Goal: Information Seeking & Learning: Find specific fact

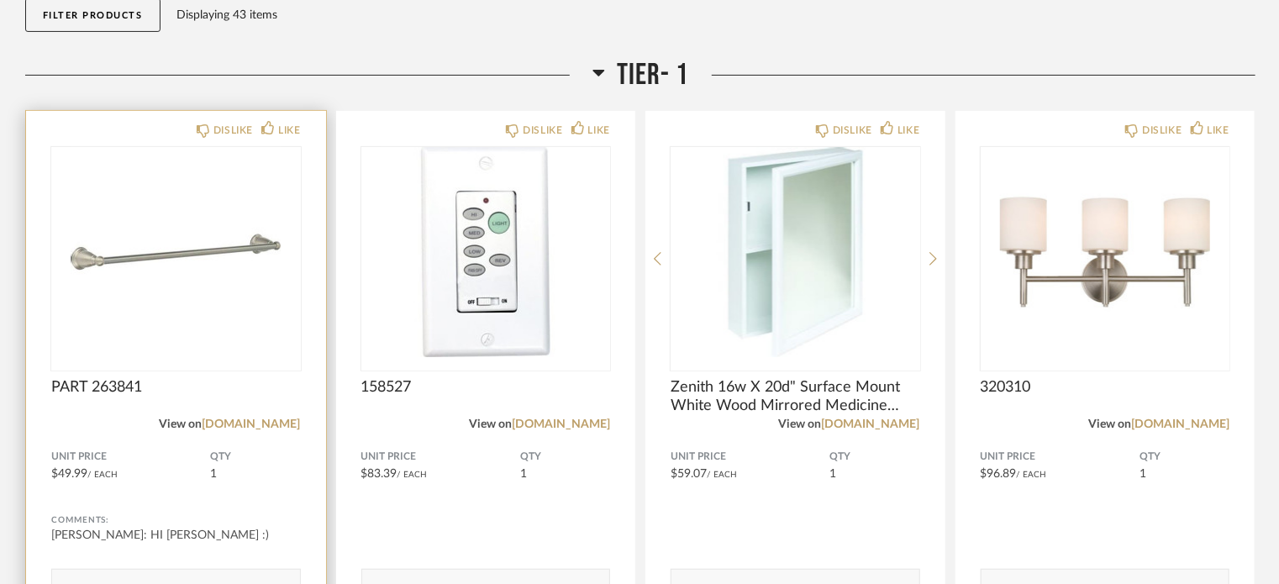
scroll to position [252, 0]
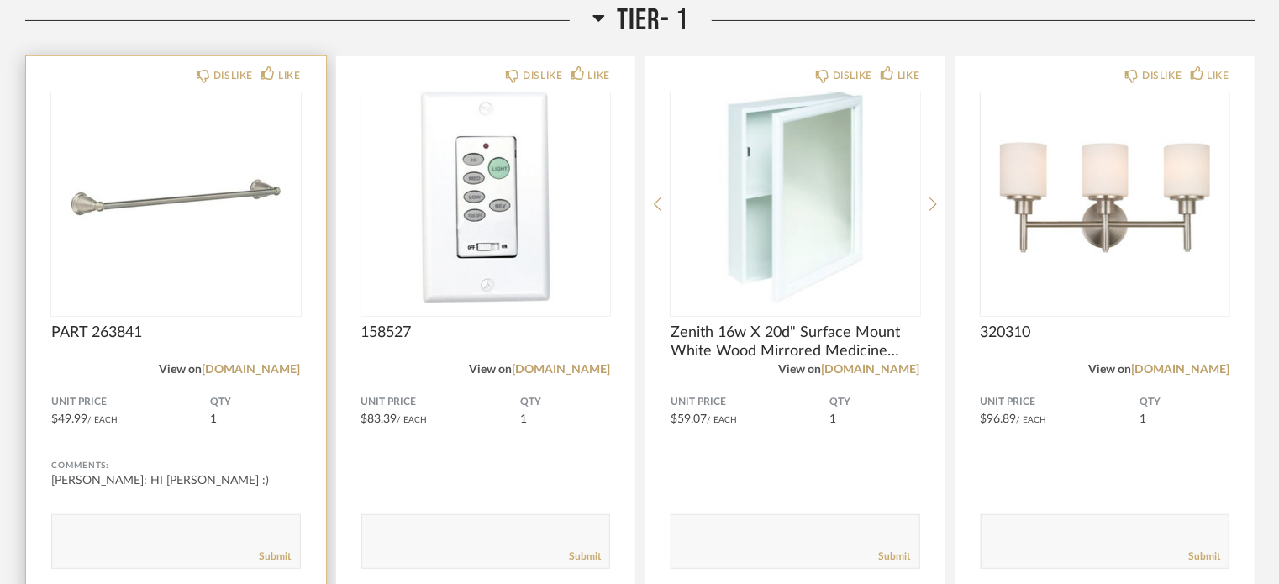
click at [183, 288] on img "0" at bounding box center [176, 197] width 250 height 210
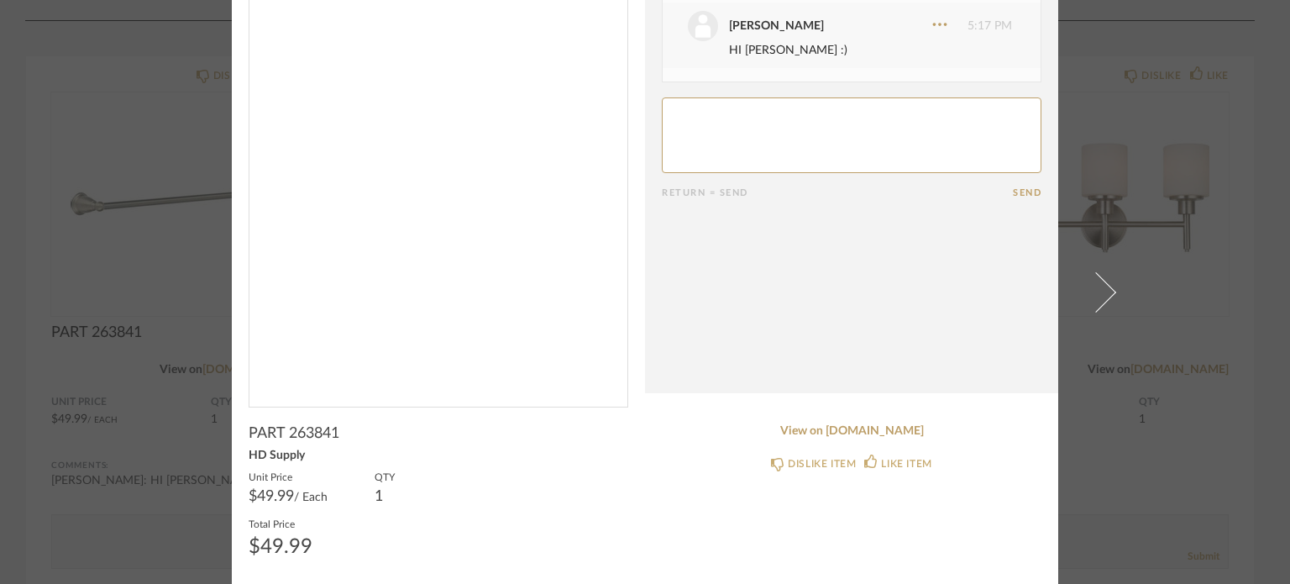
scroll to position [104, 0]
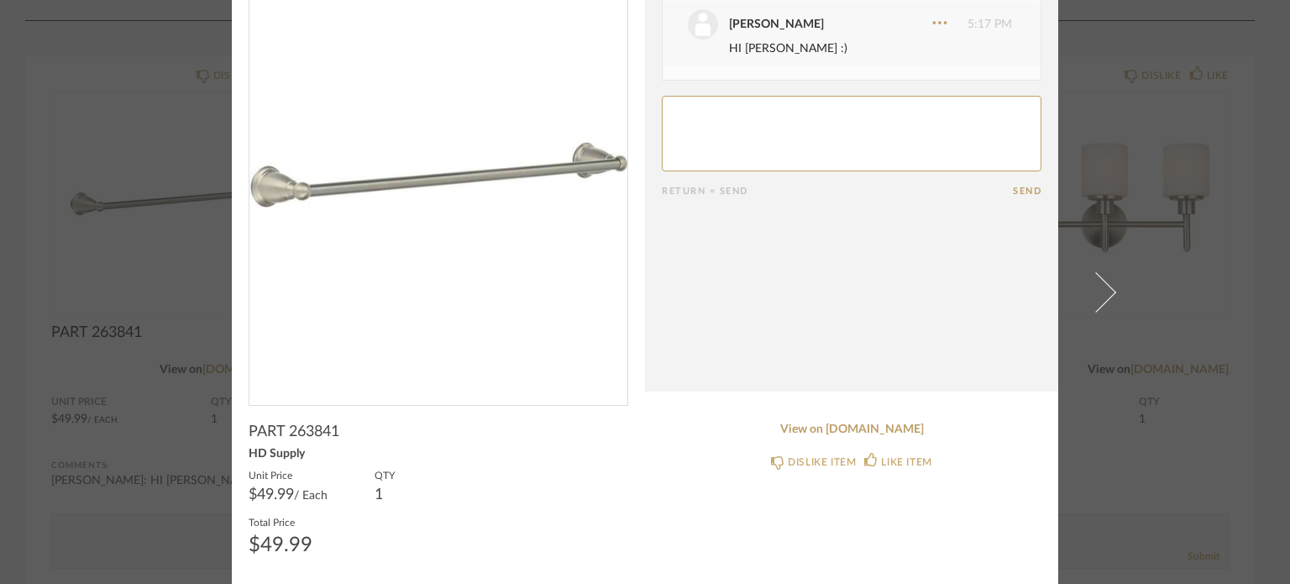
click at [299, 428] on span "PART 263841" at bounding box center [294, 432] width 91 height 18
copy span "263841"
click at [827, 433] on link "View on [DOMAIN_NAME]" at bounding box center [852, 430] width 380 height 14
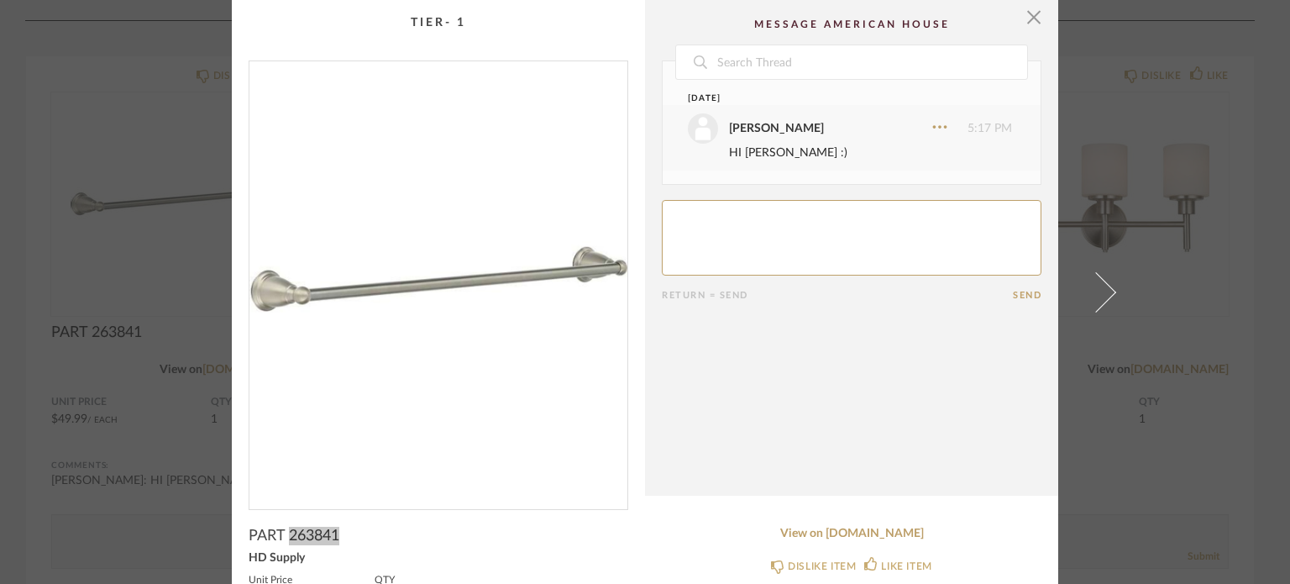
scroll to position [0, 0]
click at [1027, 16] on span "button" at bounding box center [1034, 17] width 34 height 34
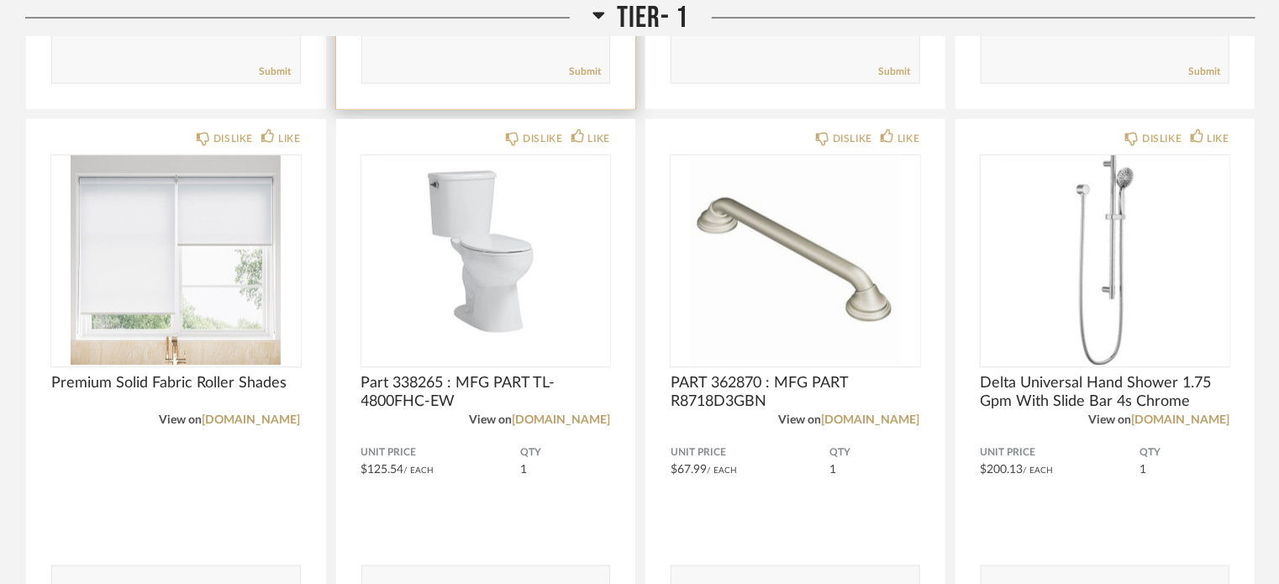
scroll to position [1344, 0]
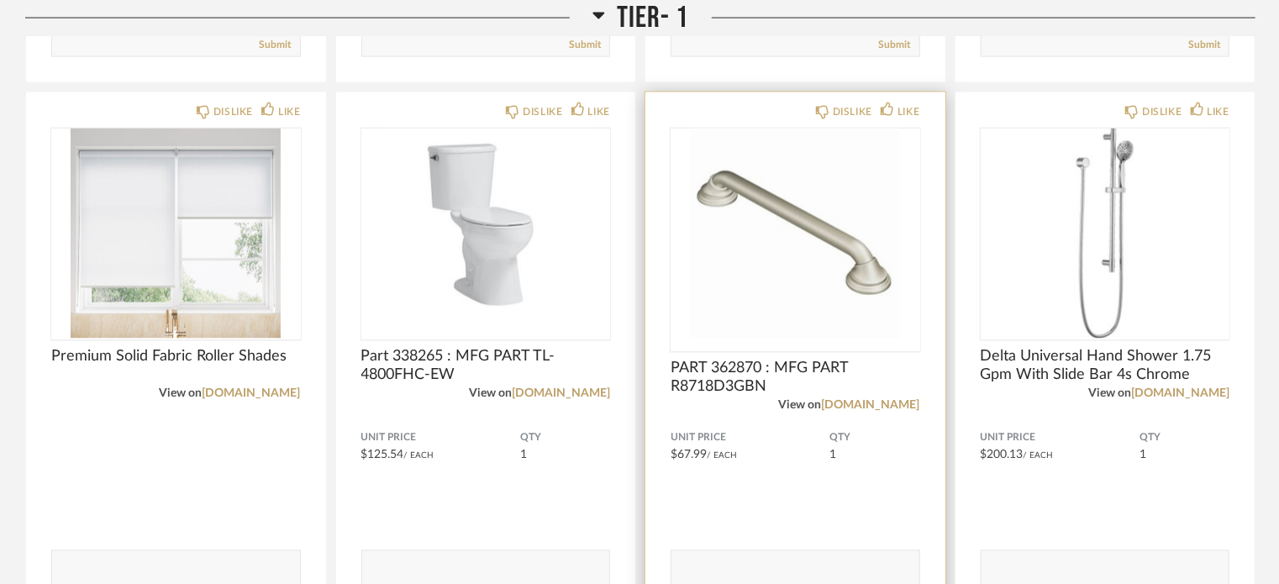
click at [744, 372] on span "PART 362870 : MFG PART R8718D3GBN" at bounding box center [795, 378] width 250 height 37
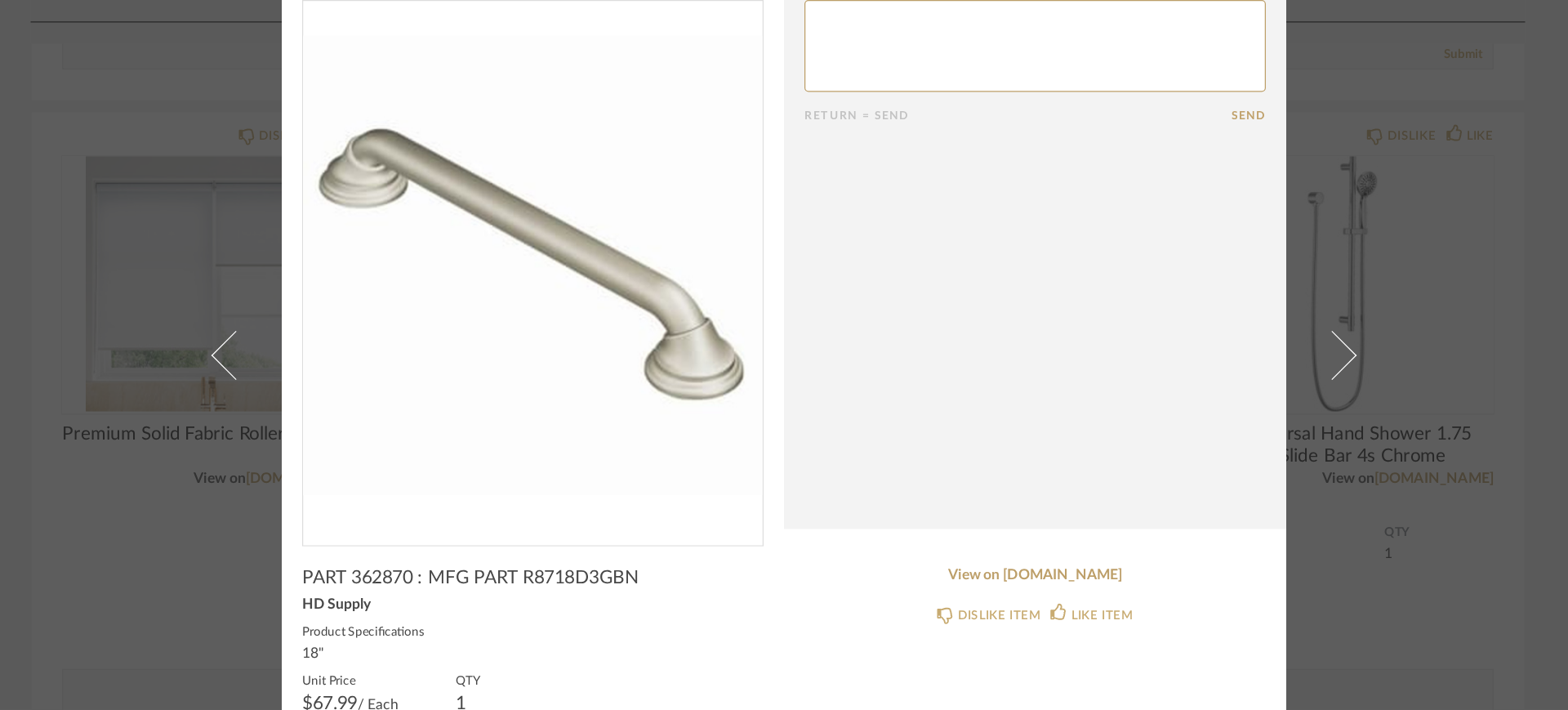
scroll to position [0, 0]
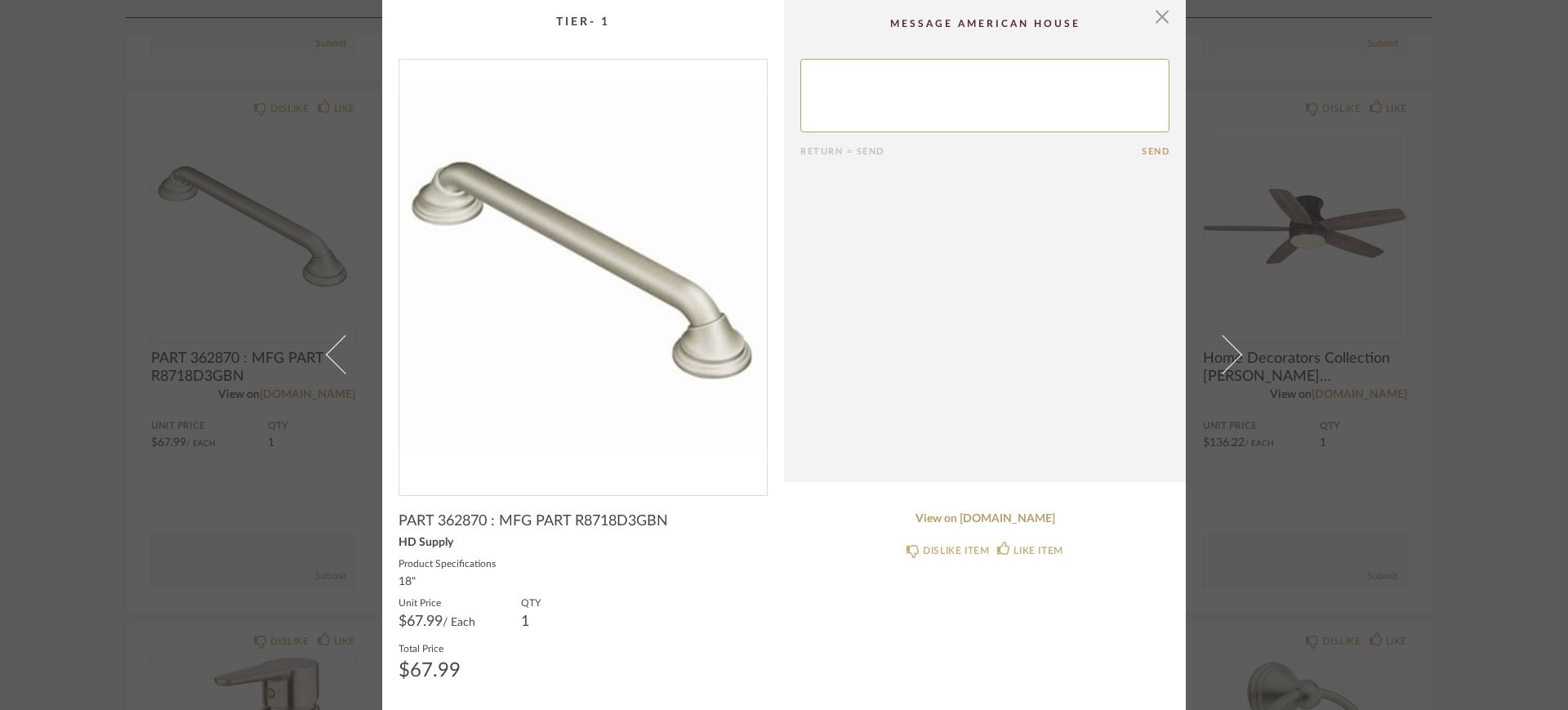
click at [456, 516] on span "PART 362870 : MFG PART R8718D3GBN" at bounding box center [533, 521] width 269 height 18
copy span "362870"
click at [614, 519] on span "PART 362870 : MFG PART R8718D3GBN" at bounding box center [533, 521] width 269 height 18
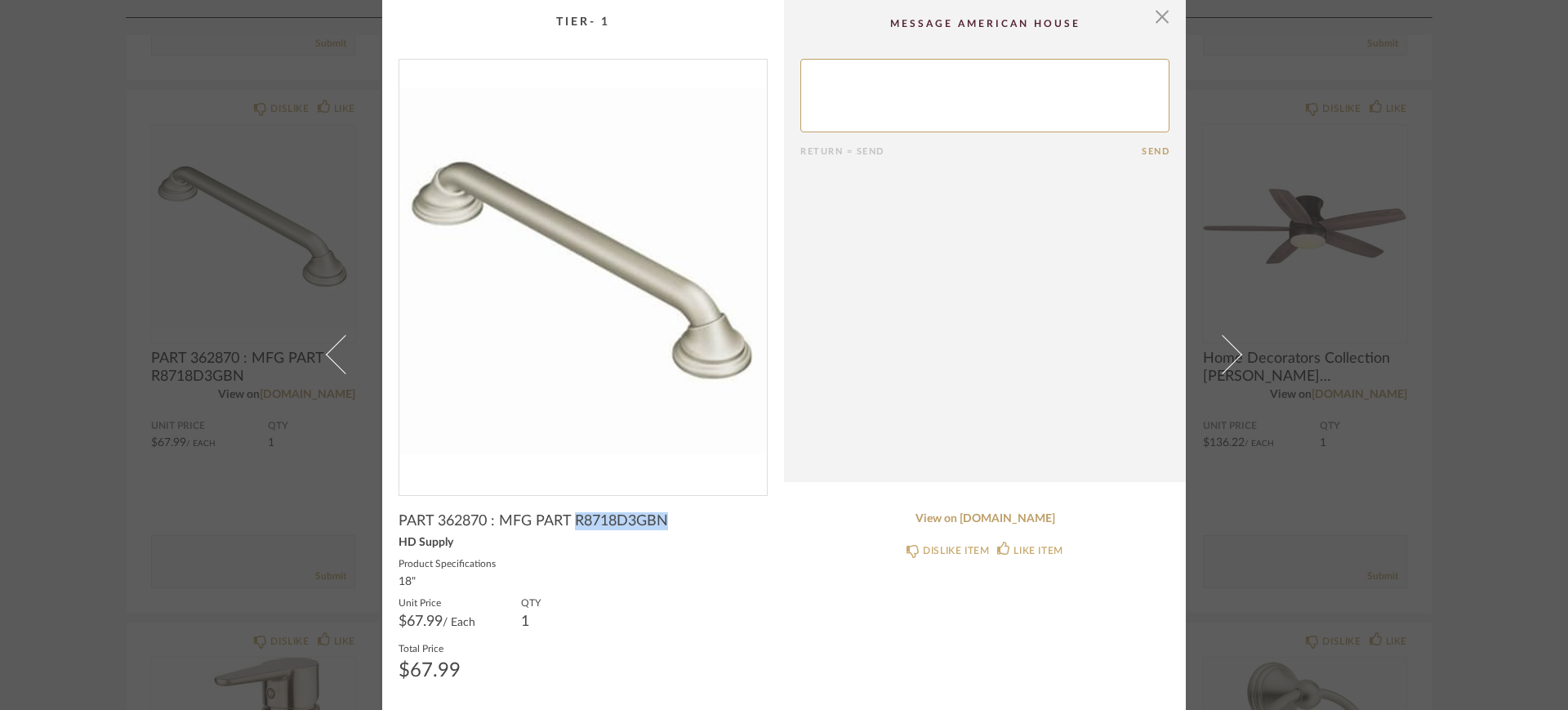
copy span "R8718D3GBN"
click at [1034, 518] on link "View on [DOMAIN_NAME]" at bounding box center [985, 519] width 369 height 14
click at [1242, 255] on div "× Return = Send Send PART 362870 : MFG PART R8718D3GBN HD Supply Product Specif…" at bounding box center [784, 355] width 1568 height 710
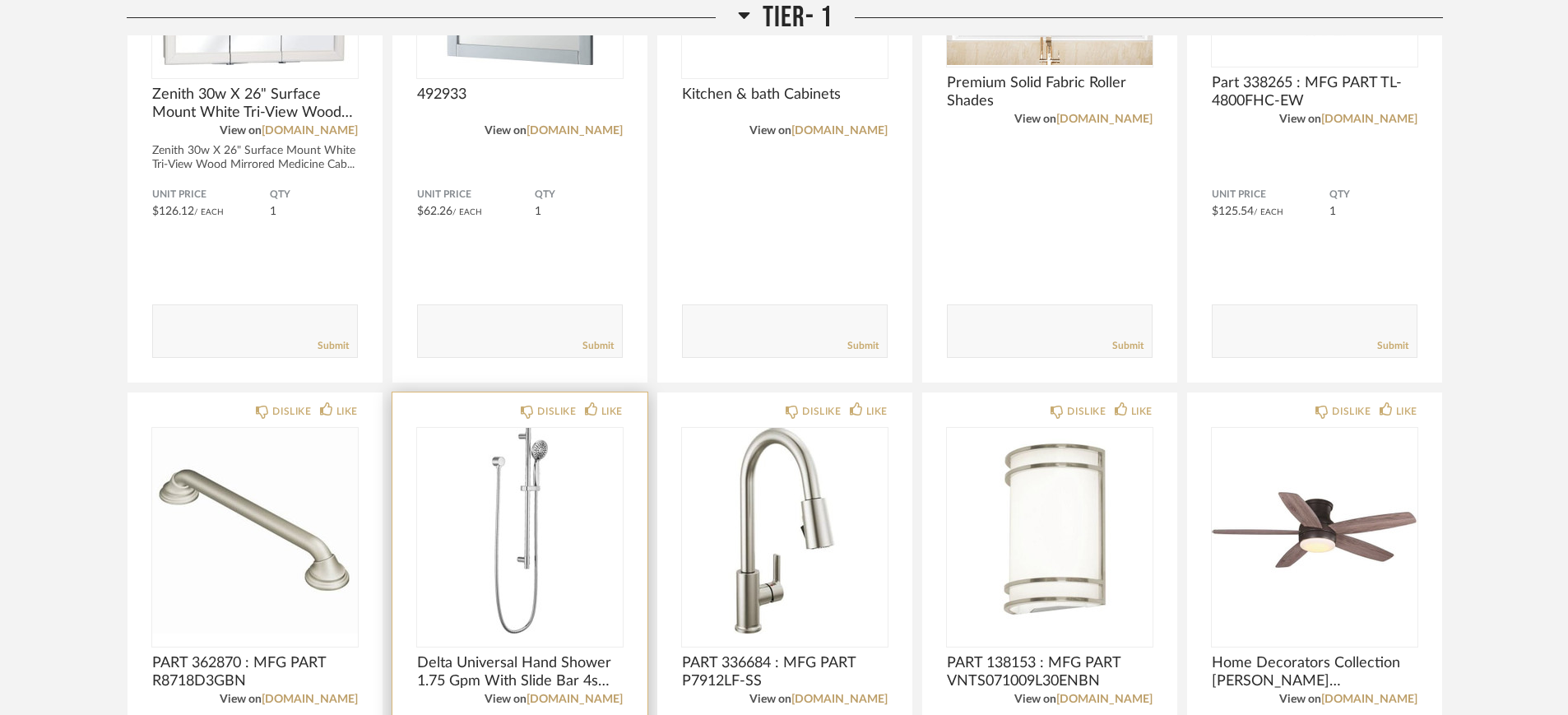
scroll to position [1131, 0]
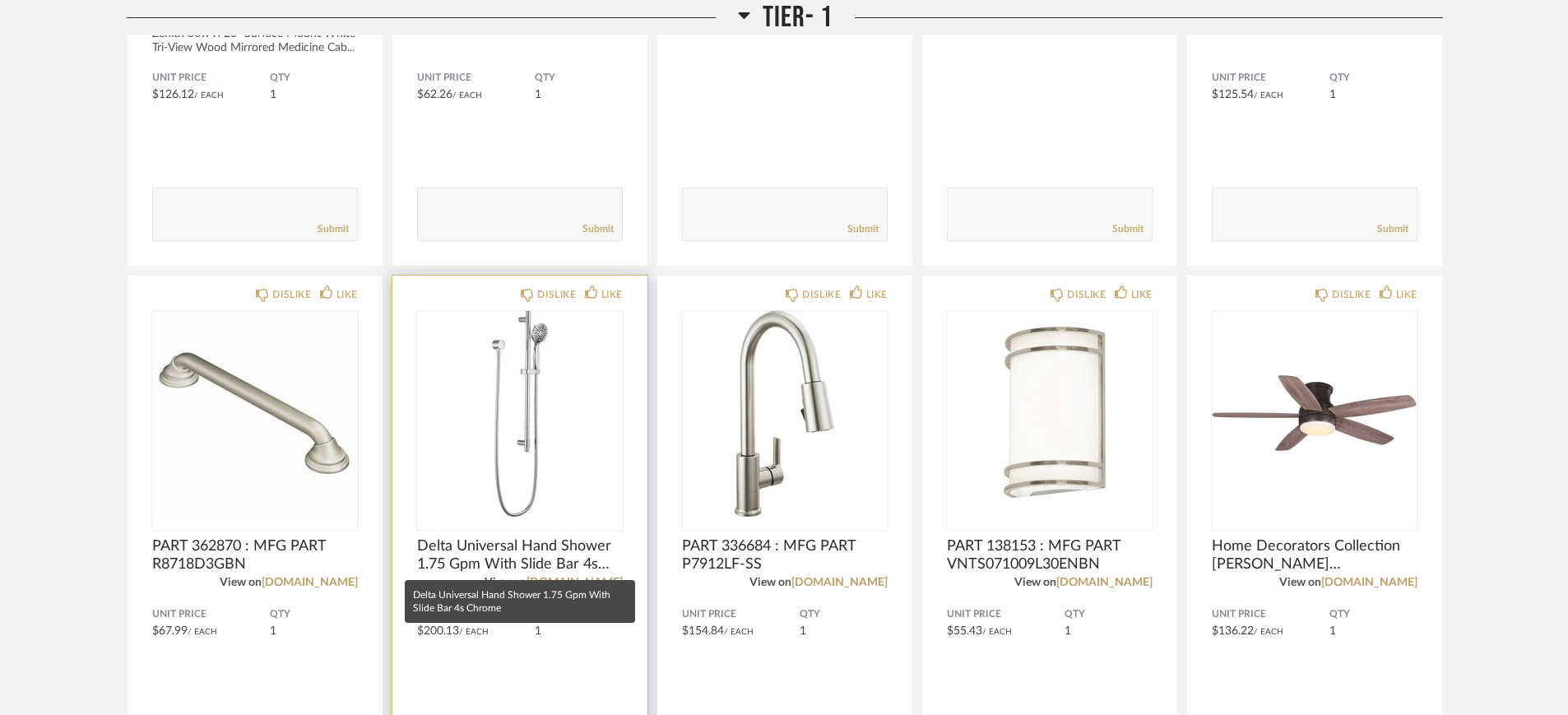
click at [520, 553] on span "Delta Universal Hand Shower 1.75 Gpm With Slide Bar 4s Chrome" at bounding box center [520, 555] width 206 height 36
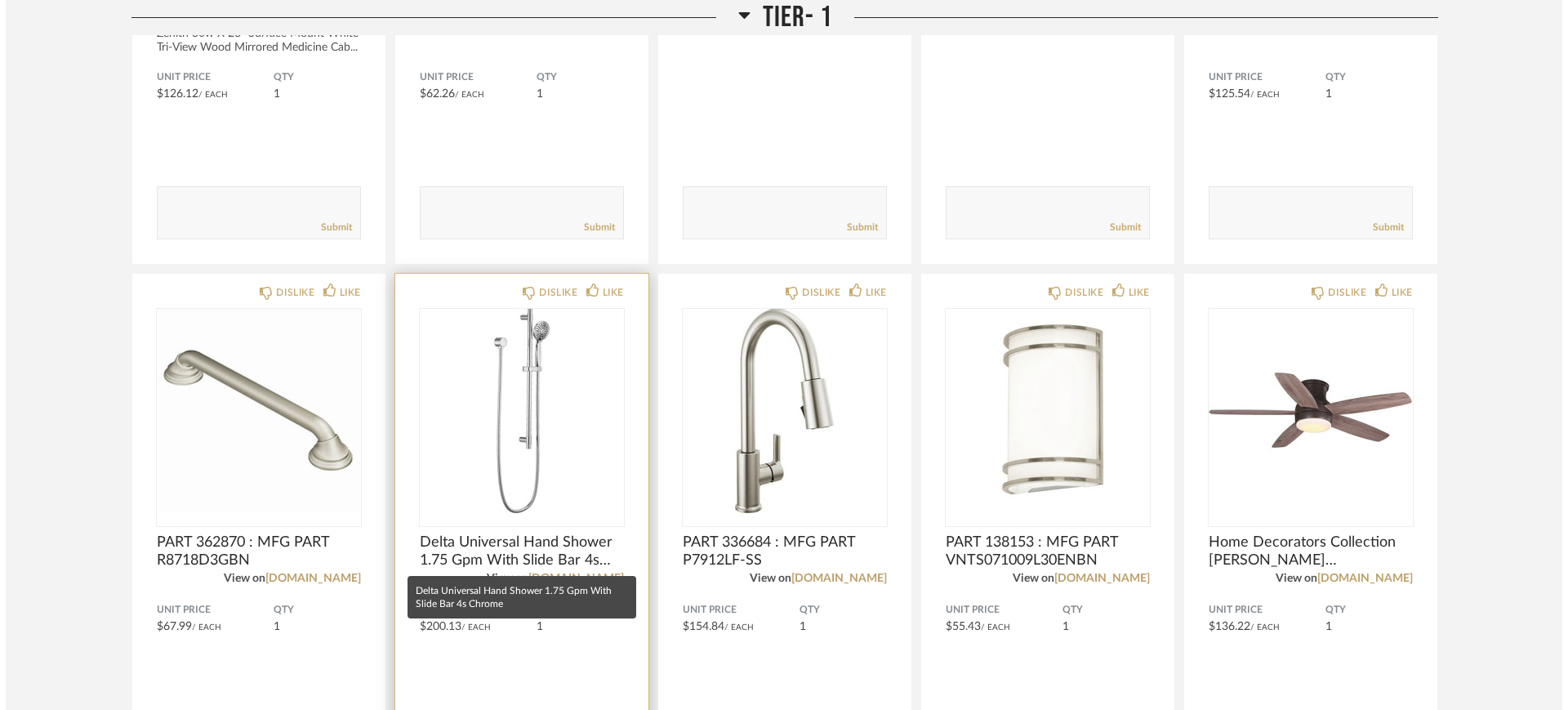
scroll to position [0, 0]
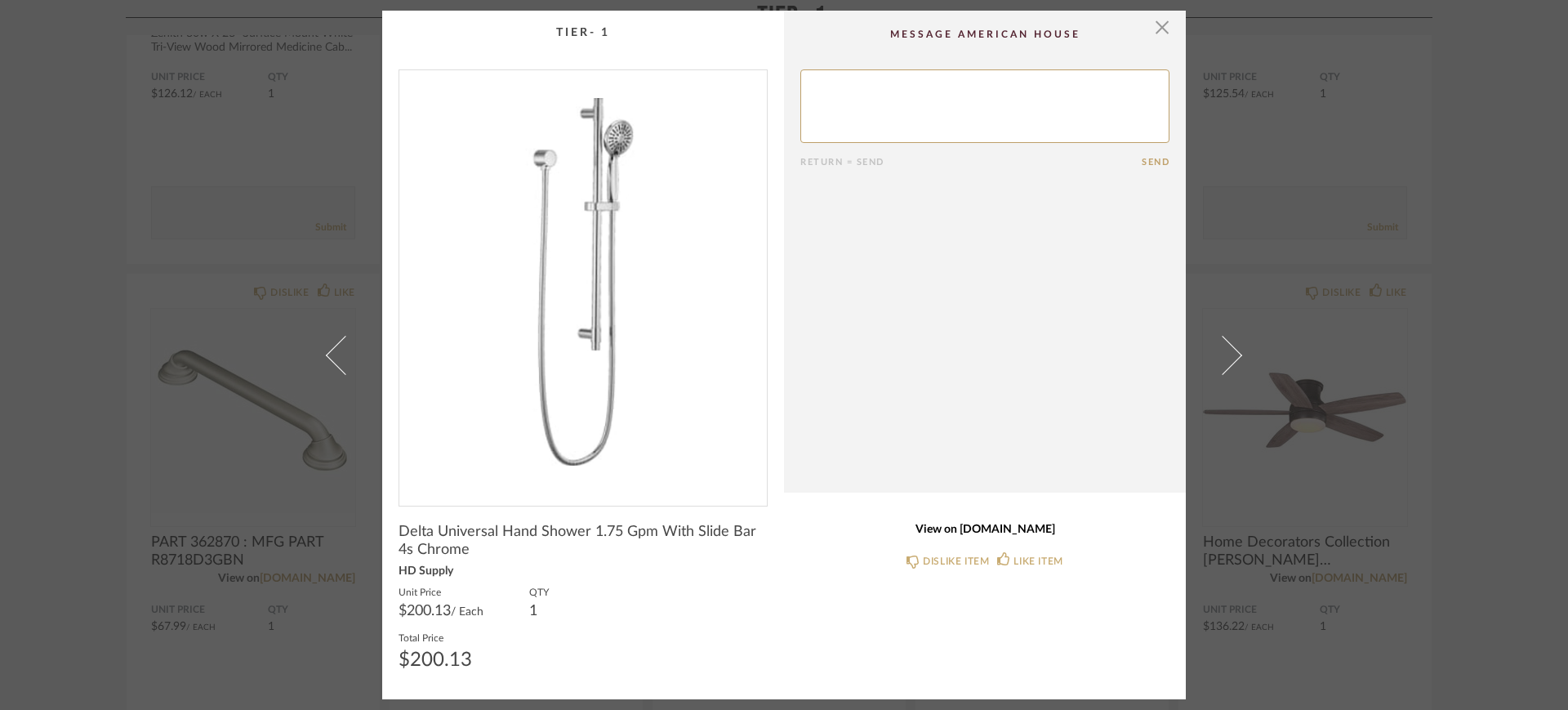
click at [998, 526] on link "View on [DOMAIN_NAME]" at bounding box center [985, 530] width 369 height 14
click at [1151, 27] on span "button" at bounding box center [1163, 27] width 33 height 33
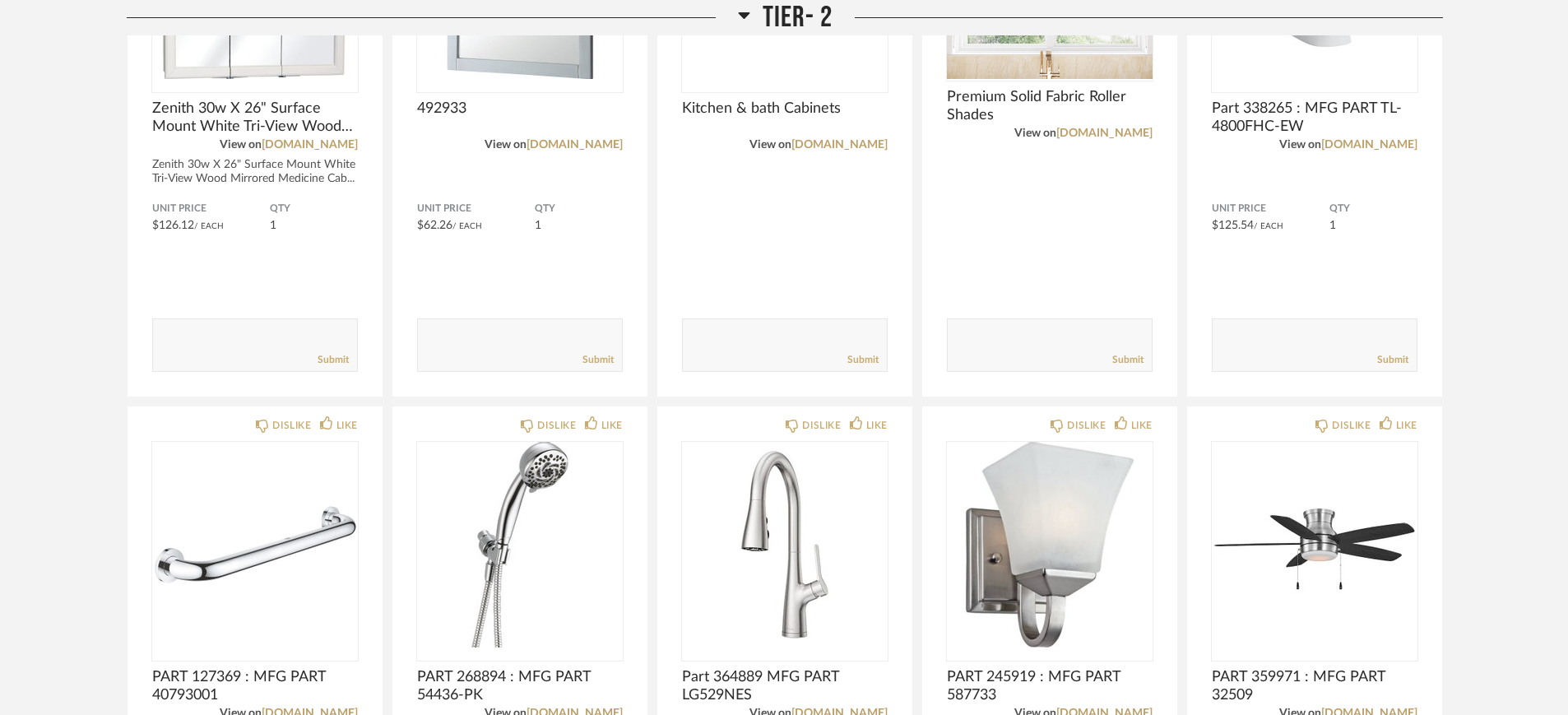
scroll to position [3600, 0]
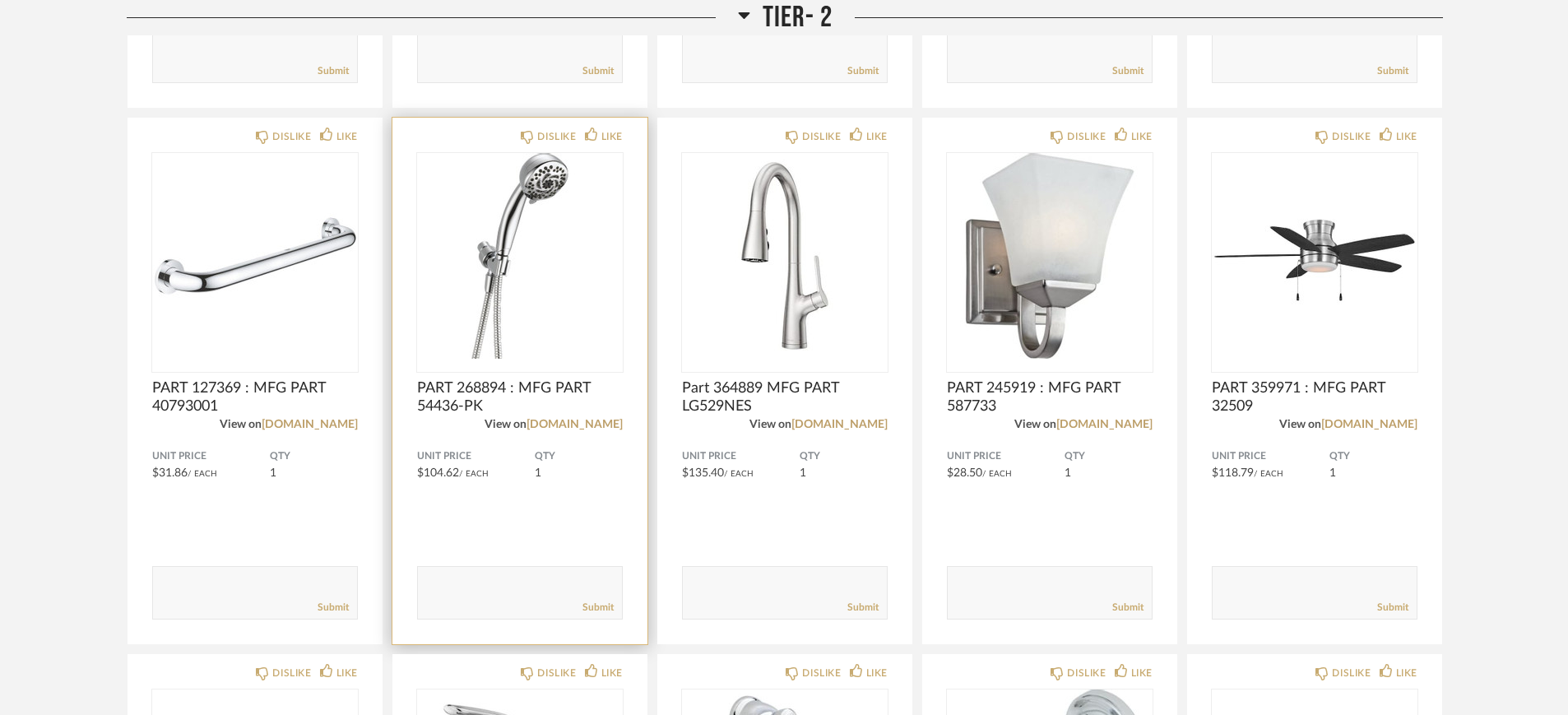
click at [489, 298] on img "0" at bounding box center [520, 256] width 206 height 206
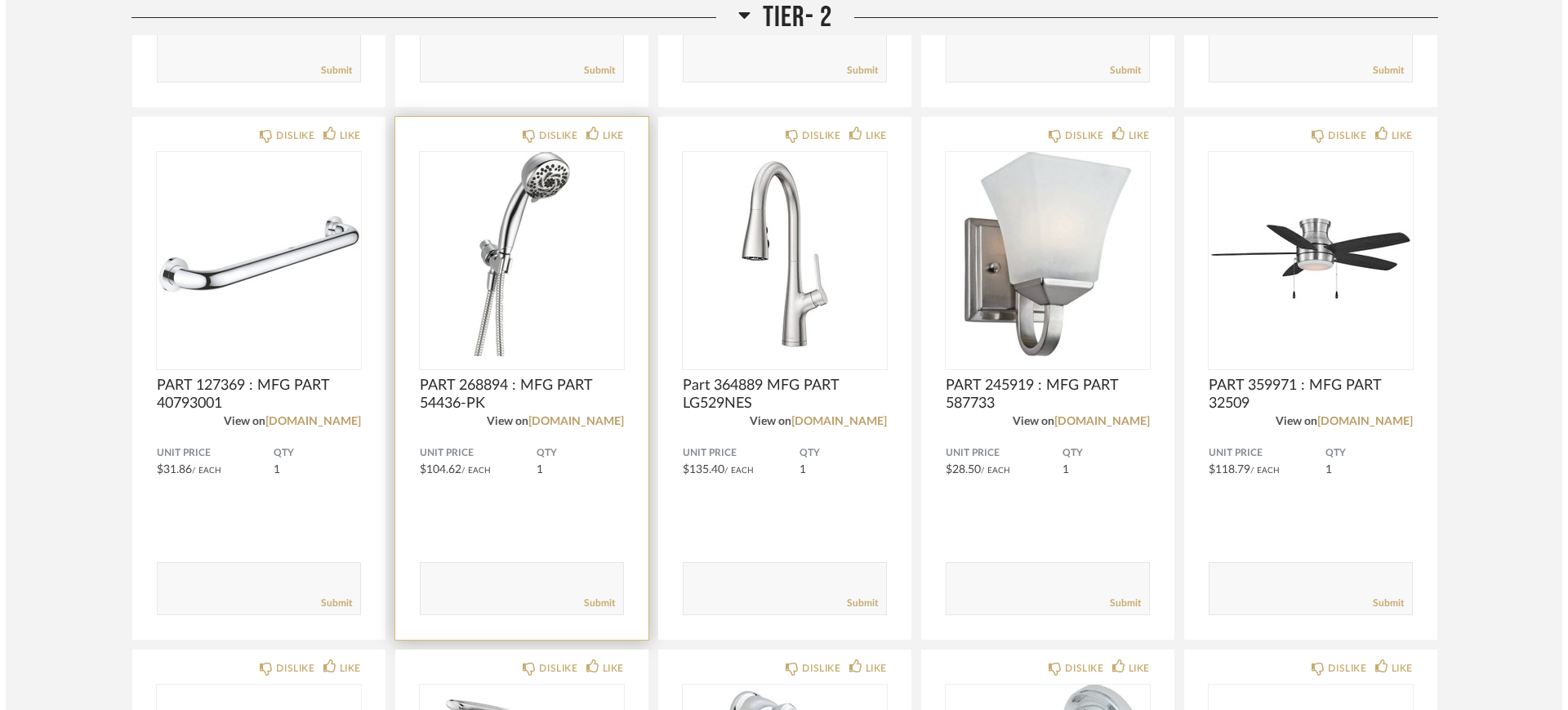
scroll to position [0, 0]
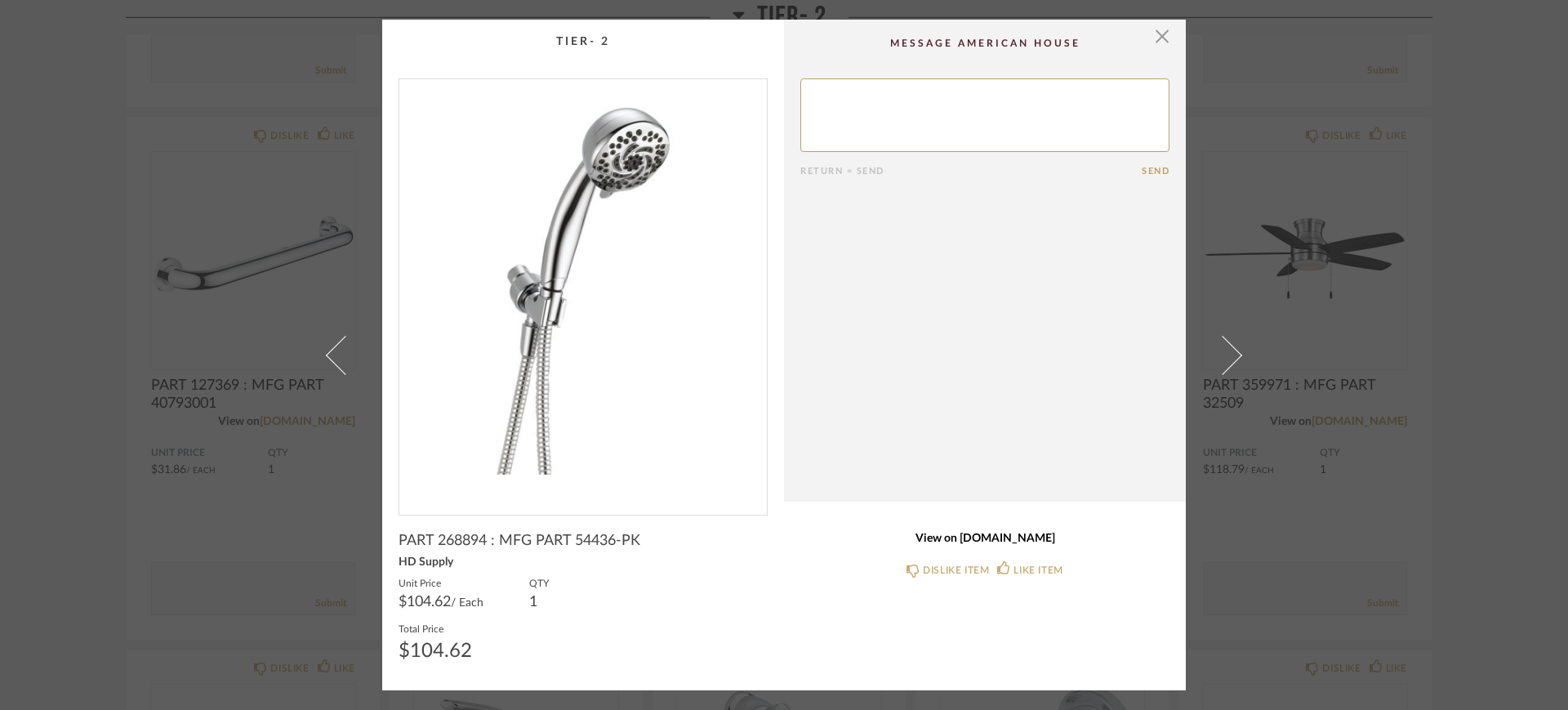
click at [970, 538] on link "View on [DOMAIN_NAME]" at bounding box center [985, 539] width 369 height 14
click at [1152, 40] on span "button" at bounding box center [1163, 36] width 33 height 33
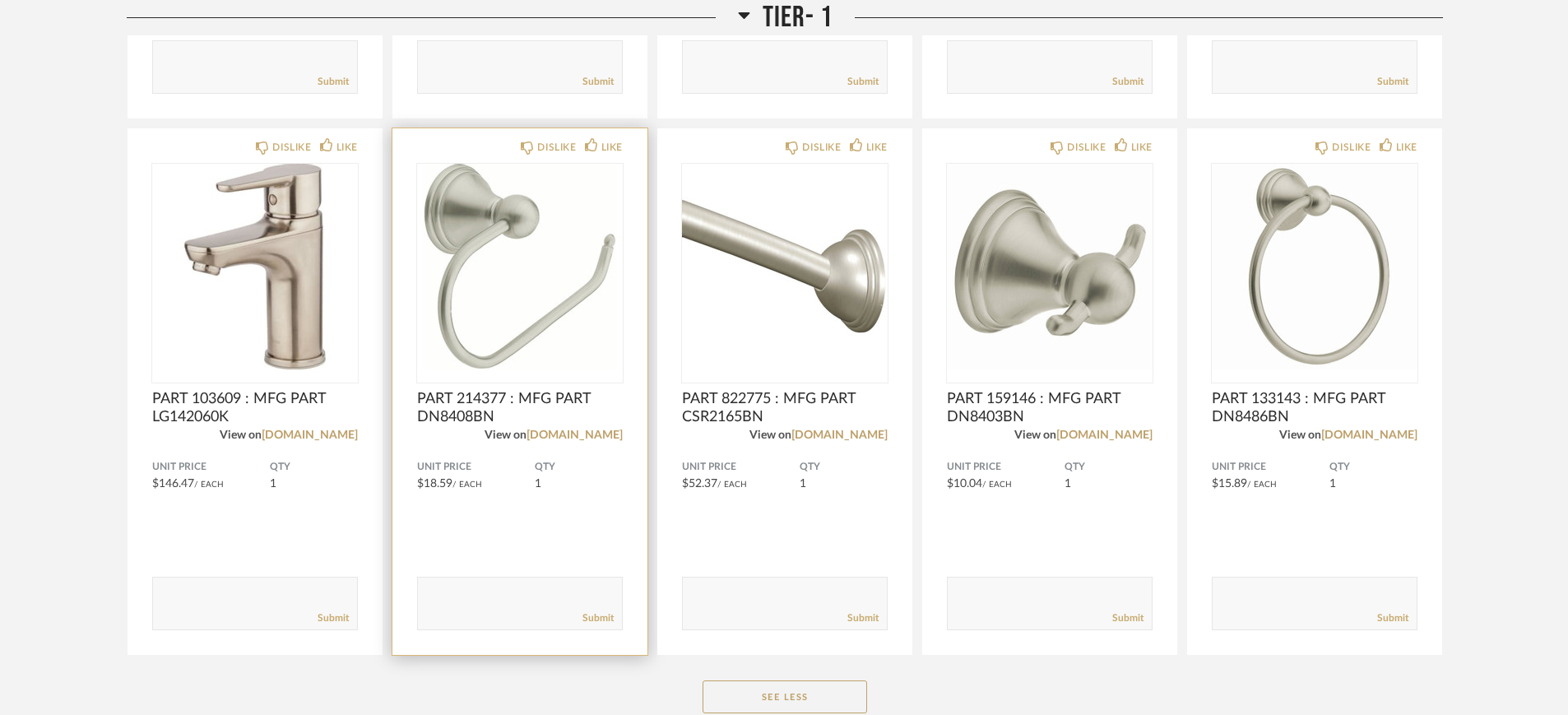
scroll to position [1851, 0]
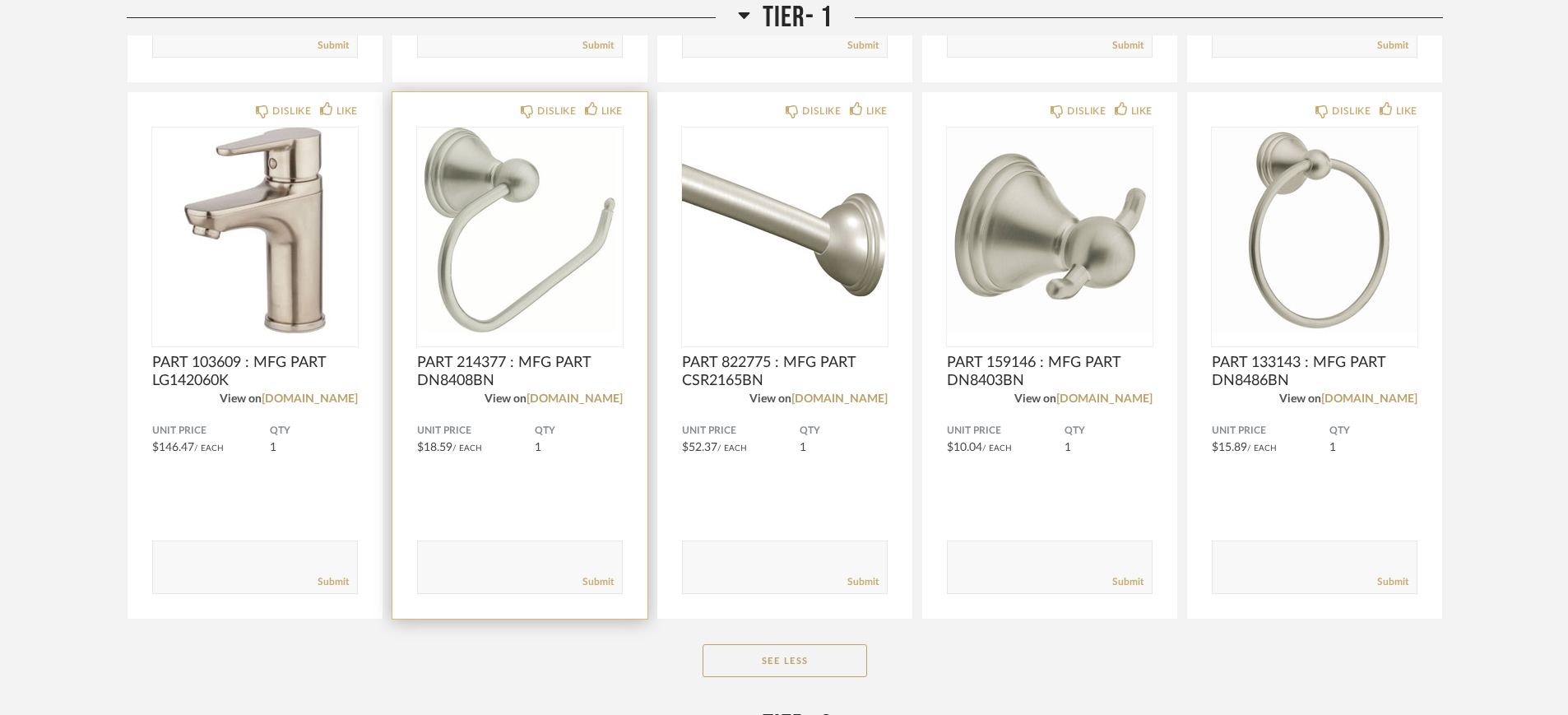
click at [528, 374] on span "PART 214377 : MFG PART DN8408BN" at bounding box center [520, 371] width 206 height 36
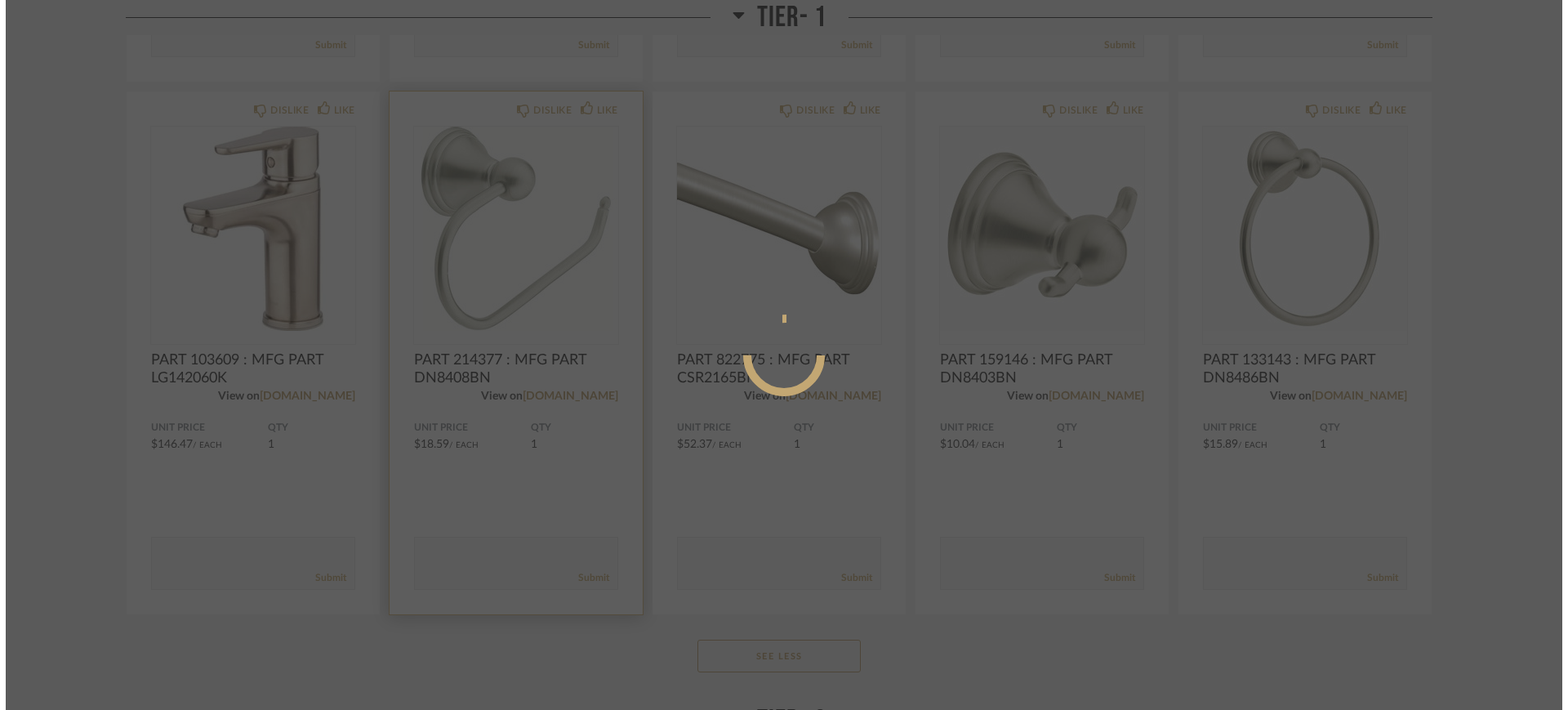
scroll to position [0, 0]
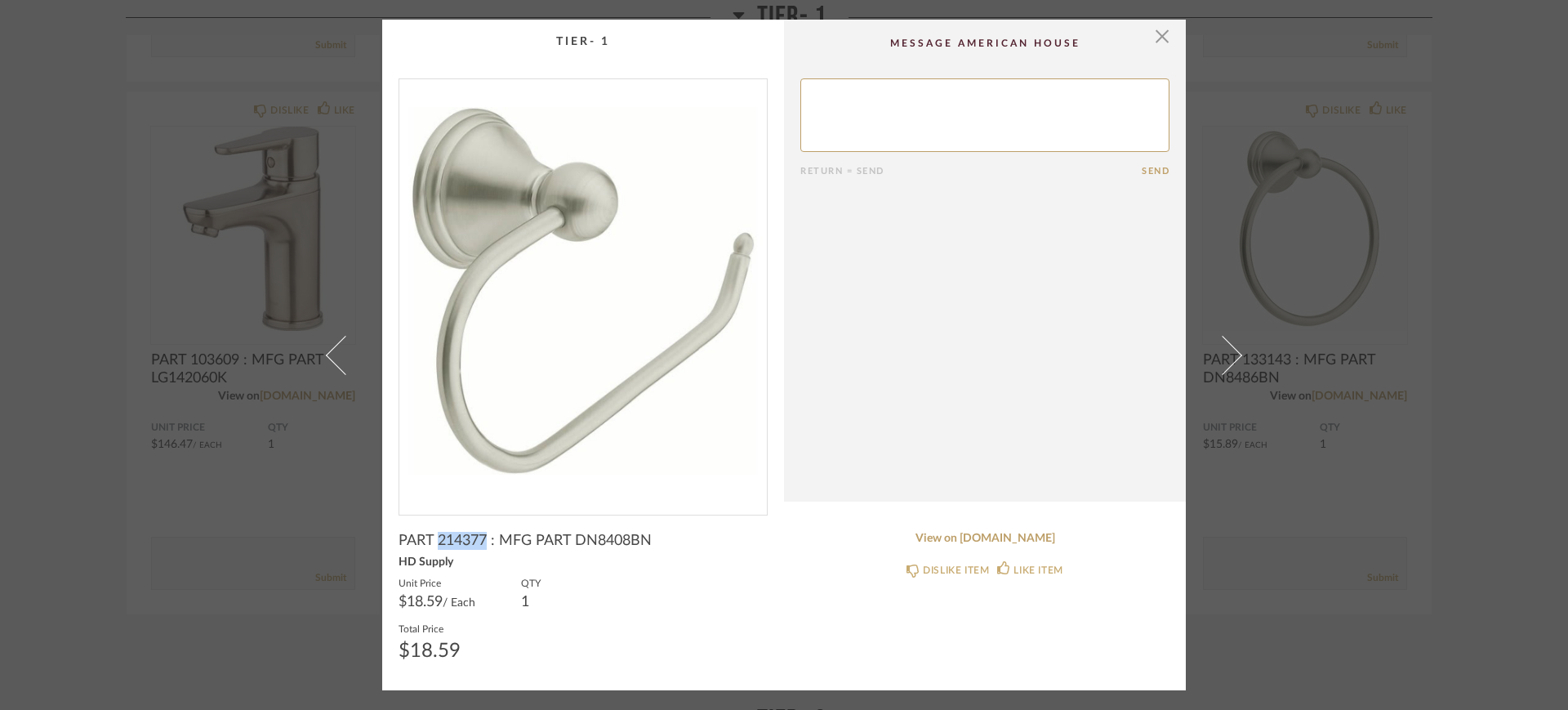
drag, startPoint x: 434, startPoint y: 542, endPoint x: 482, endPoint y: 541, distance: 48.0
click at [482, 541] on span "PART 214377 : MFG PART DN8408BN" at bounding box center [525, 541] width 253 height 18
copy span "214377"
drag, startPoint x: 571, startPoint y: 541, endPoint x: 645, endPoint y: 539, distance: 74.0
click at [645, 539] on span "PART 214377 : MFG PART DN8408BN" at bounding box center [525, 541] width 253 height 18
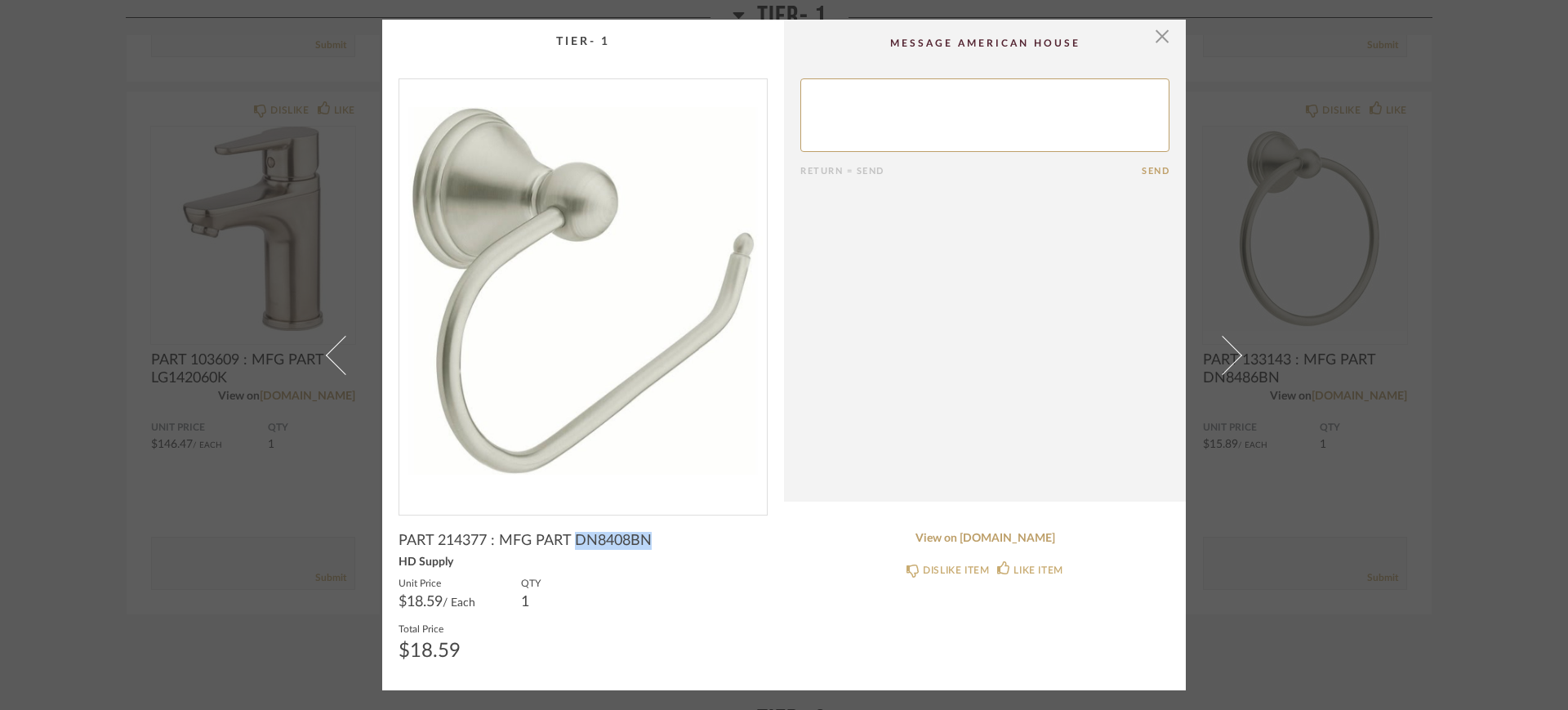
copy span "DN8408BN"
click at [1000, 542] on link "View on [DOMAIN_NAME]" at bounding box center [985, 539] width 369 height 14
click at [1163, 31] on span "button" at bounding box center [1163, 36] width 33 height 33
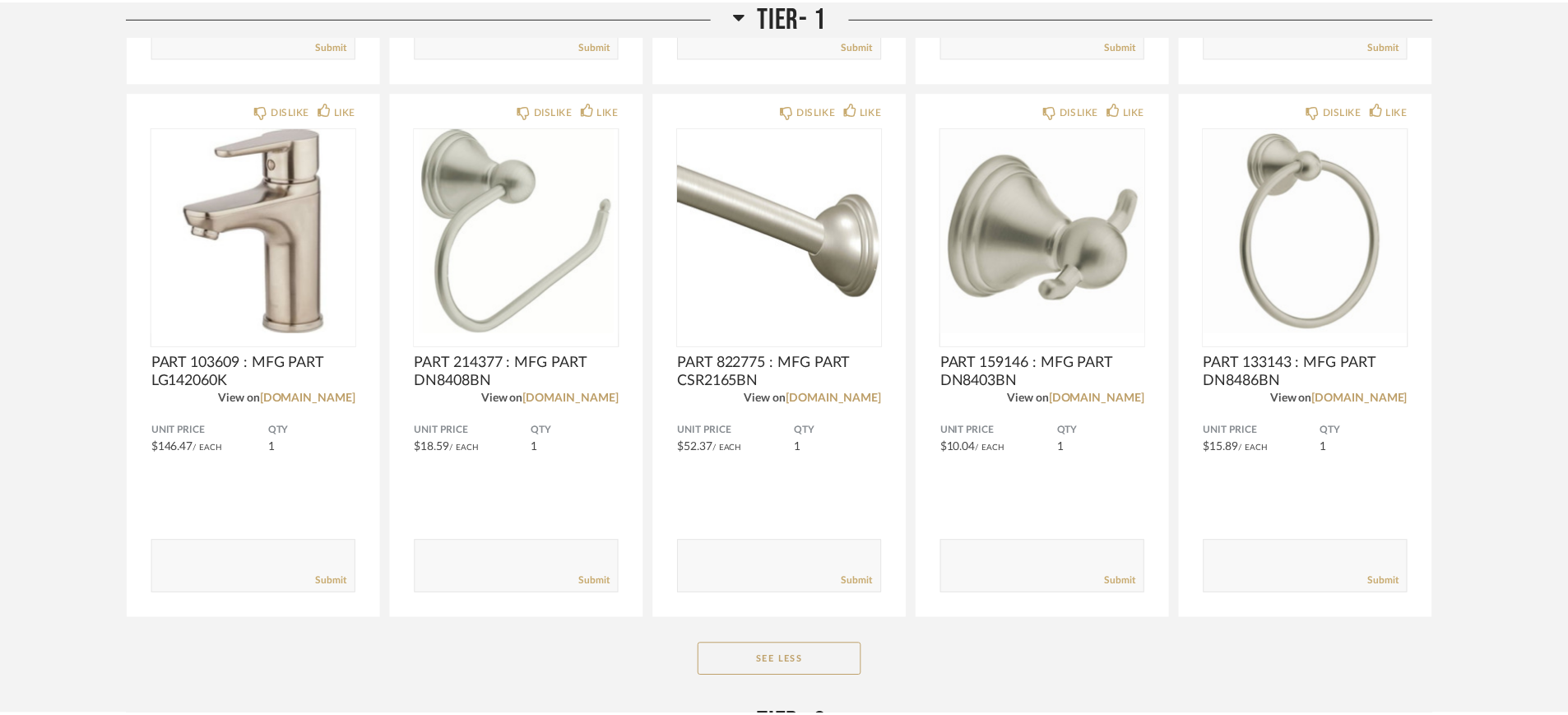
scroll to position [1851, 0]
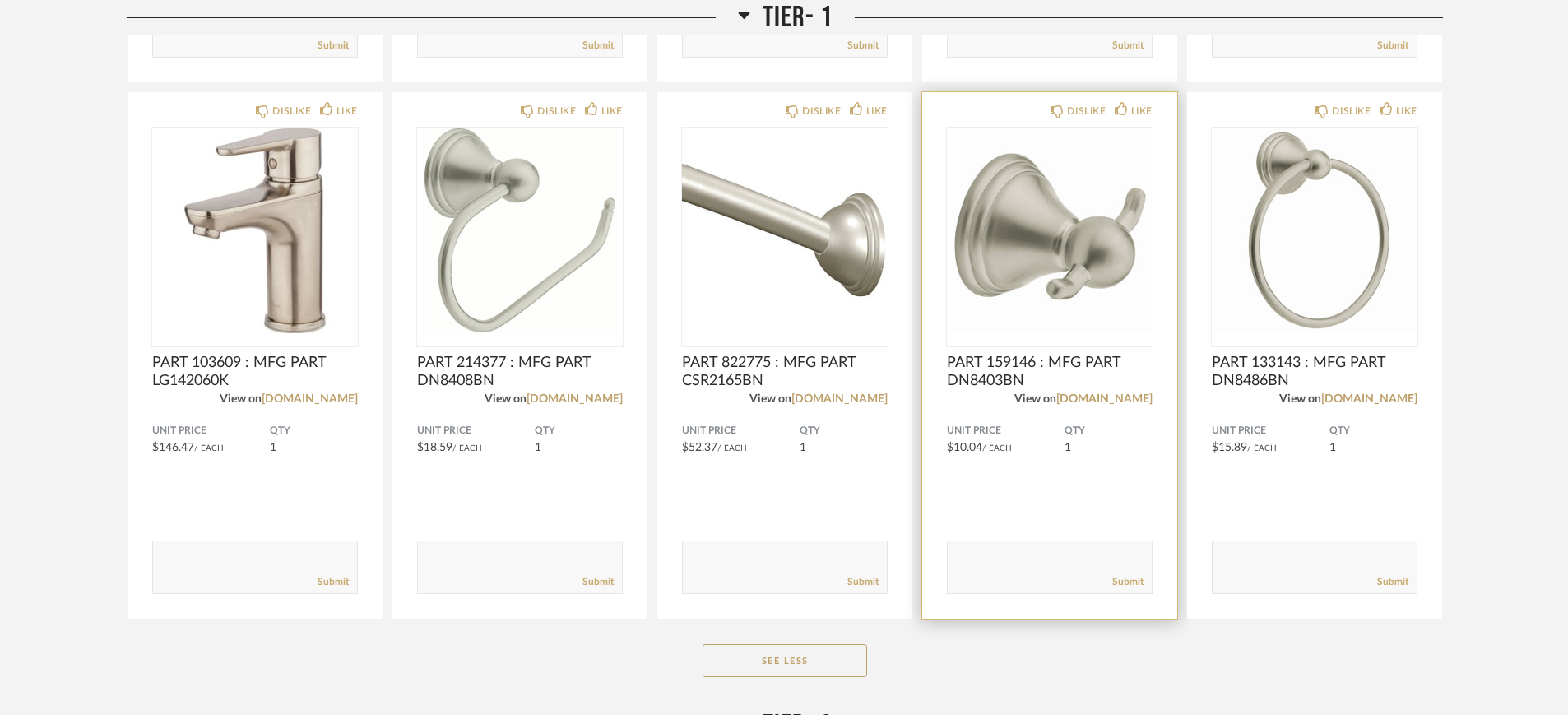
click at [989, 369] on span "PART 159146 : MFG PART DN8403BN" at bounding box center [1050, 371] width 206 height 36
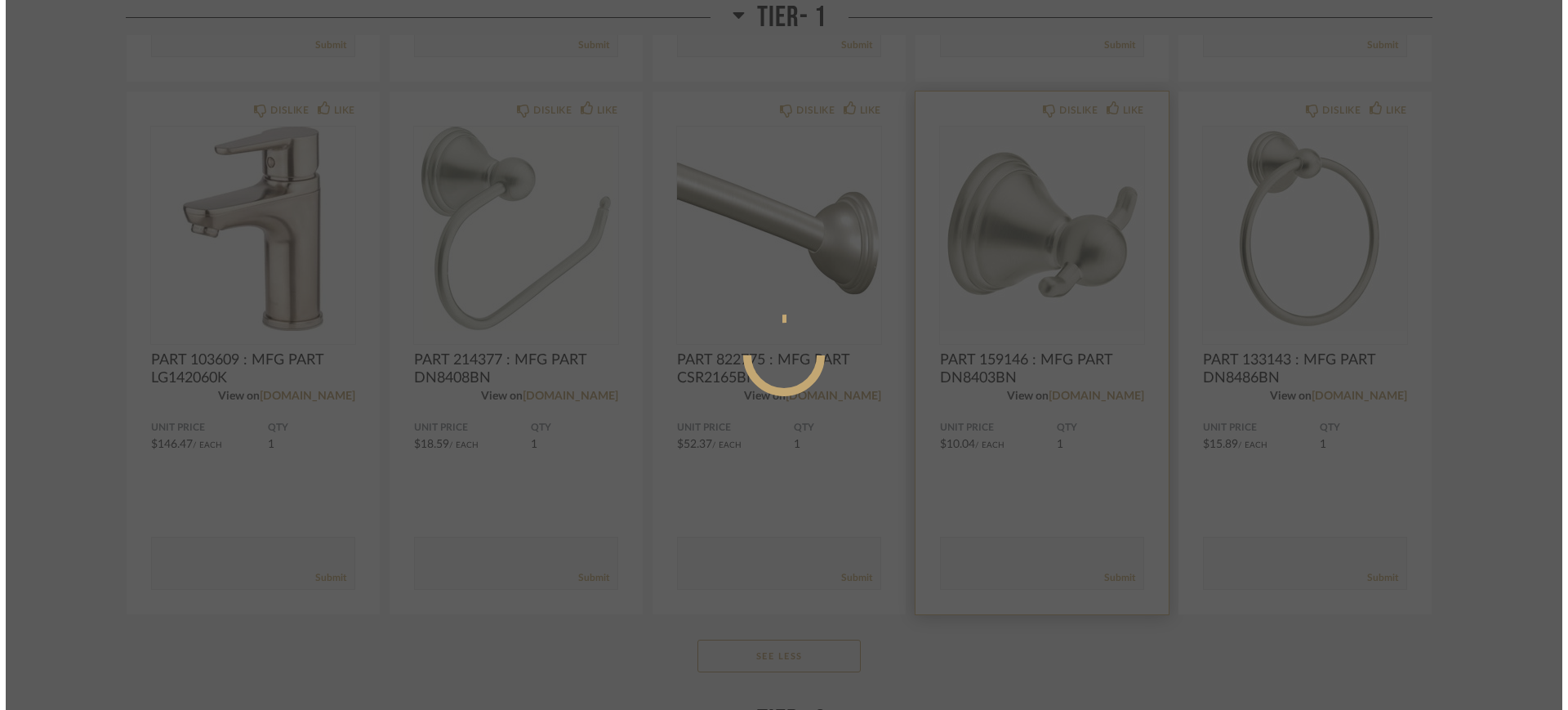
scroll to position [0, 0]
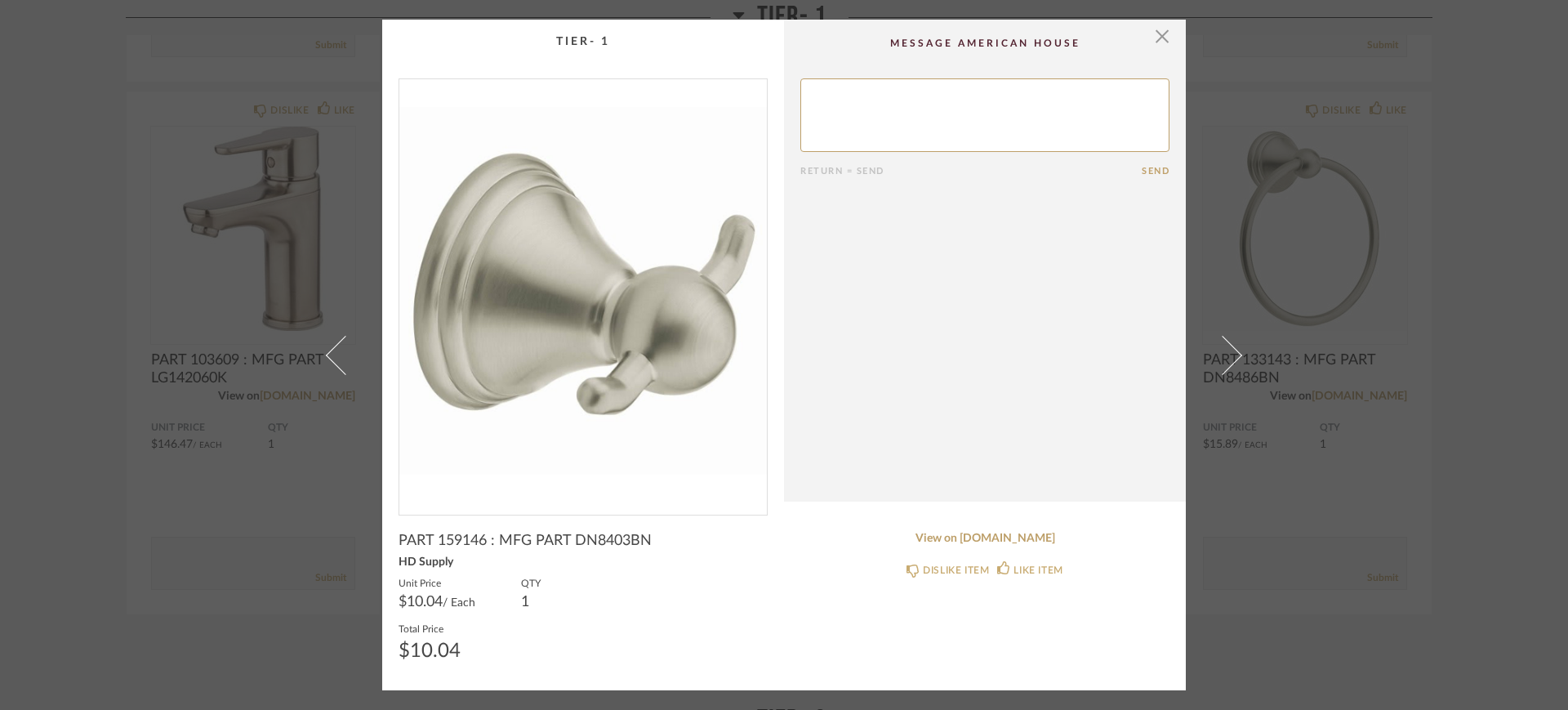
click at [449, 539] on span "PART 159146 : MFG PART DN8403BN" at bounding box center [525, 541] width 253 height 18
copy span "159146"
click at [578, 537] on span "PART 159146 : MFG PART DN8403BN" at bounding box center [525, 541] width 253 height 18
click at [578, 538] on span "PART 159146 : MFG PART DN8403BN" at bounding box center [525, 541] width 253 height 18
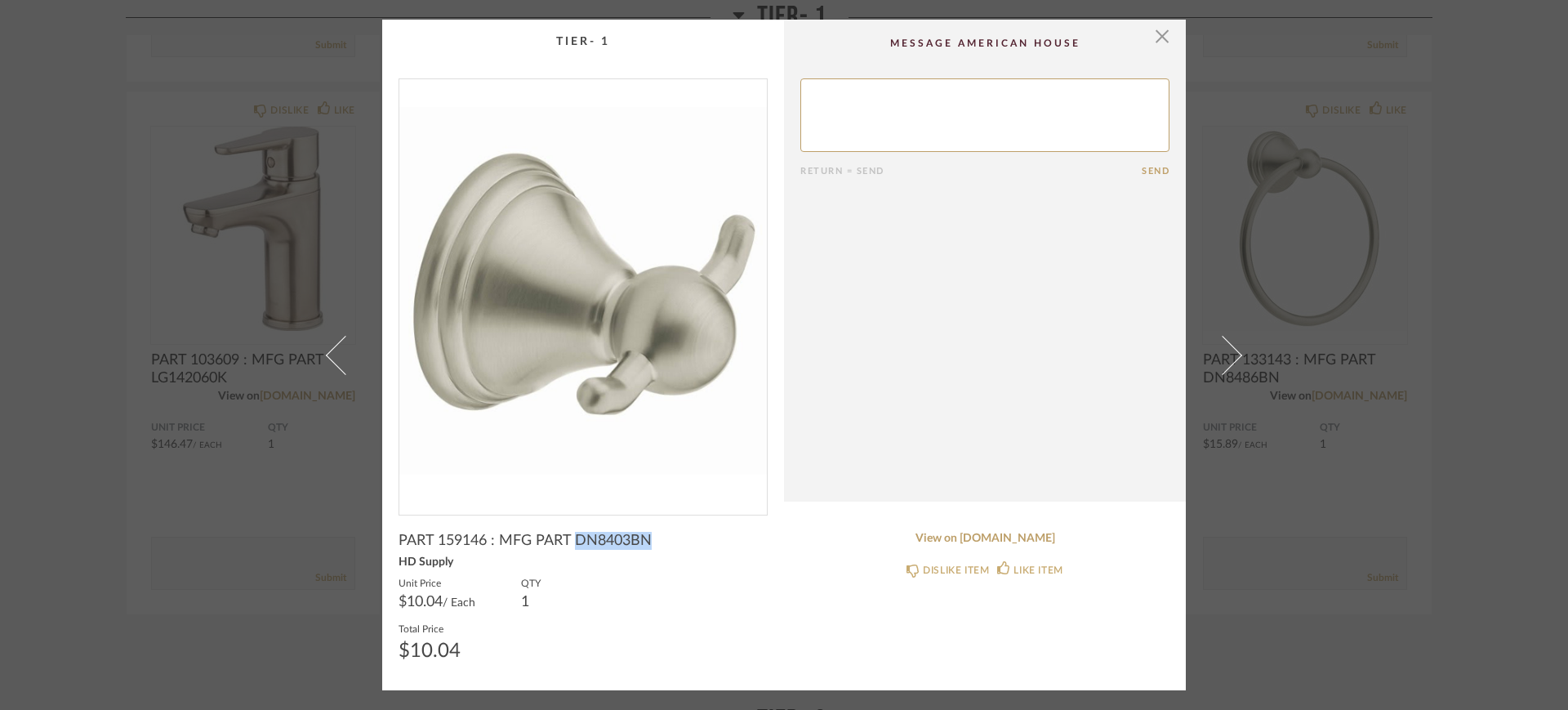
copy span "DN8403BN"
click at [963, 540] on link "View on [DOMAIN_NAME]" at bounding box center [985, 539] width 369 height 14
click at [47, 489] on div "× Return = Send Send PART 159146 : MFG PART DN8403BN HD Supply Unit Price $10.0…" at bounding box center [784, 355] width 1568 height 710
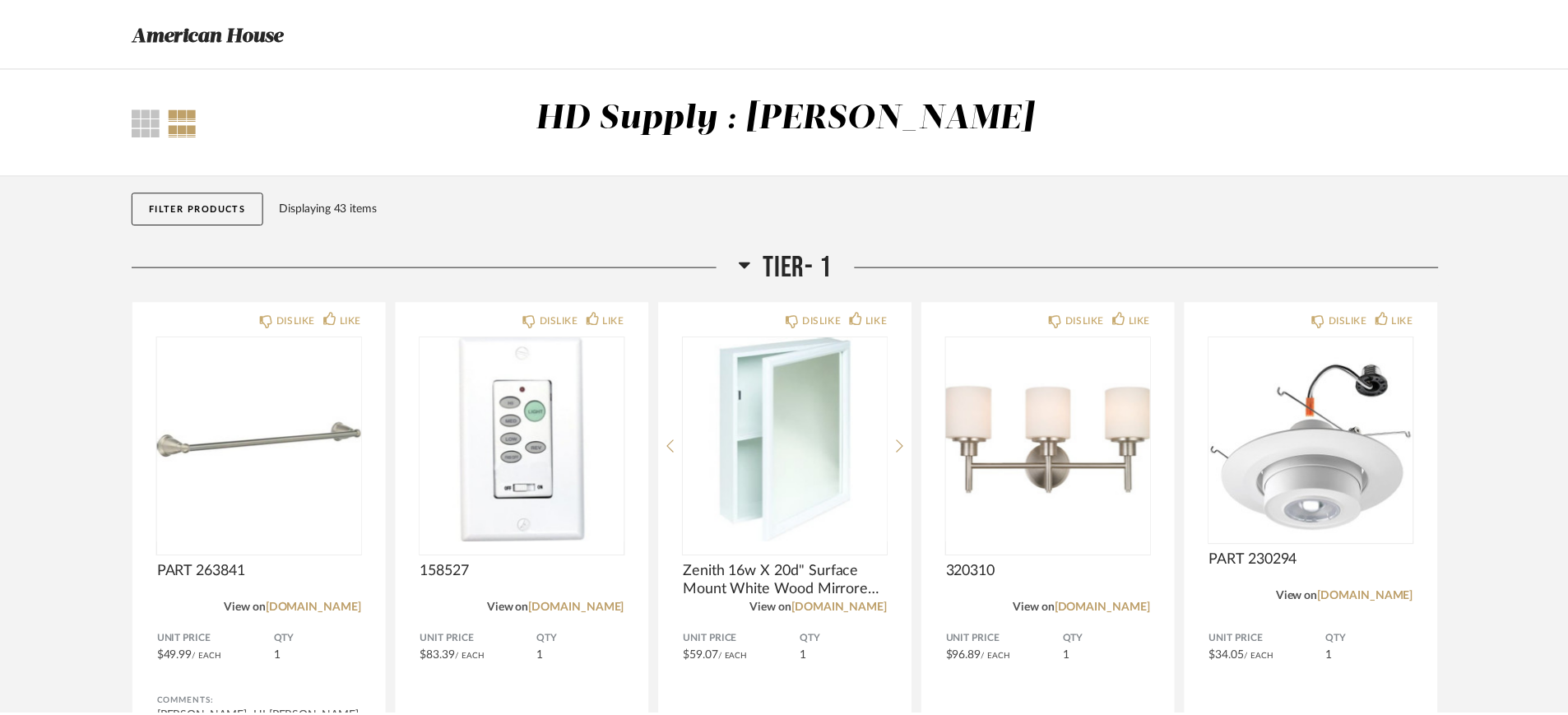
scroll to position [1851, 0]
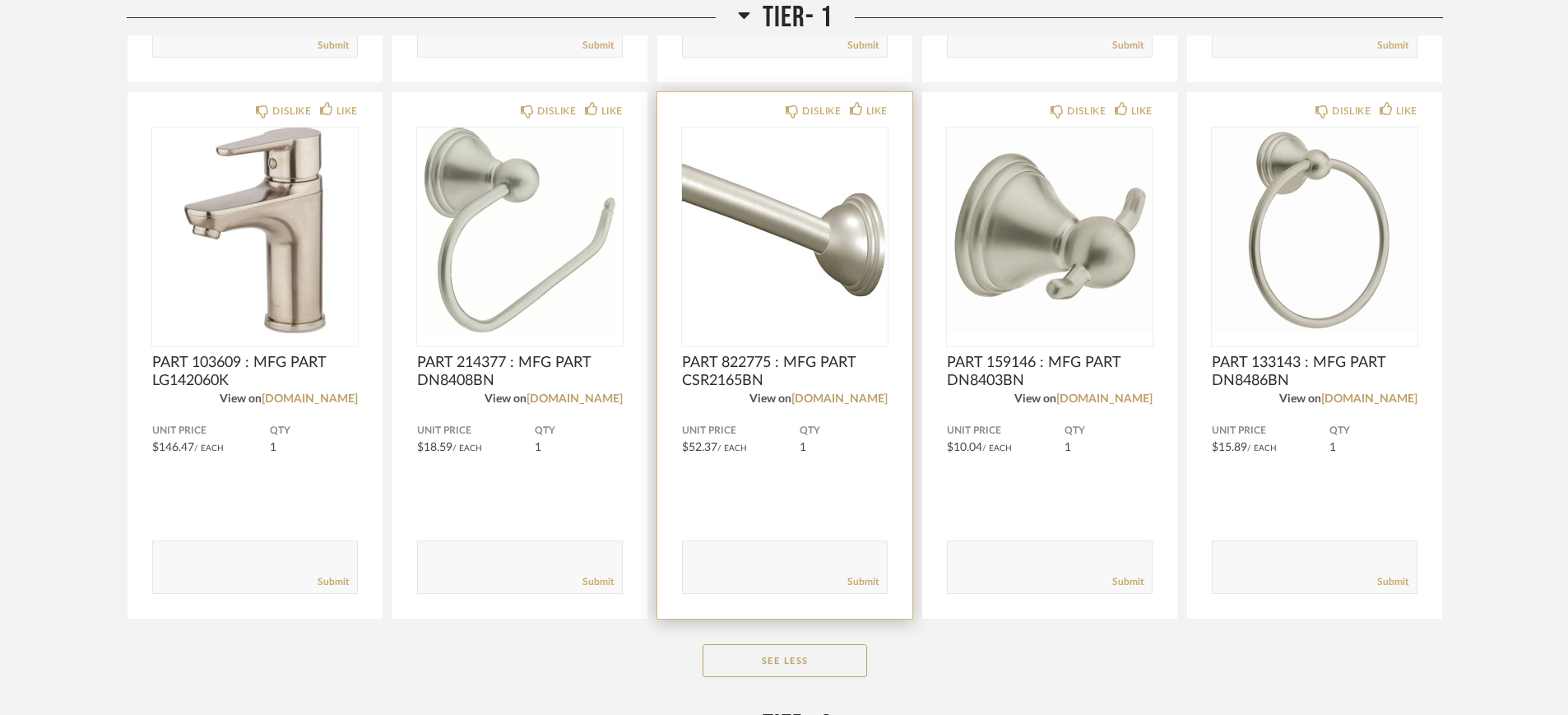
click at [750, 364] on span "PART 822775 : MFG PART CSR2165BN" at bounding box center [784, 371] width 206 height 36
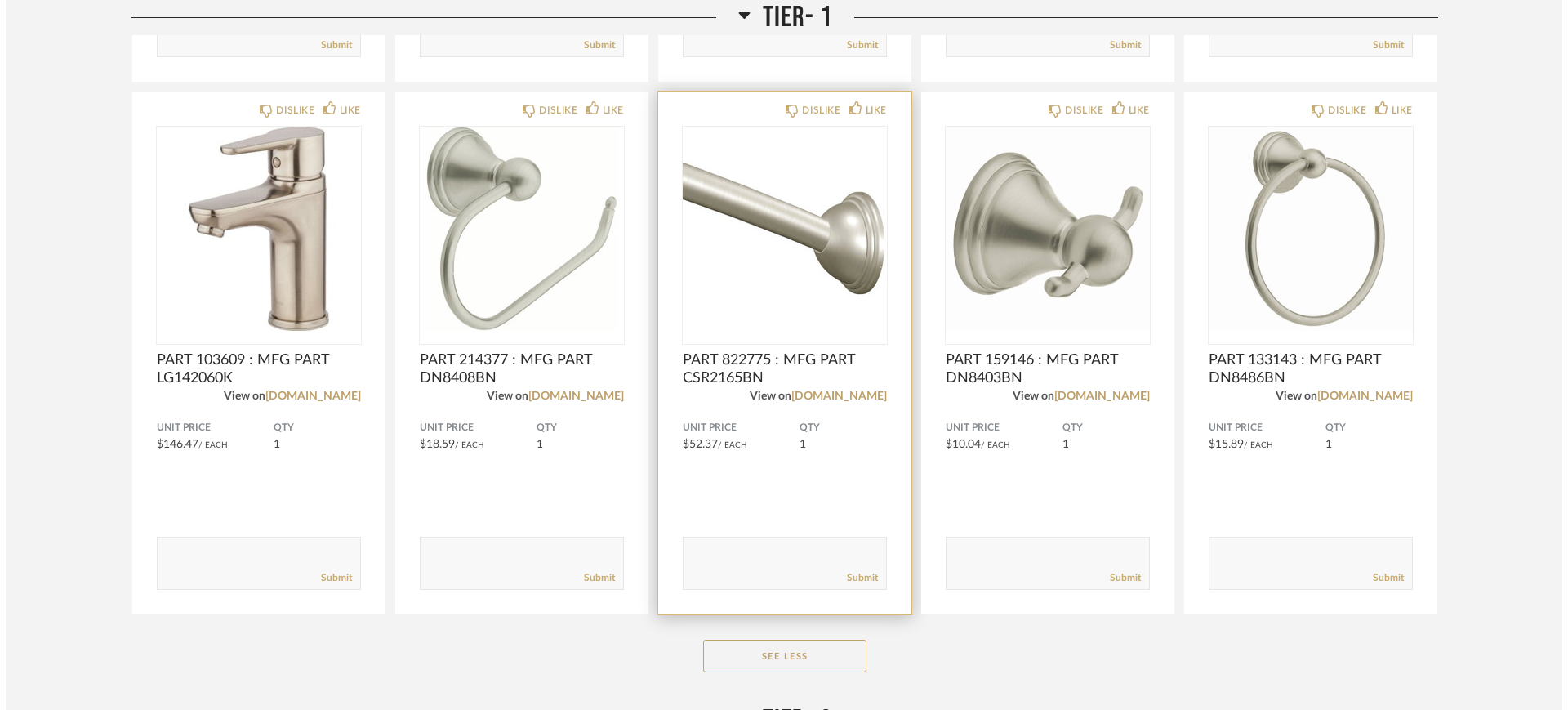
scroll to position [0, 0]
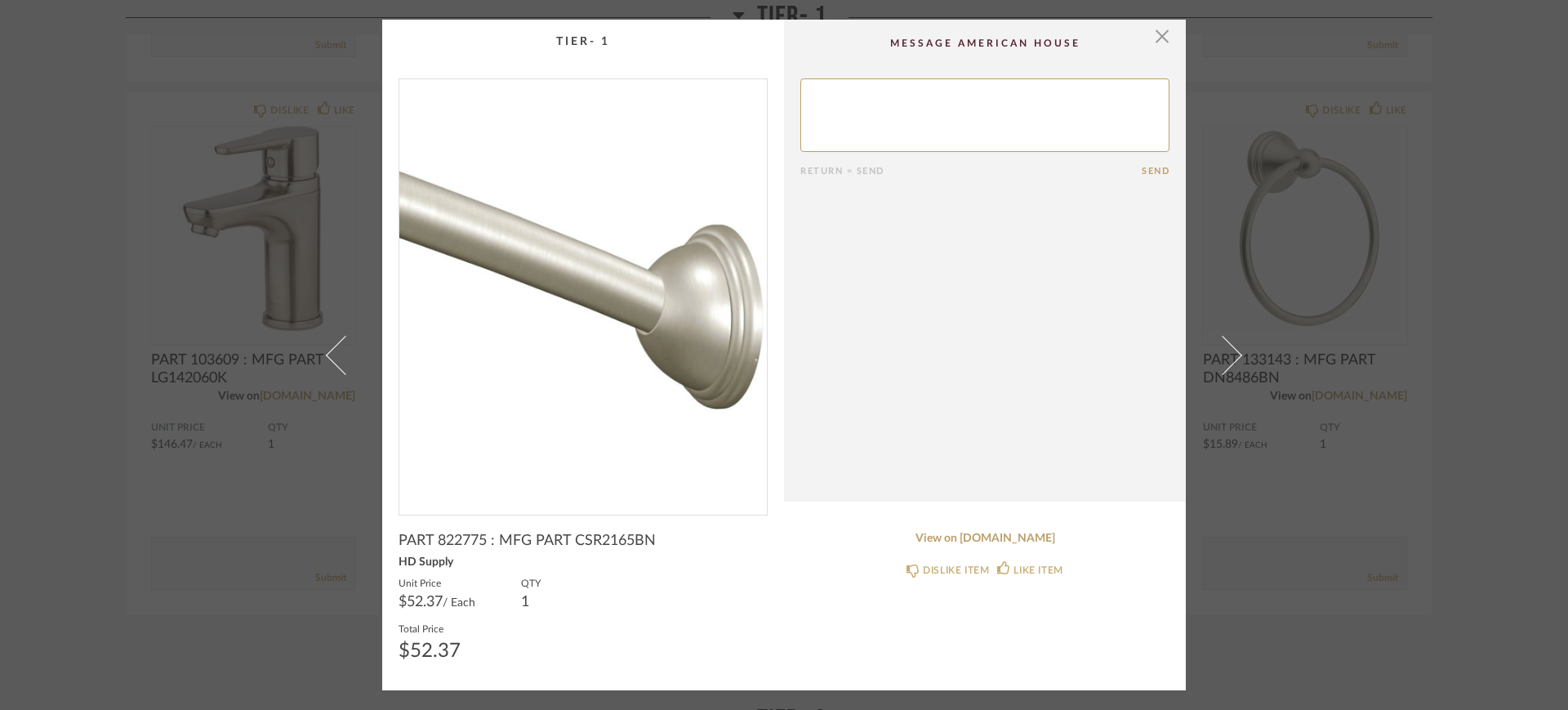
click at [463, 542] on span "PART 822775 : MFG PART CSR2165BN" at bounding box center [527, 541] width 258 height 18
copy span "822775"
click at [591, 538] on span "PART 822775 : MFG PART CSR2165BN" at bounding box center [527, 541] width 258 height 18
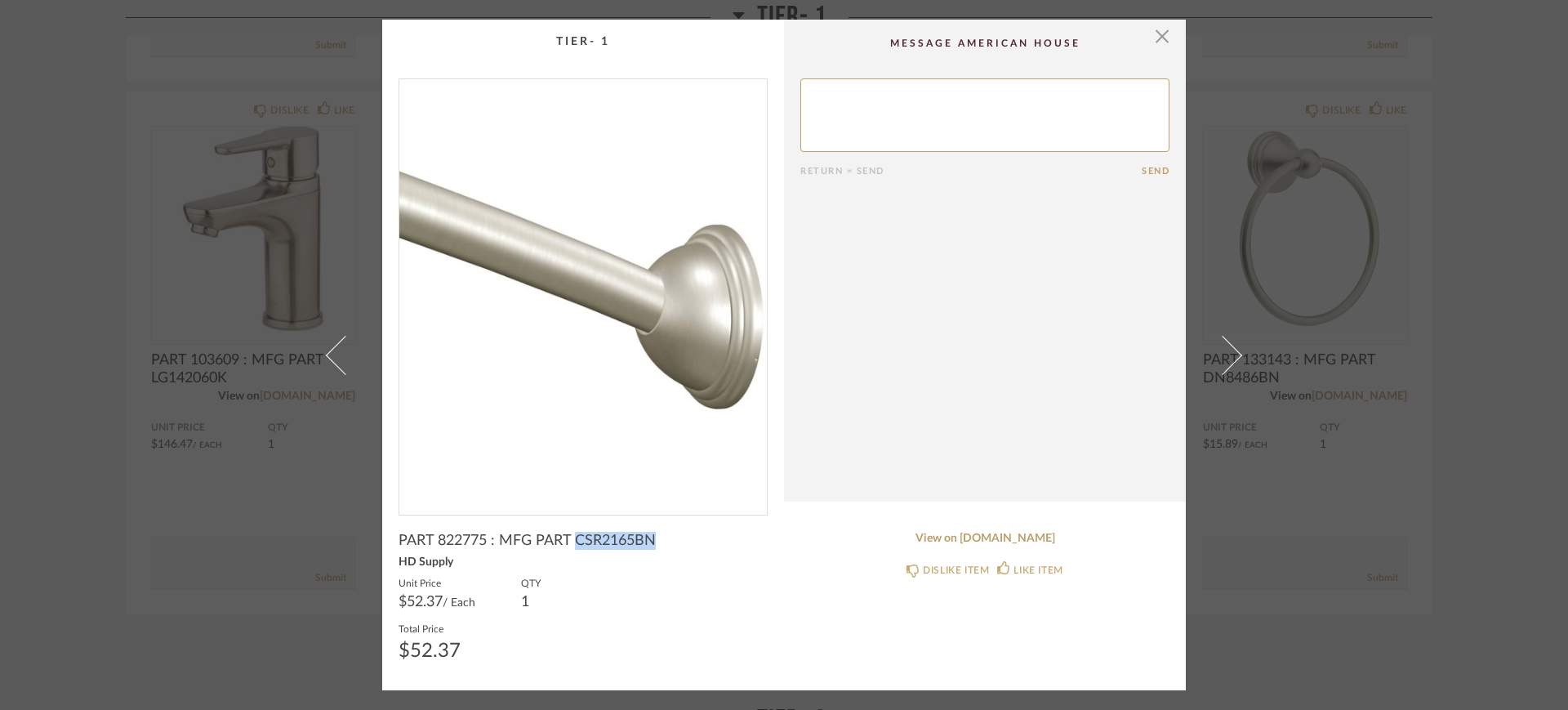
copy span "CSR2165BN"
click at [984, 543] on link "View on [DOMAIN_NAME]" at bounding box center [985, 539] width 369 height 14
click at [1160, 40] on span "button" at bounding box center [1163, 36] width 33 height 33
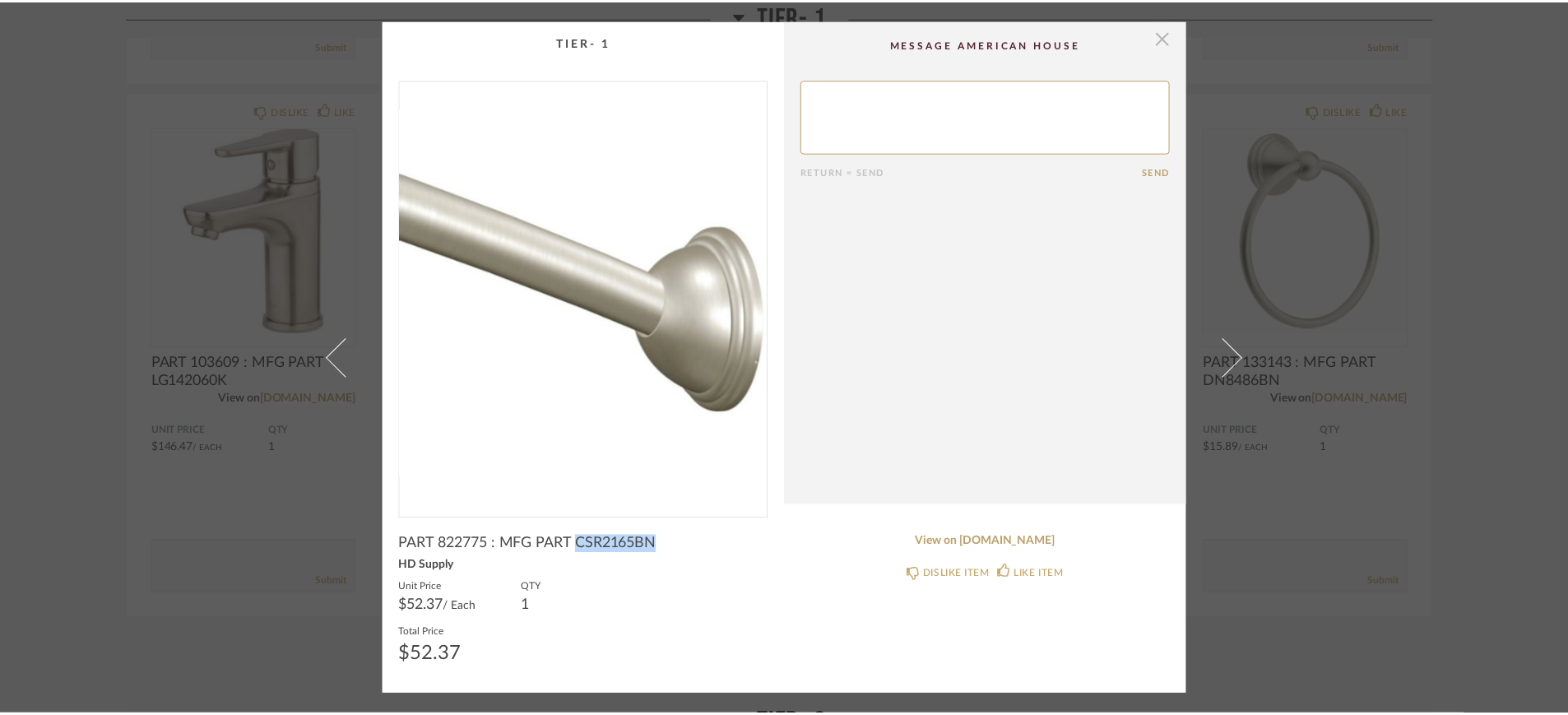
scroll to position [1851, 0]
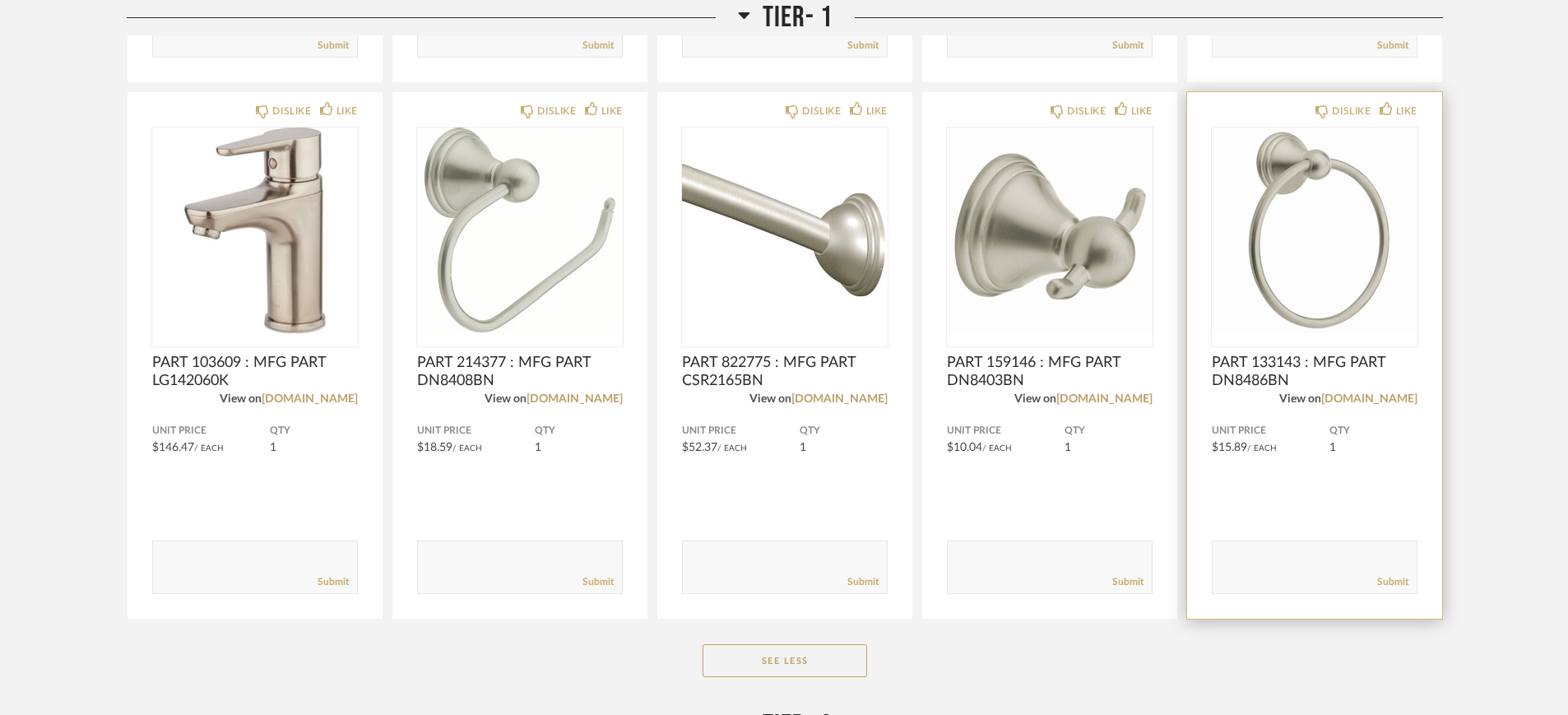
click at [1252, 498] on div "Comments: Submit" at bounding box center [1315, 540] width 206 height 110
click at [1252, 274] on img "0" at bounding box center [1315, 230] width 206 height 206
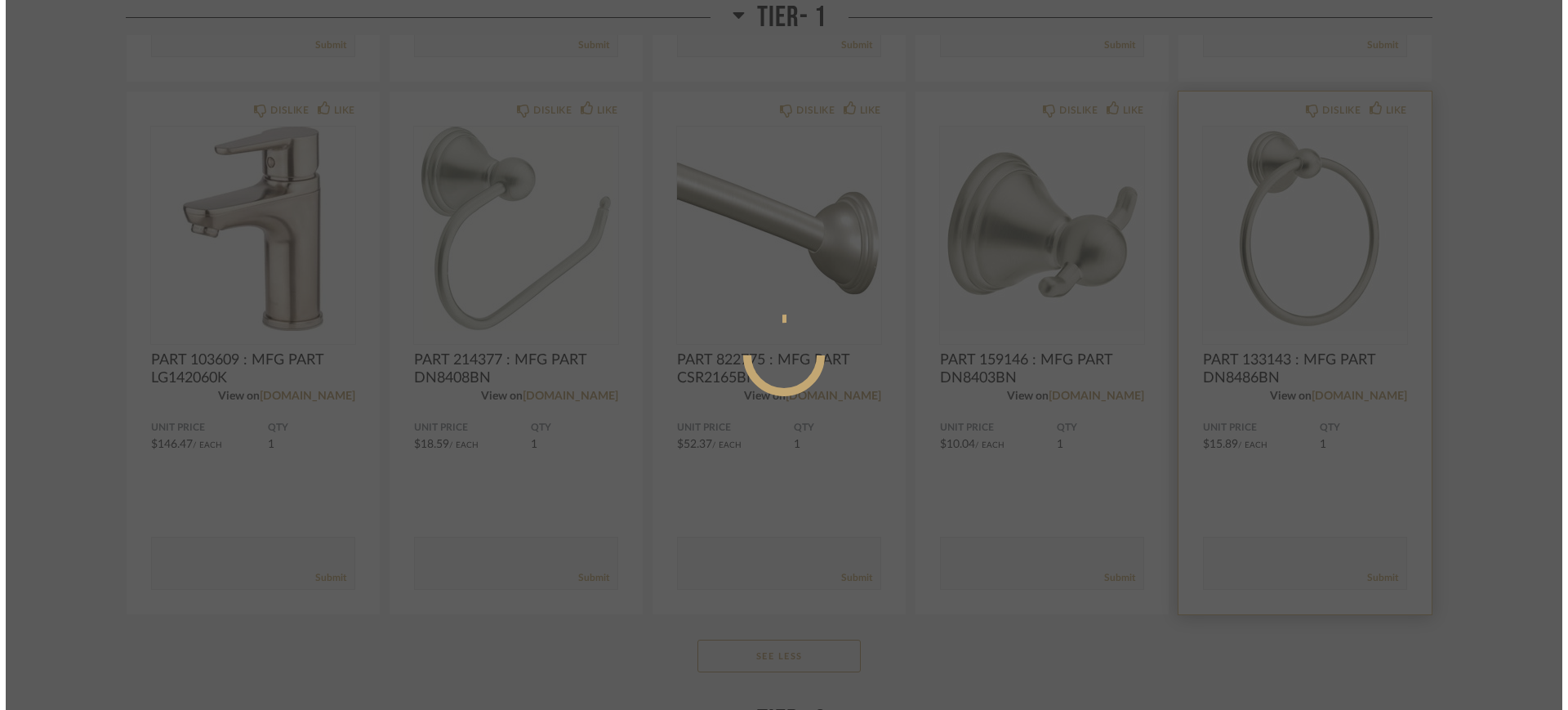
scroll to position [0, 0]
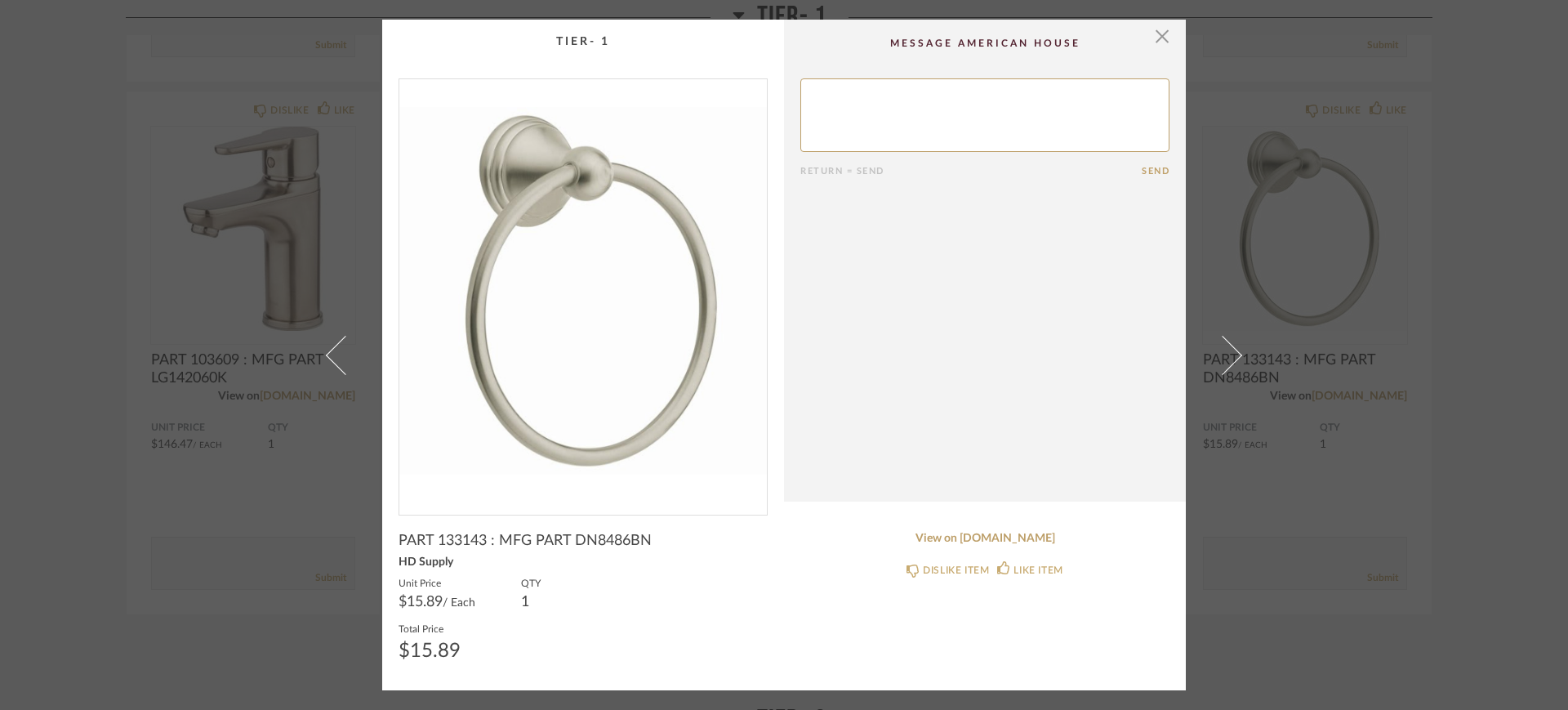
click at [457, 540] on span "PART 133143 : MFG PART DN8486BN" at bounding box center [525, 541] width 253 height 18
copy span "133143"
click at [593, 540] on span "PART 133143 : MFG PART DN8486BN" at bounding box center [525, 541] width 253 height 18
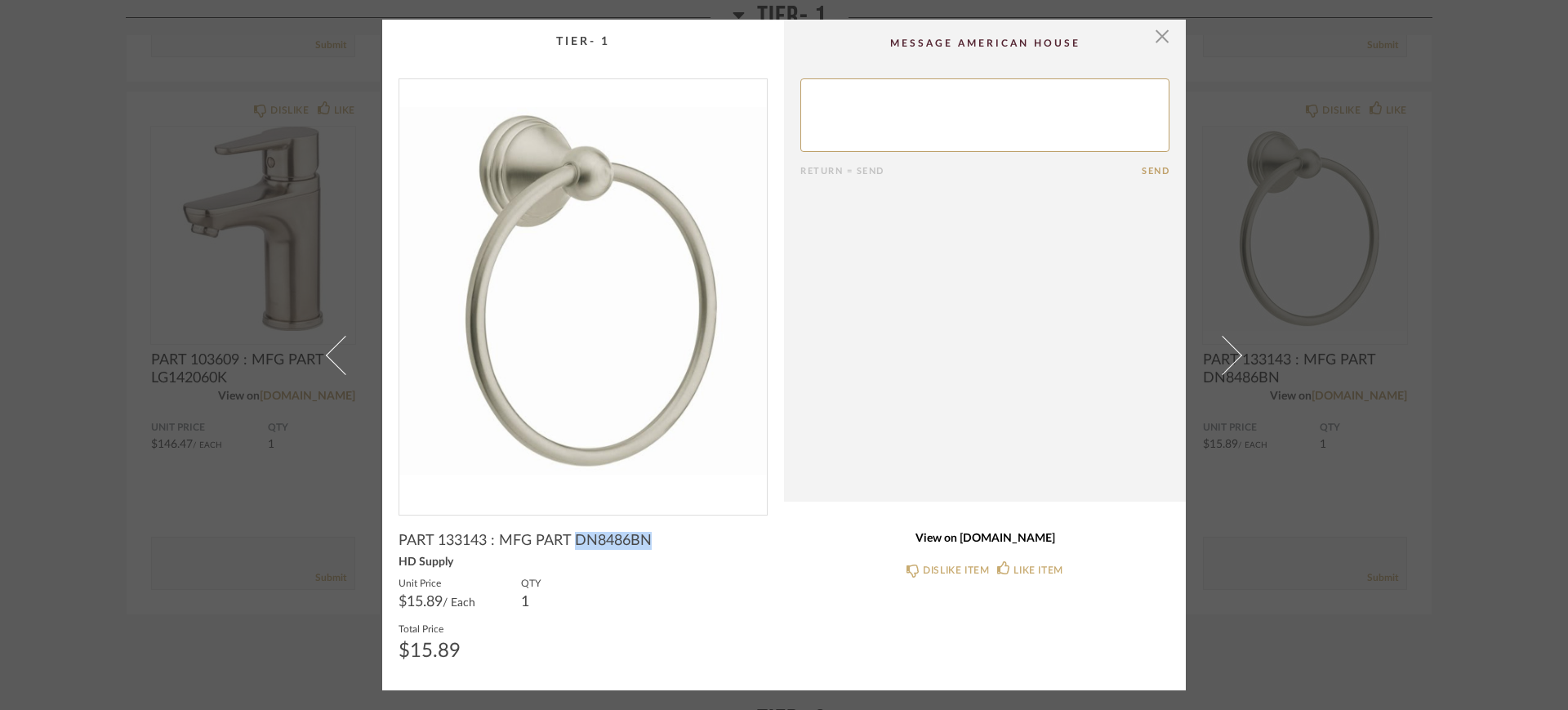
click at [1025, 534] on link "View on [DOMAIN_NAME]" at bounding box center [985, 539] width 369 height 14
click at [1160, 40] on span "button" at bounding box center [1163, 36] width 33 height 33
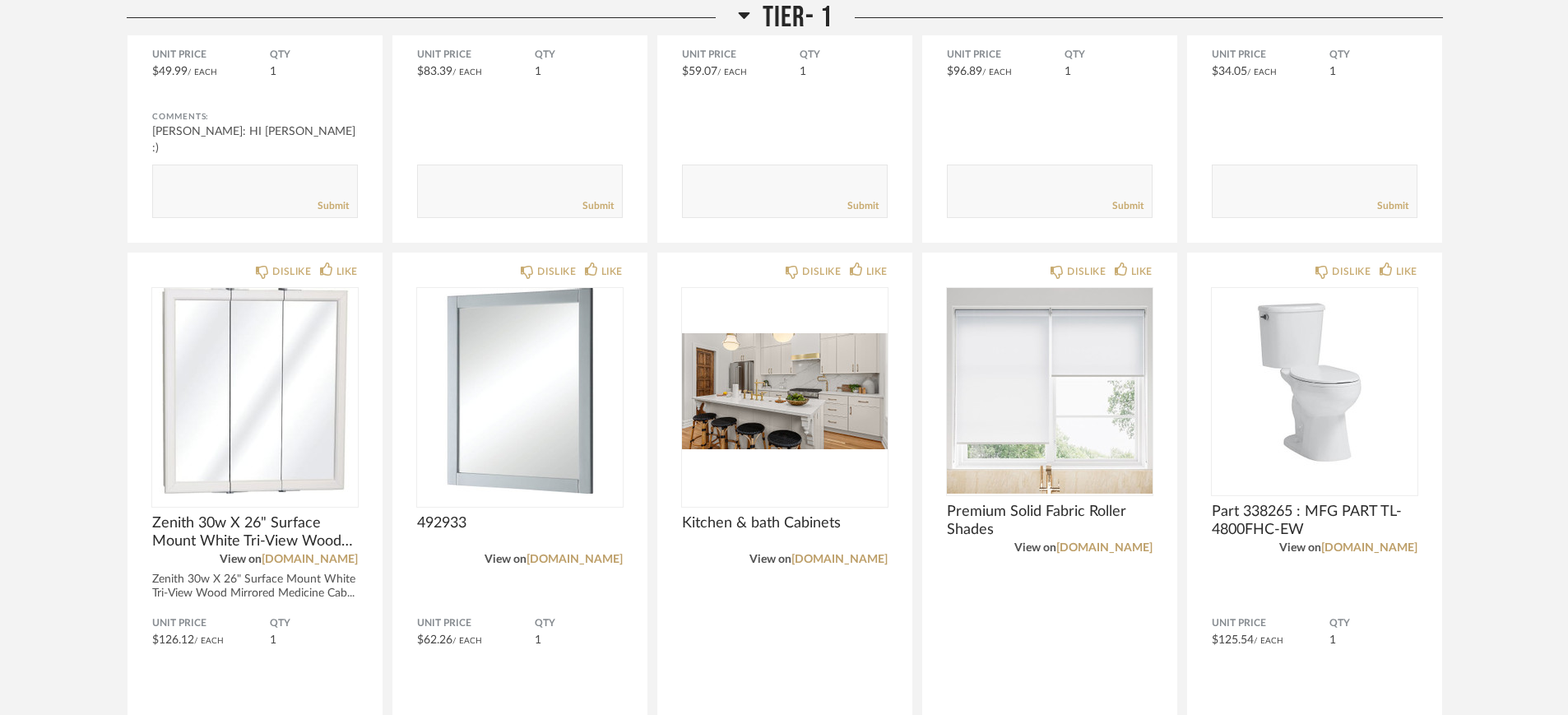
scroll to position [617, 0]
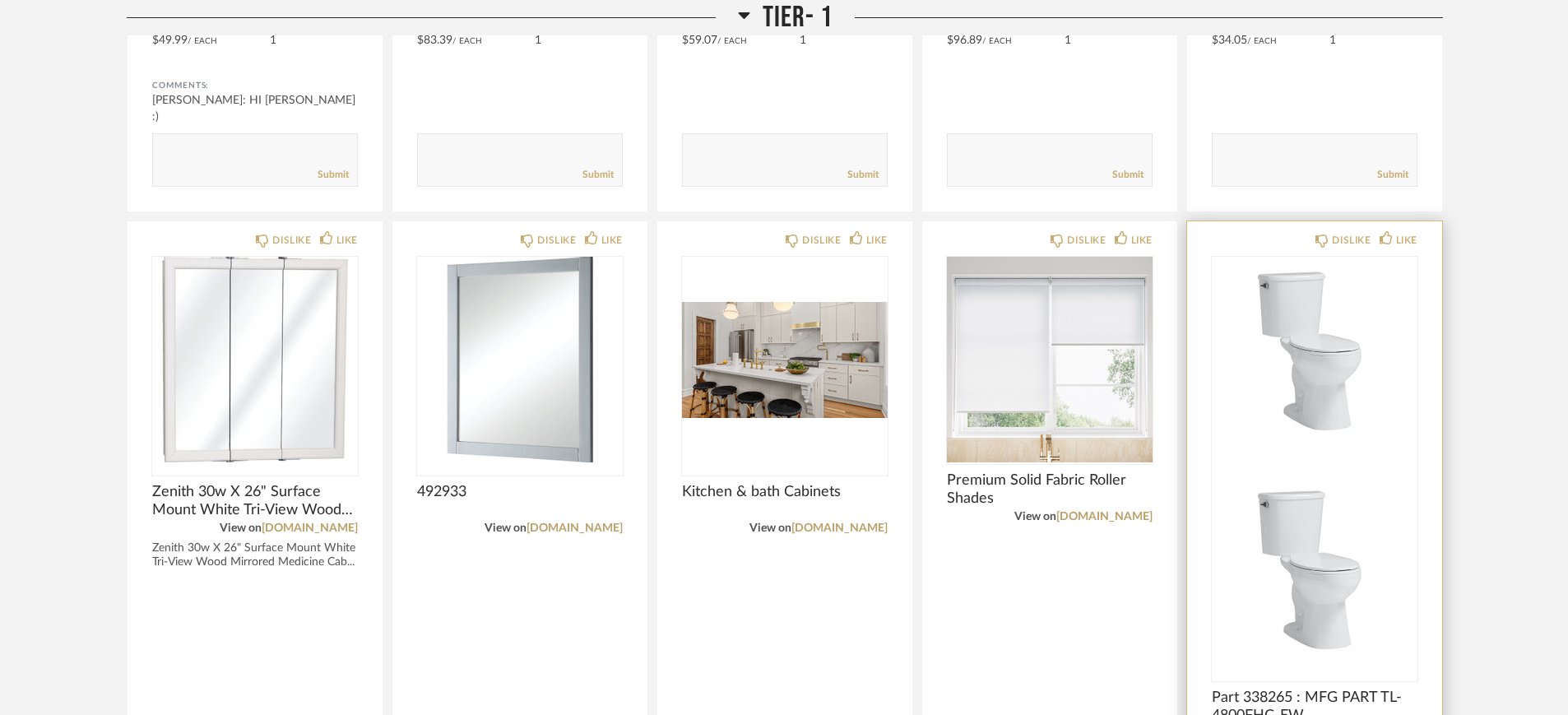
click at [1252, 571] on span "Part 338265 : MFG PART TL-4800FHC-EW" at bounding box center [1315, 706] width 206 height 36
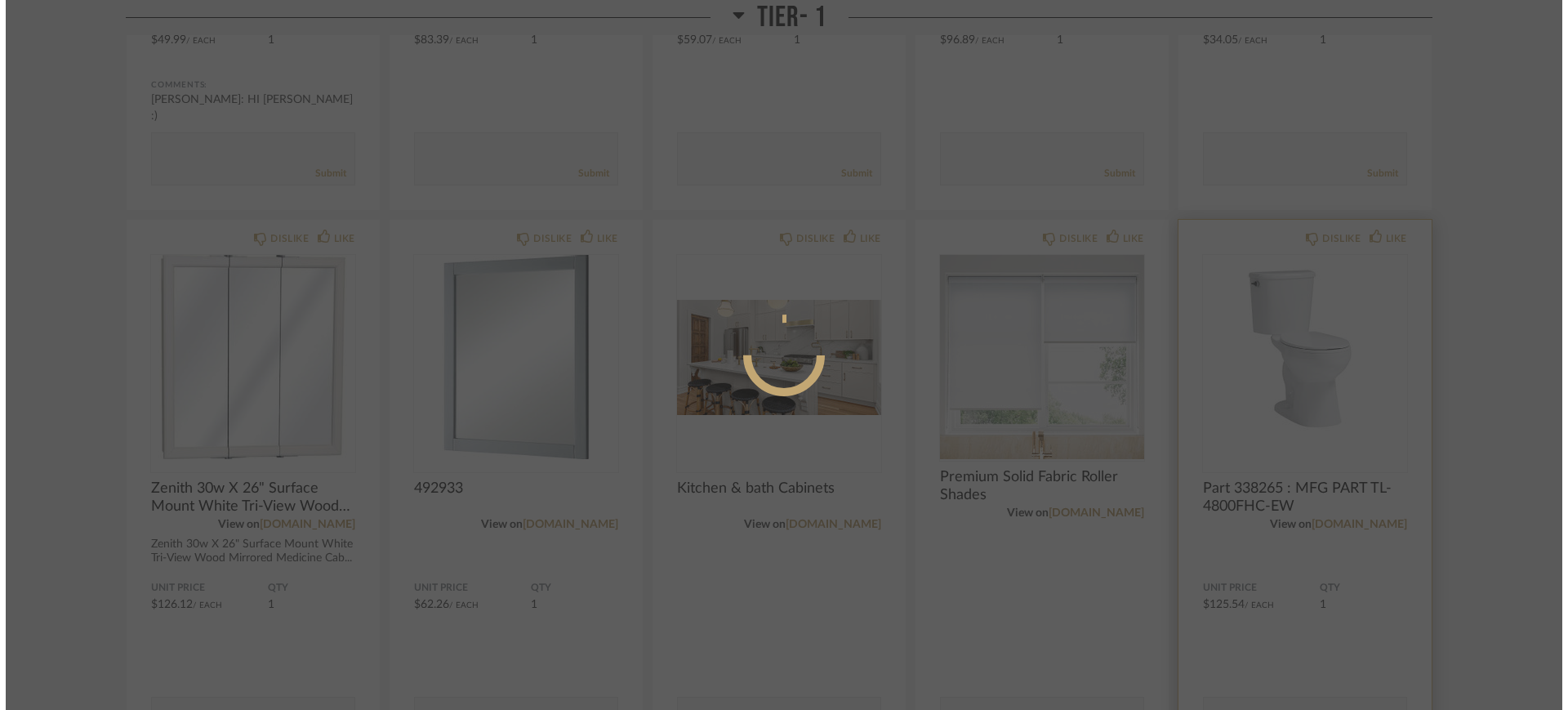
scroll to position [0, 0]
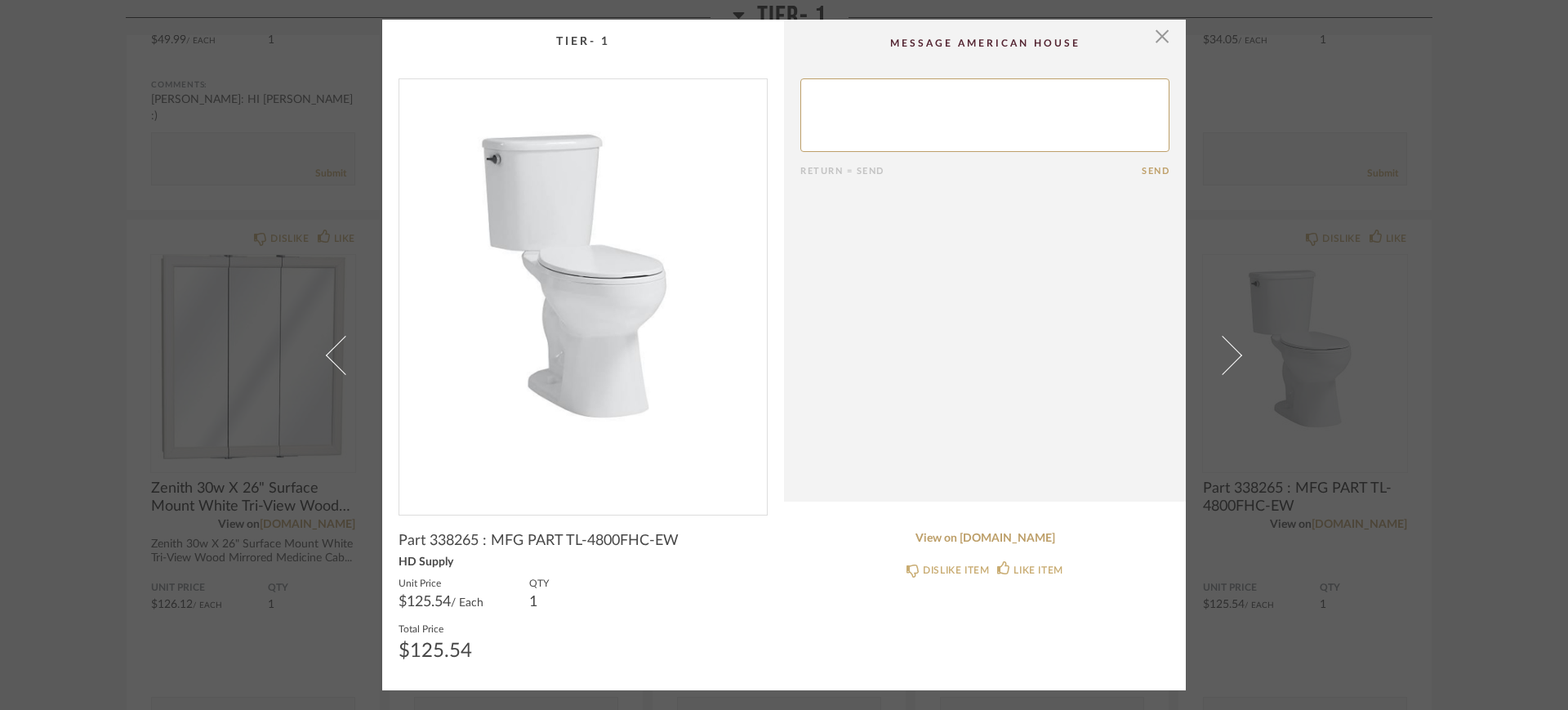
click at [445, 536] on span "Part 338265 : MFG PART TL-4800FHC-EW" at bounding box center [539, 541] width 280 height 18
drag, startPoint x: 565, startPoint y: 541, endPoint x: 680, endPoint y: 550, distance: 115.4
click at [680, 550] on product-name "Part 338265 : MFG PART TL-4800FHC-EW" at bounding box center [583, 544] width 369 height 24
click at [942, 542] on link "View on [DOMAIN_NAME]" at bounding box center [985, 539] width 369 height 14
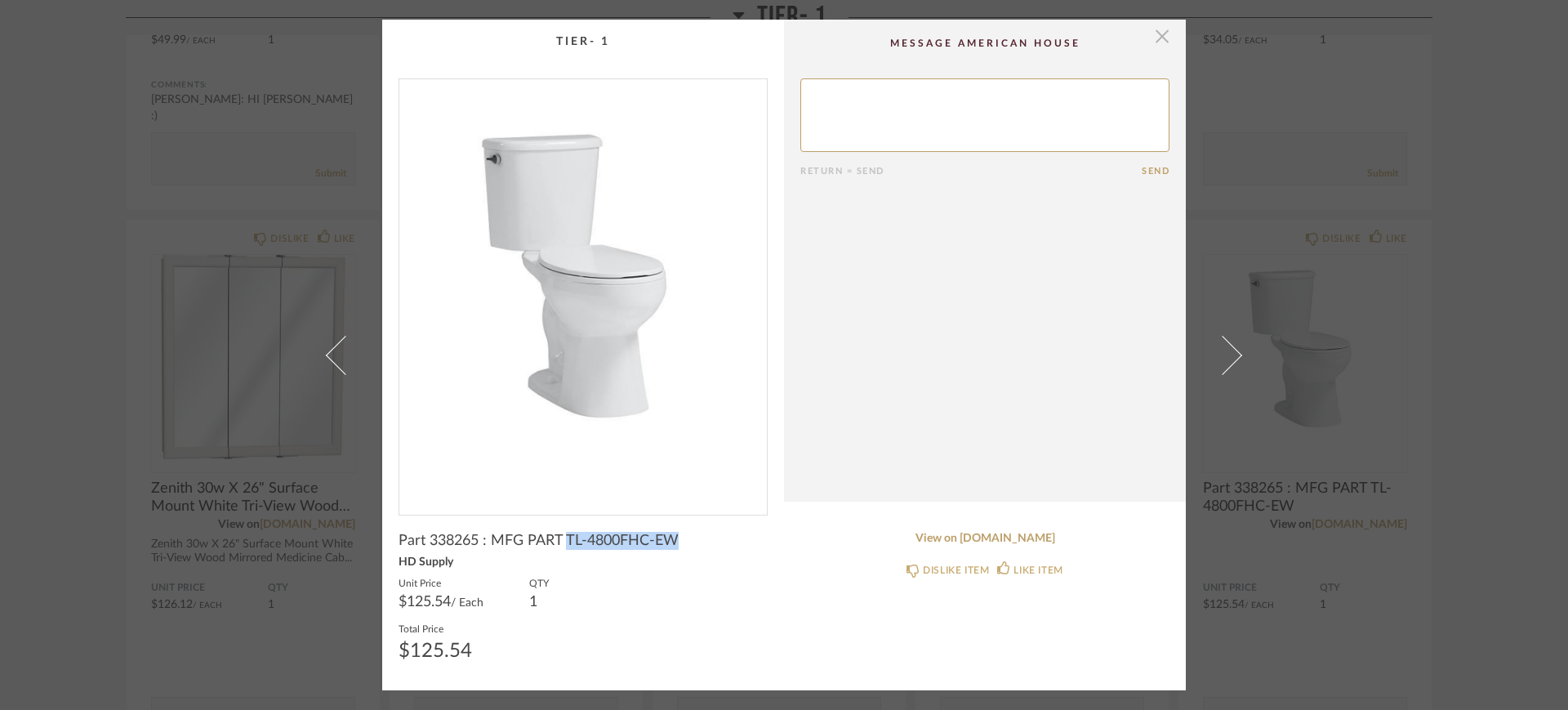
click at [1158, 38] on span "button" at bounding box center [1163, 36] width 33 height 33
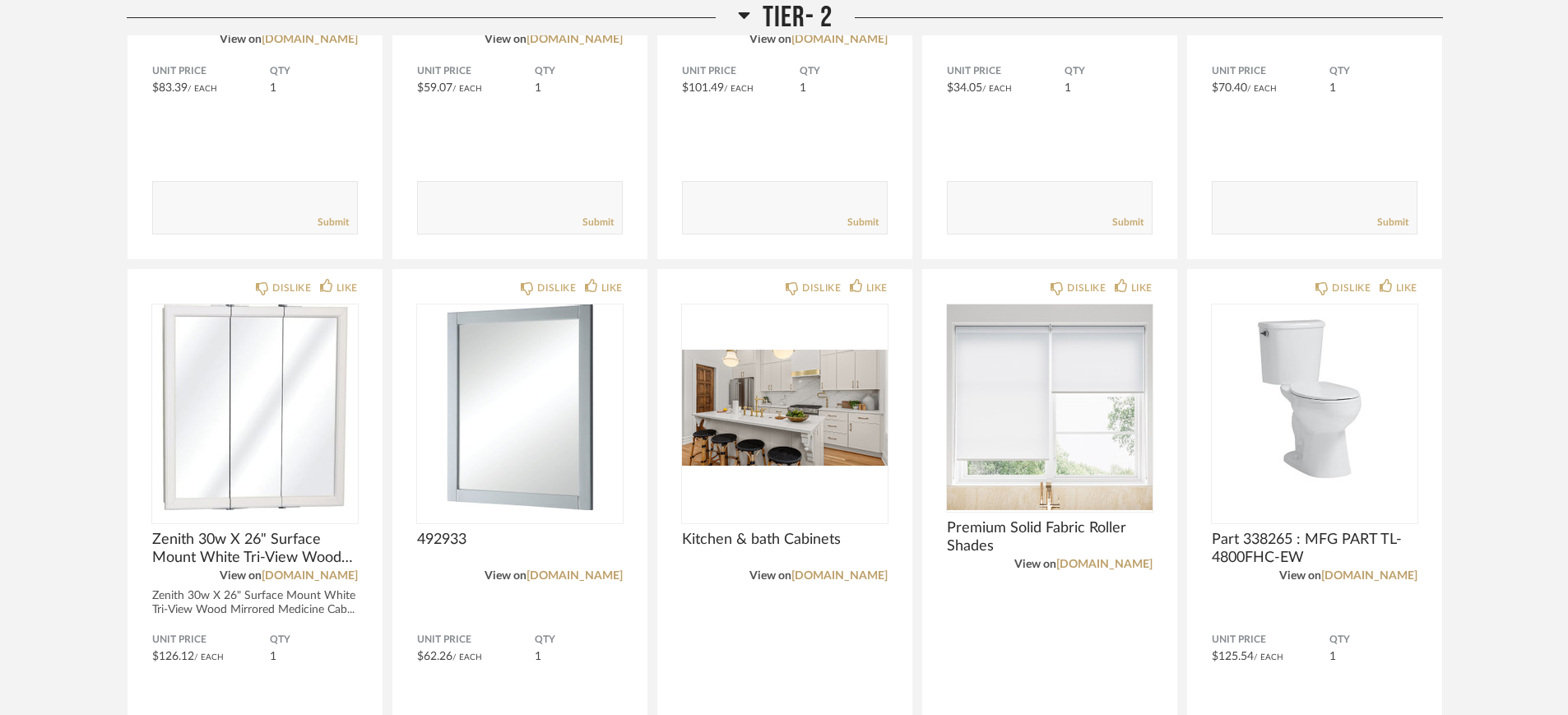
scroll to position [2982, 0]
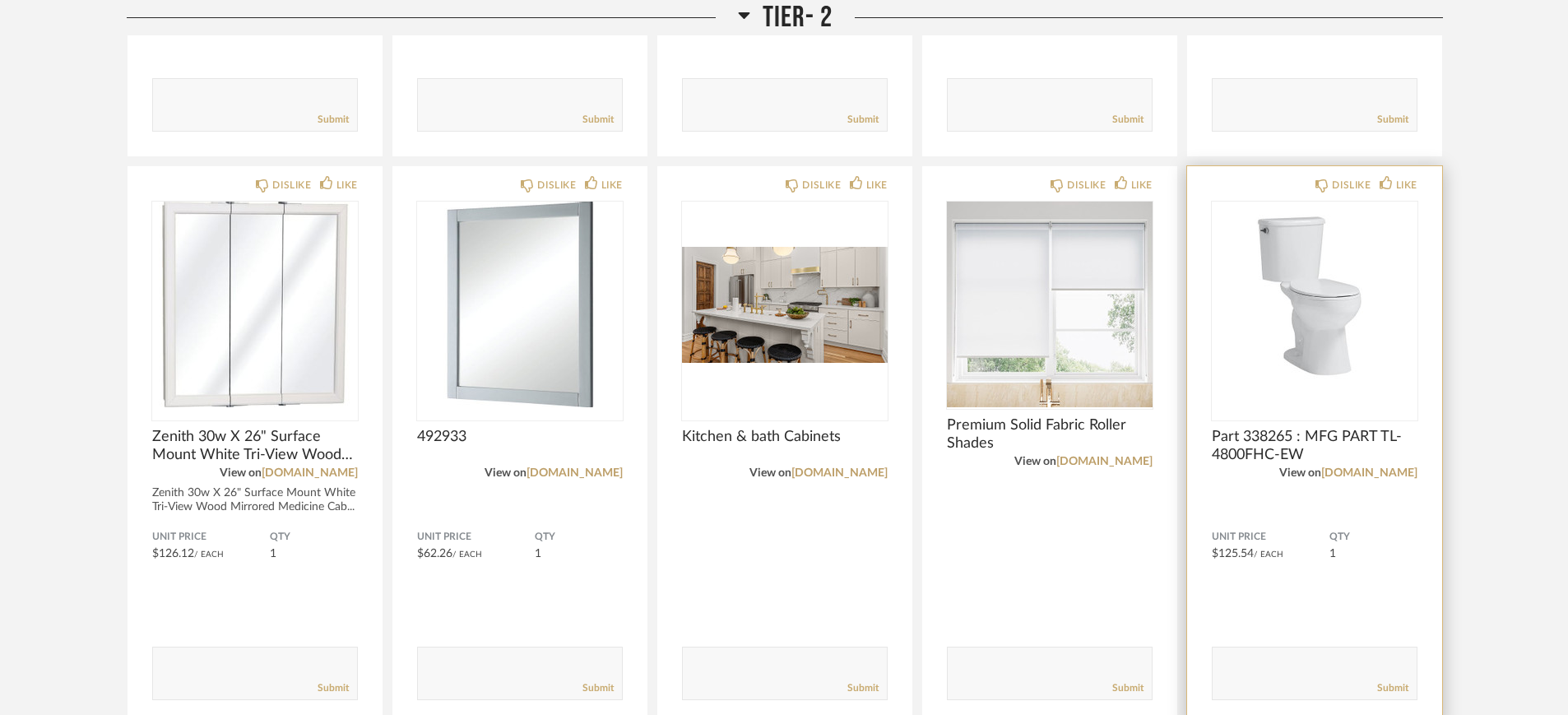
click at [1252, 447] on span "Part 338265 : MFG PART TL-4800FHC-EW" at bounding box center [1315, 446] width 206 height 36
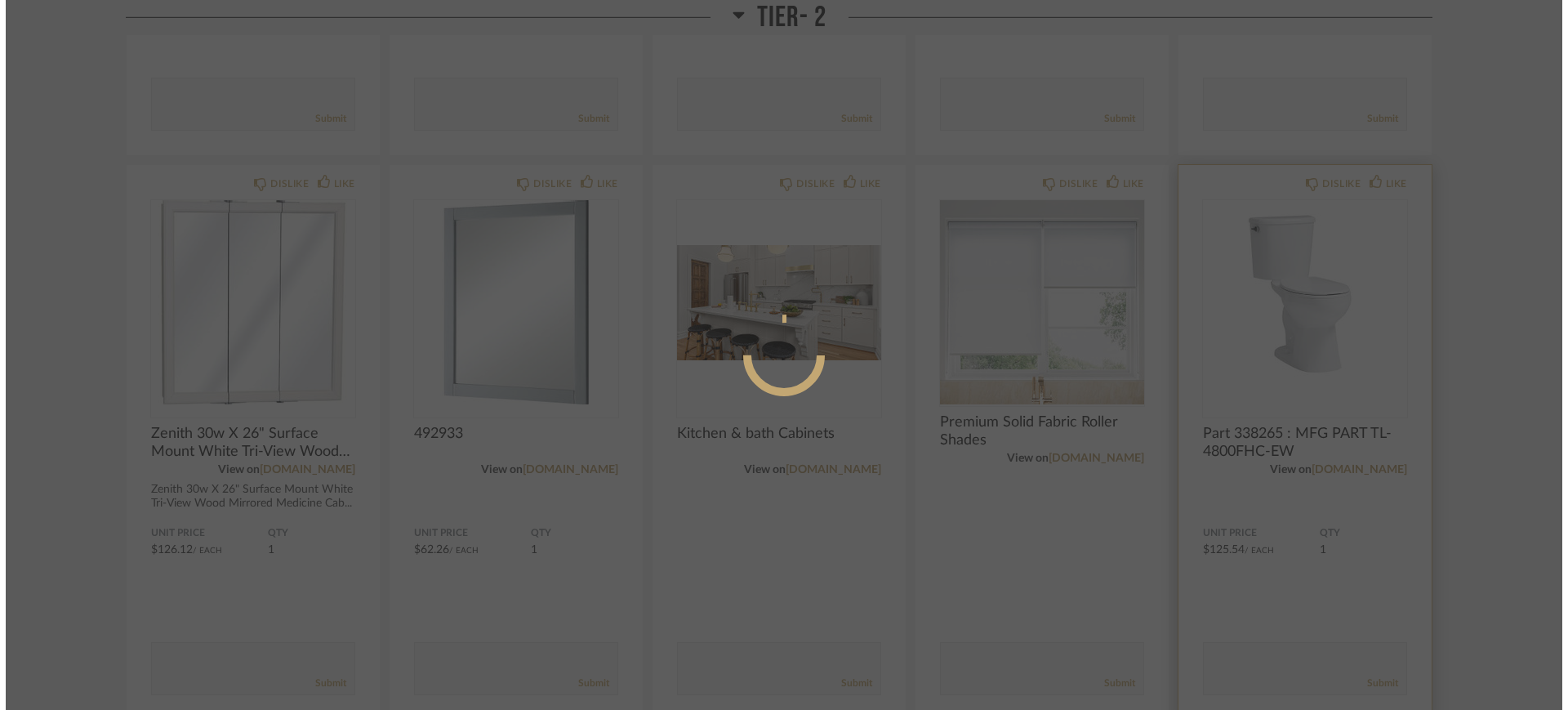
scroll to position [0, 0]
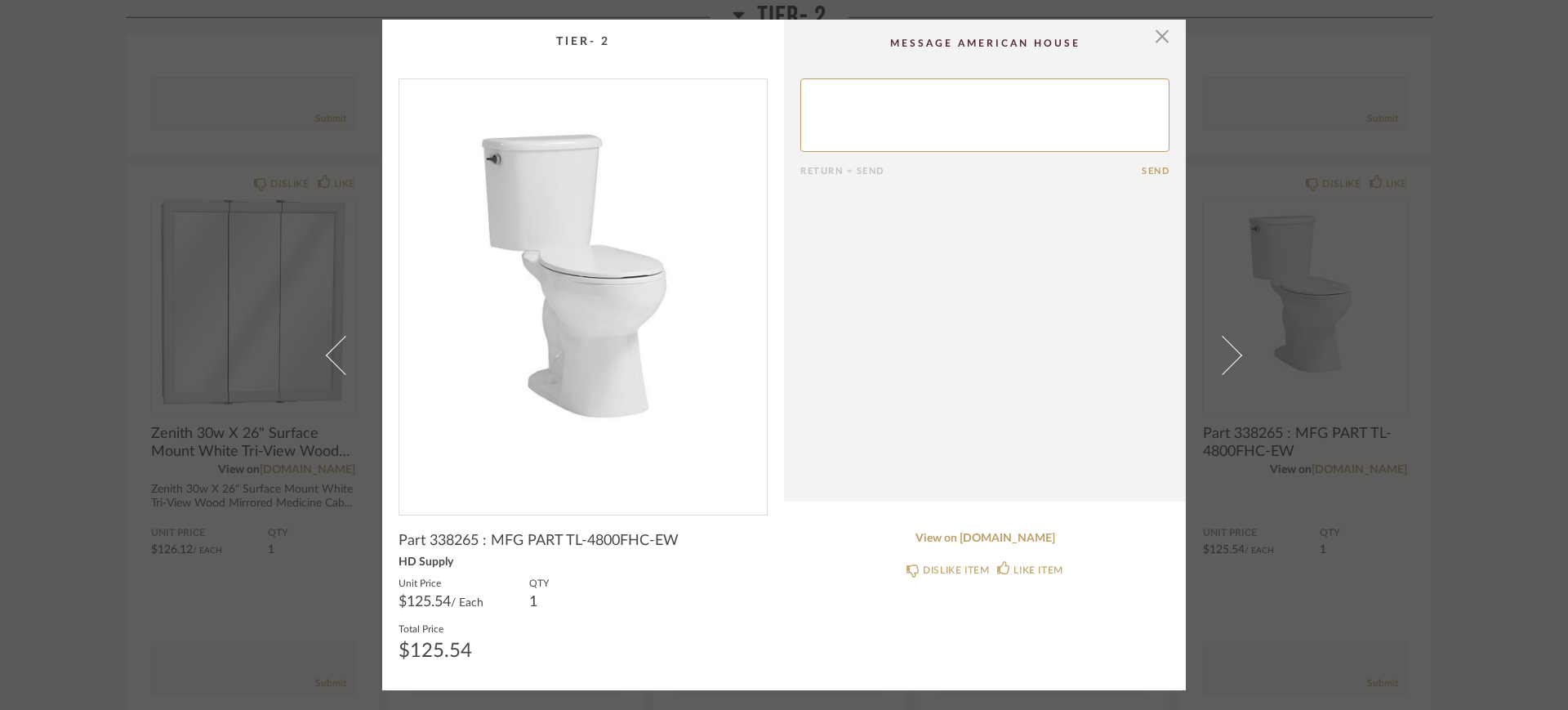
click at [442, 532] on span "Part 338265 : MFG PART TL-4800FHC-EW" at bounding box center [539, 541] width 280 height 18
click at [436, 539] on span "Part 338265 : MFG PART TL-4800FHC-EW" at bounding box center [539, 541] width 280 height 18
drag, startPoint x: 561, startPoint y: 536, endPoint x: 670, endPoint y: 543, distance: 109.2
click at [670, 543] on span "Part 338265 : MFG PART TL-4800FHC-EW" at bounding box center [539, 541] width 280 height 18
click at [1044, 537] on link "View on [DOMAIN_NAME]" at bounding box center [985, 539] width 369 height 14
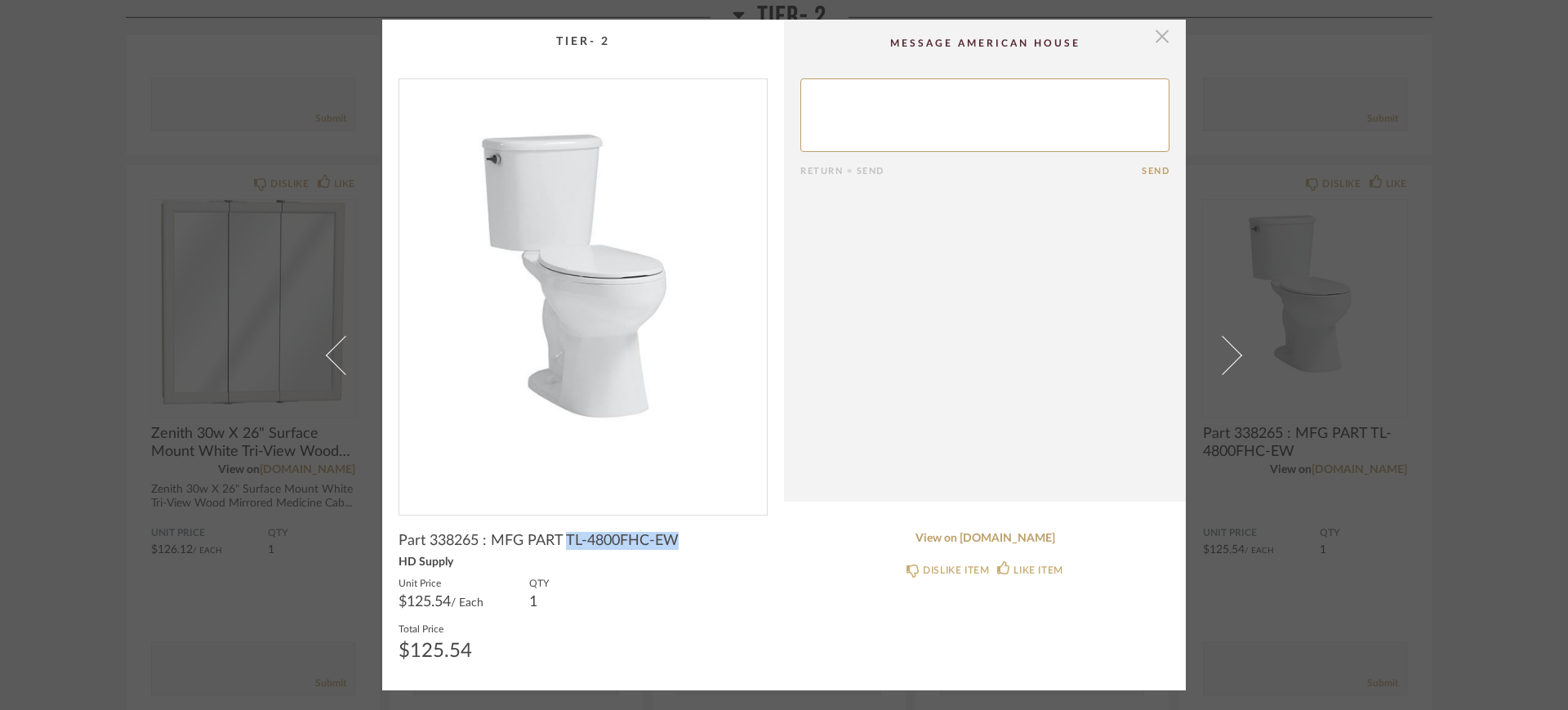
click at [1157, 37] on span "button" at bounding box center [1163, 36] width 33 height 33
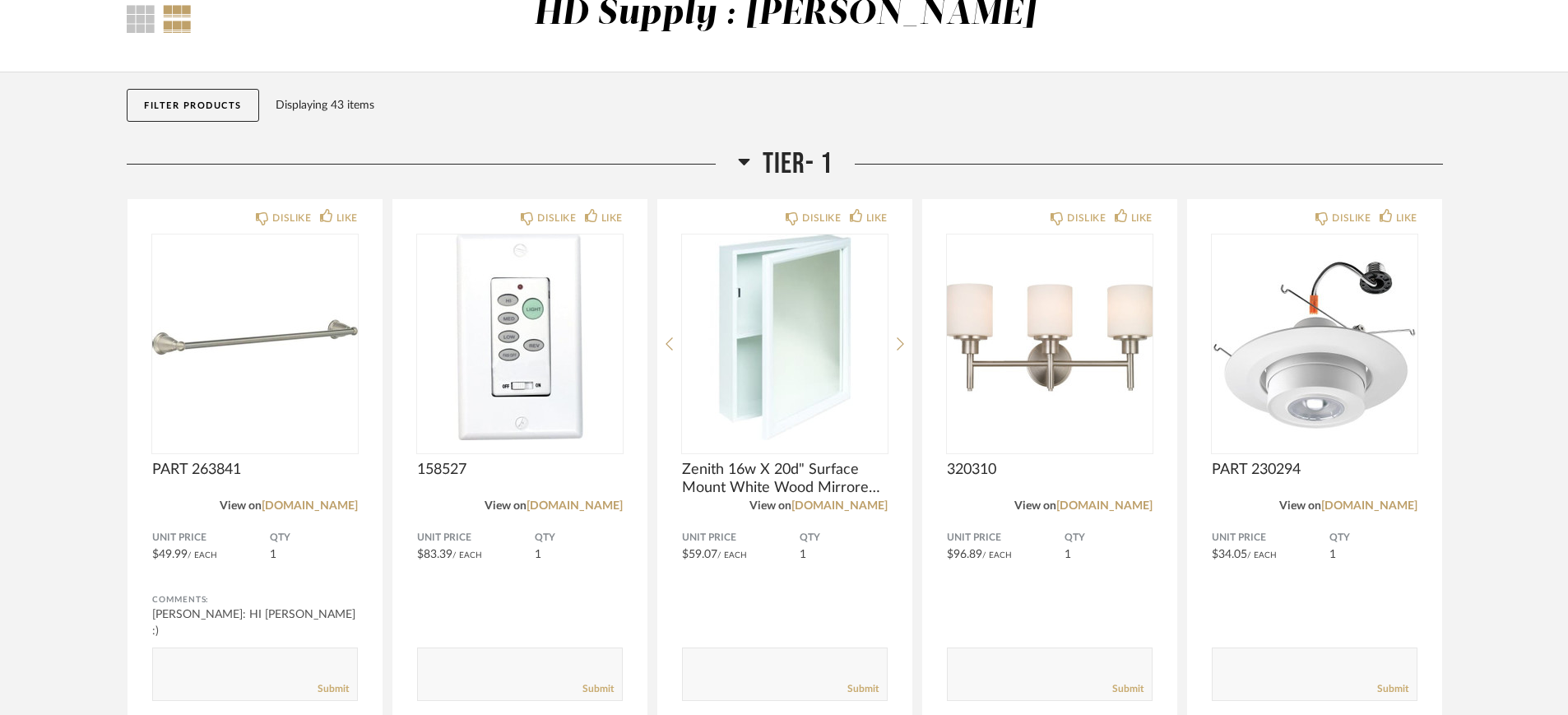
scroll to position [206, 0]
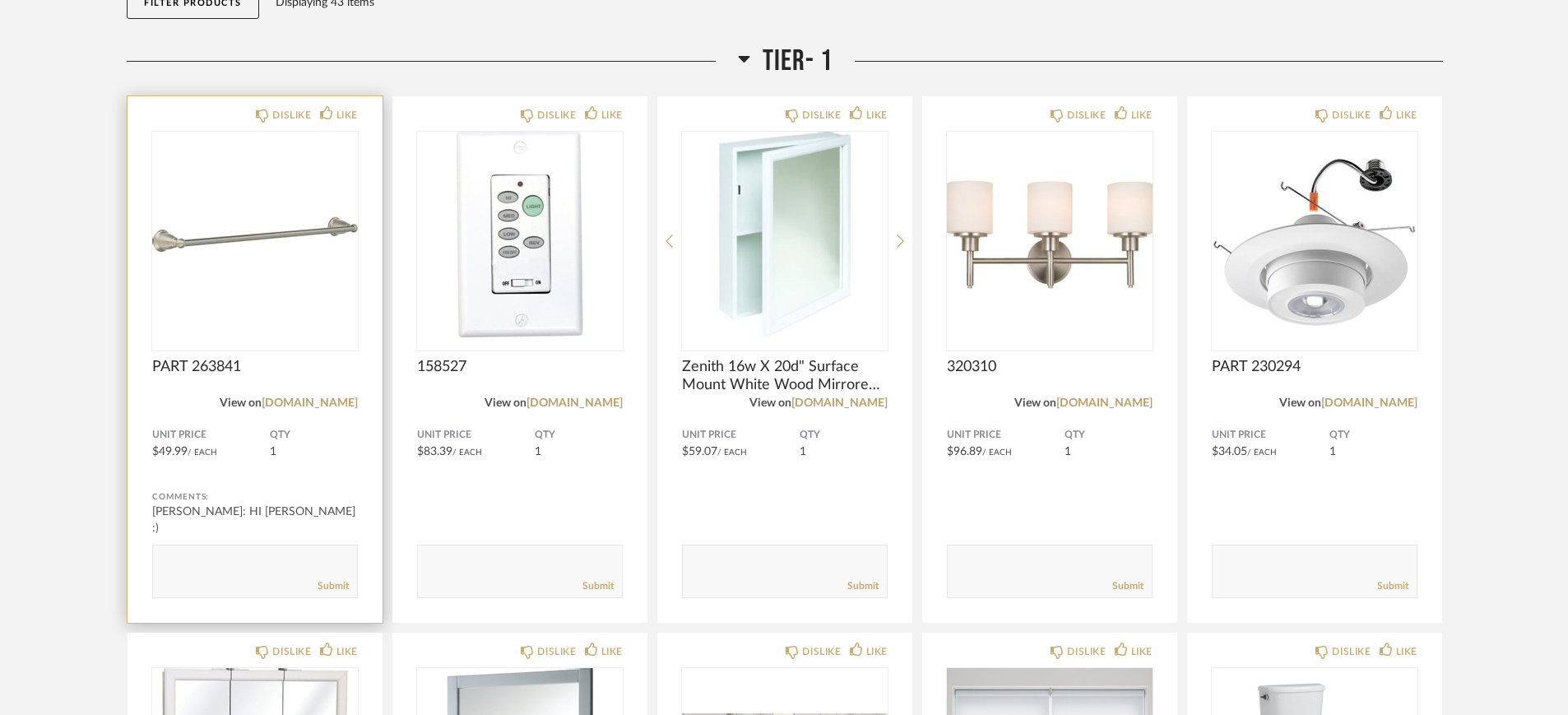
click at [208, 281] on img "0" at bounding box center [255, 234] width 206 height 206
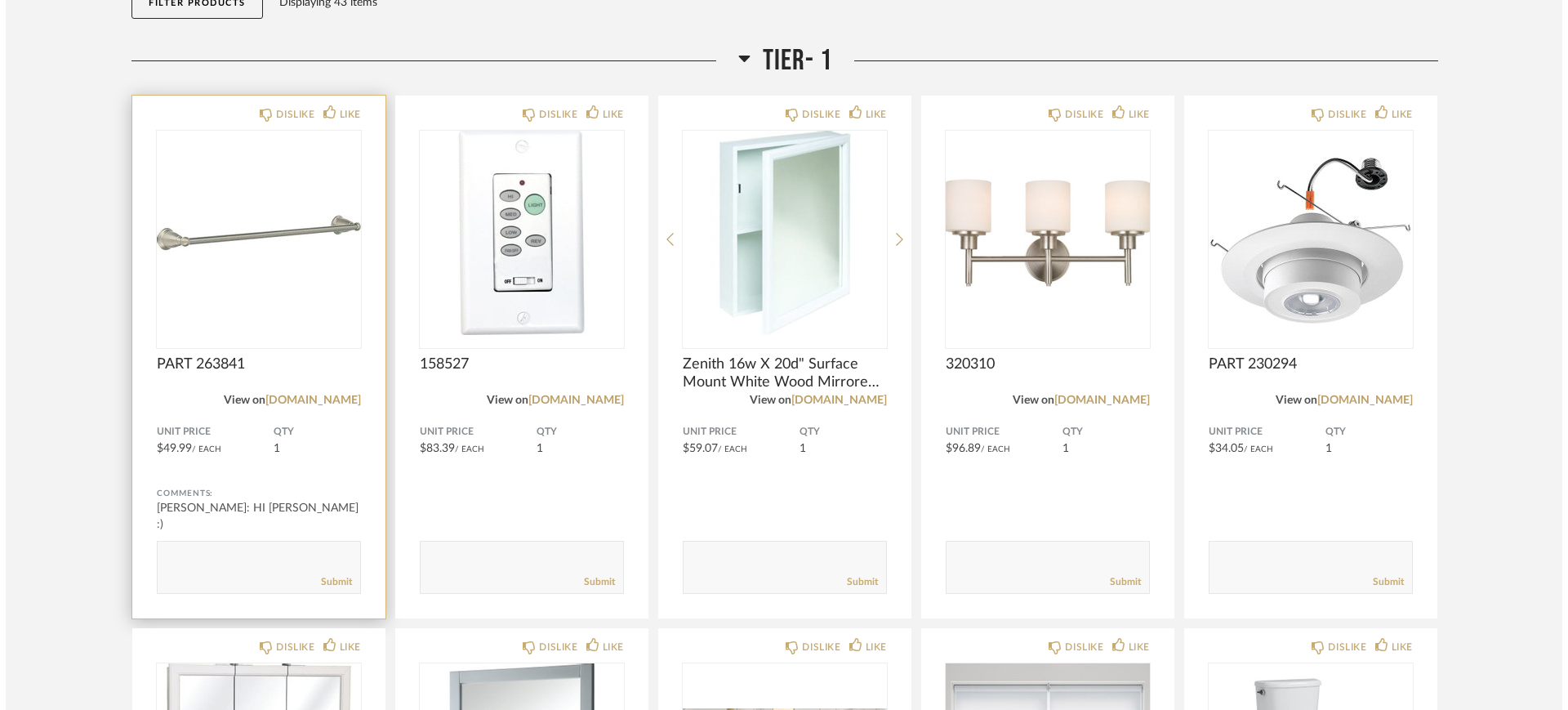
scroll to position [0, 0]
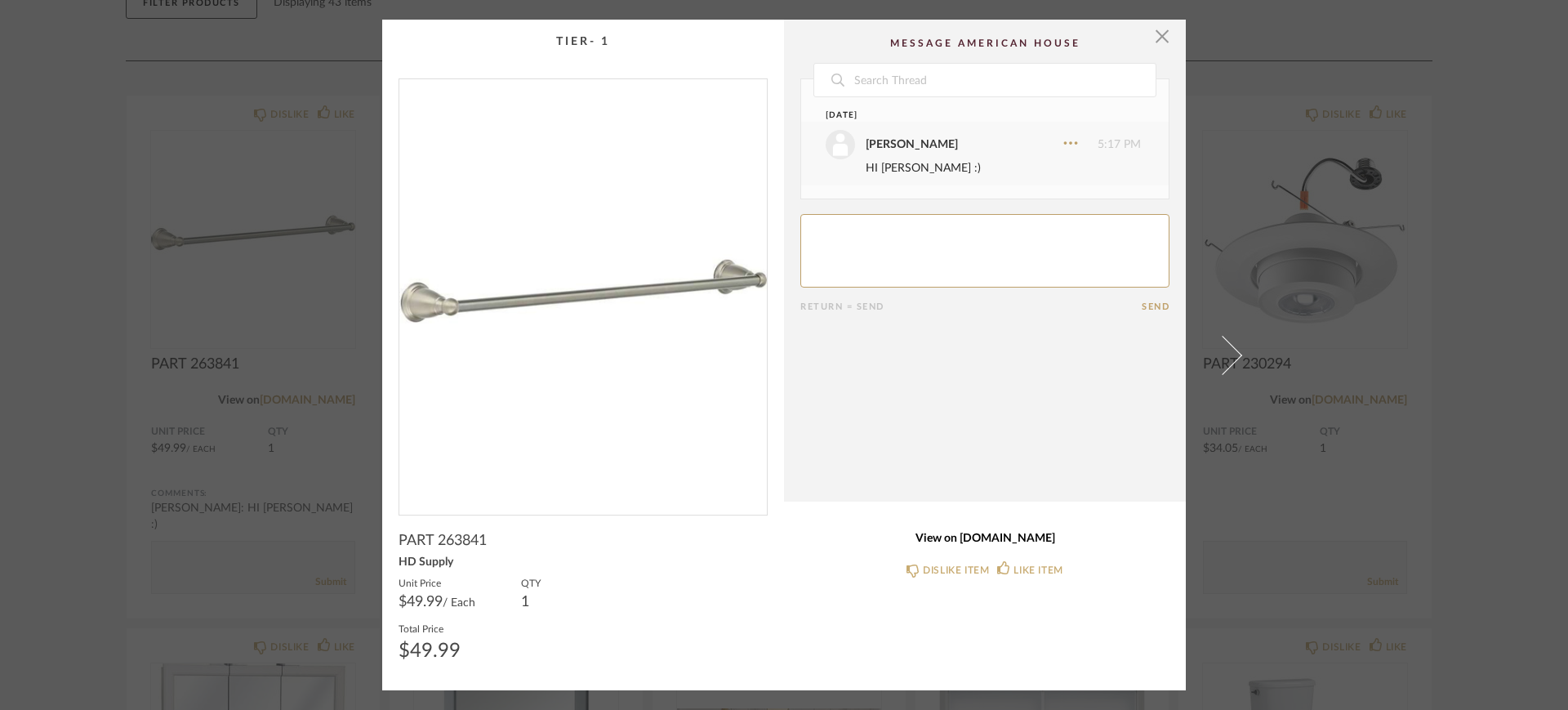
click at [980, 541] on link "View on [DOMAIN_NAME]" at bounding box center [985, 539] width 369 height 14
click at [1161, 39] on span "button" at bounding box center [1163, 36] width 33 height 33
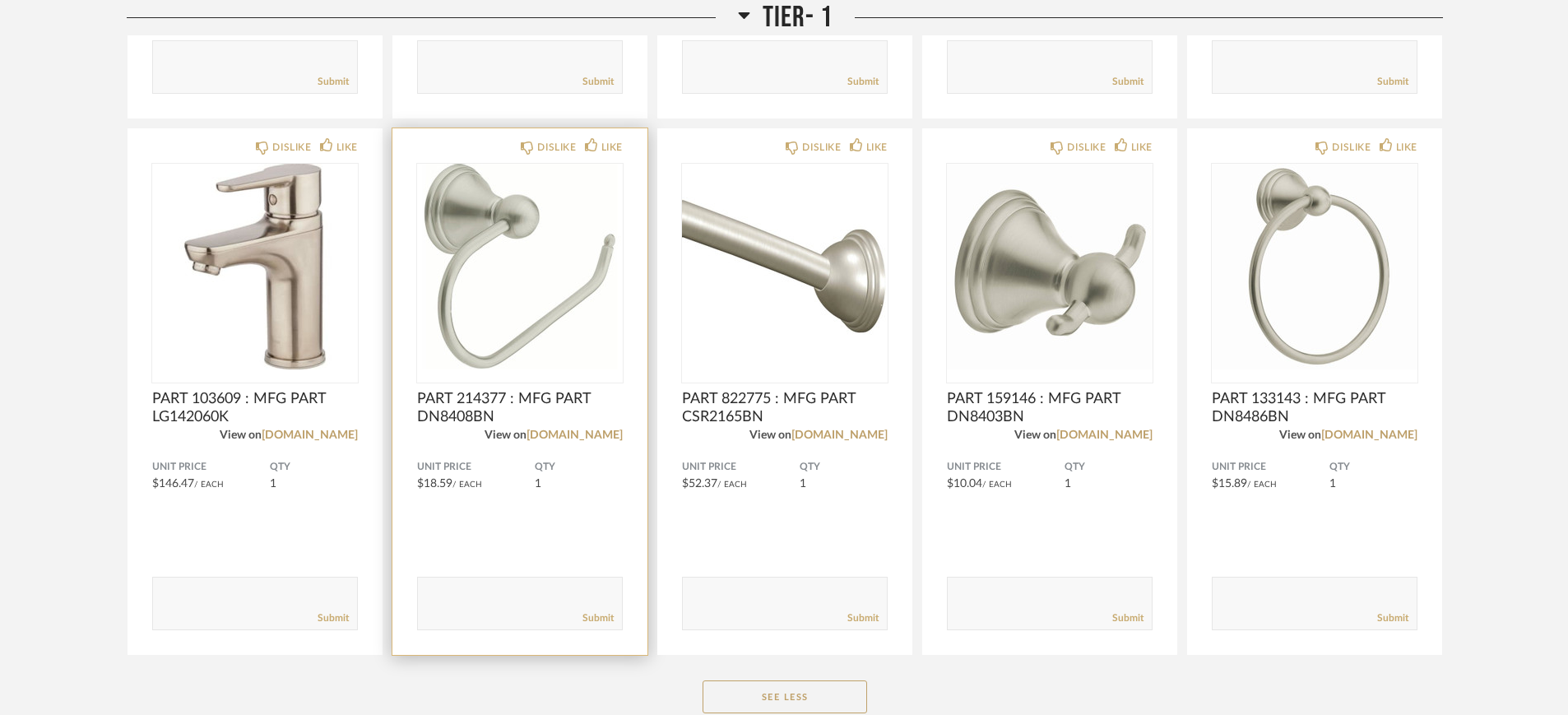
scroll to position [1851, 0]
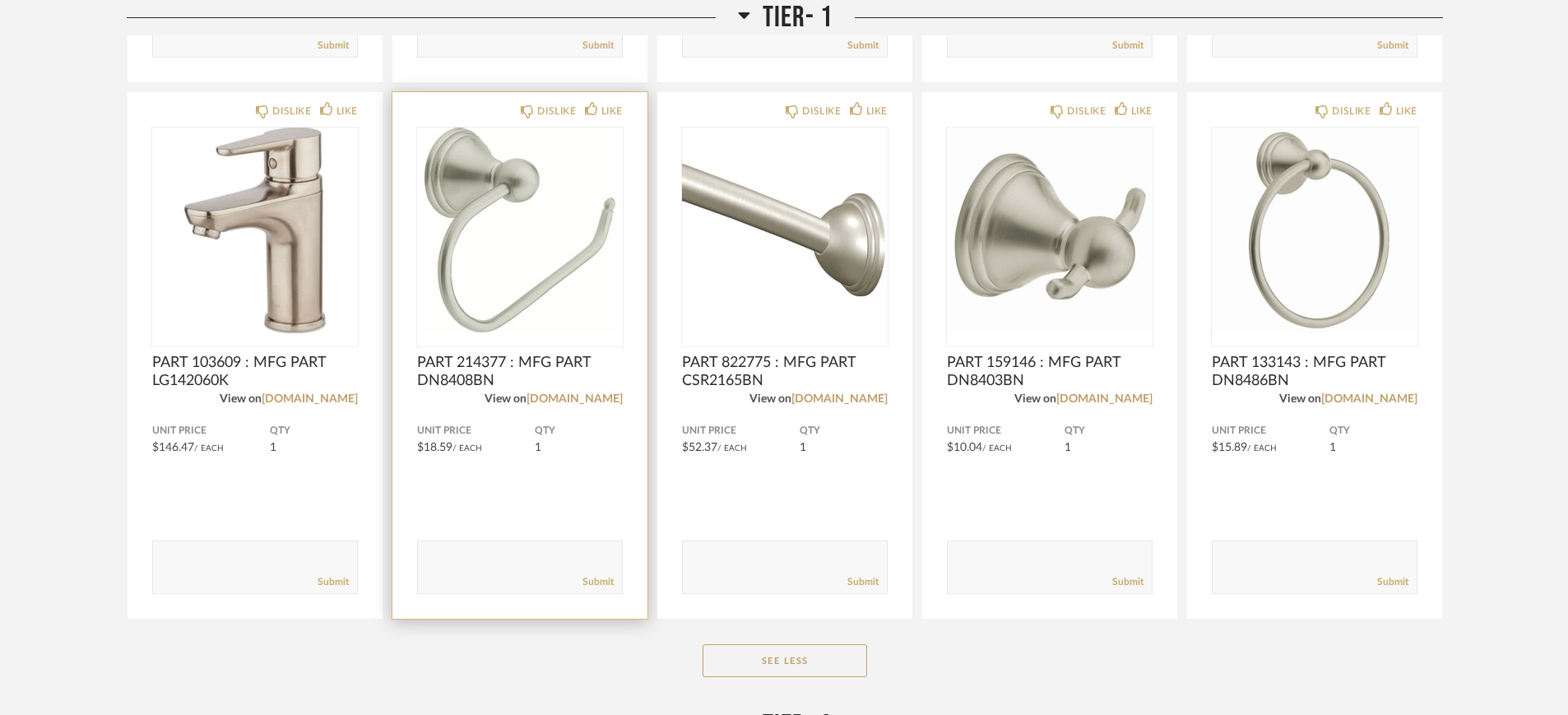
click at [486, 365] on span "PART 214377 : MFG PART DN8408BN" at bounding box center [520, 371] width 206 height 36
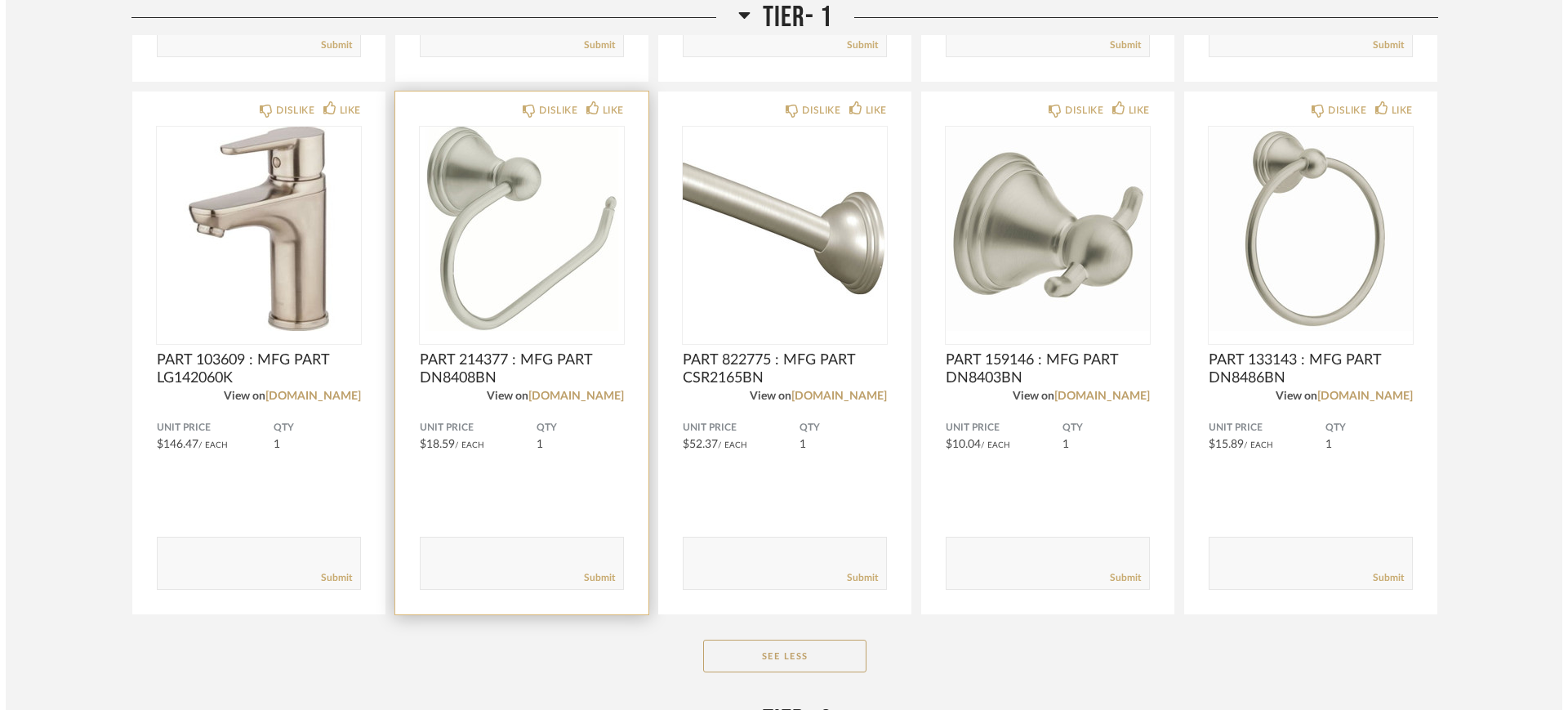
scroll to position [0, 0]
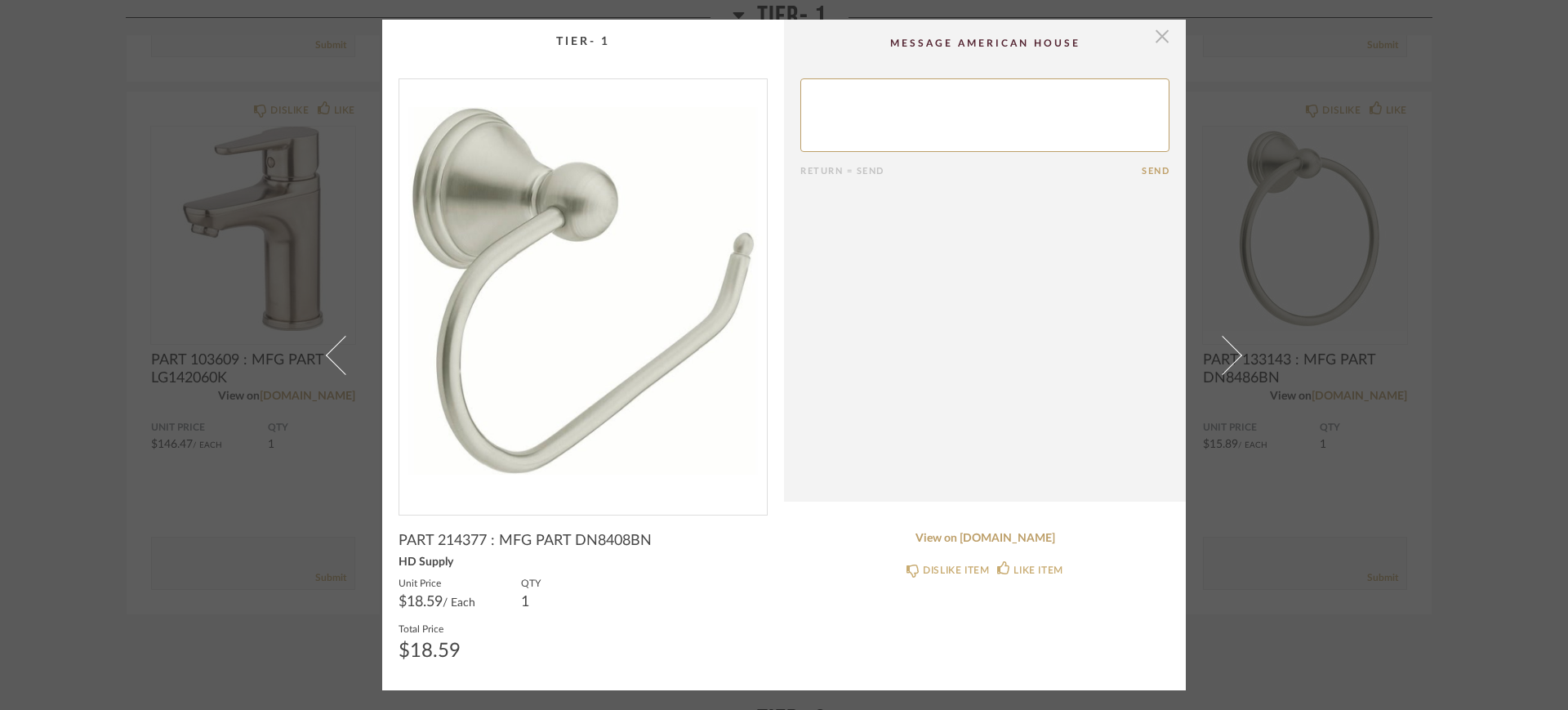
click at [1155, 38] on span "button" at bounding box center [1163, 36] width 33 height 33
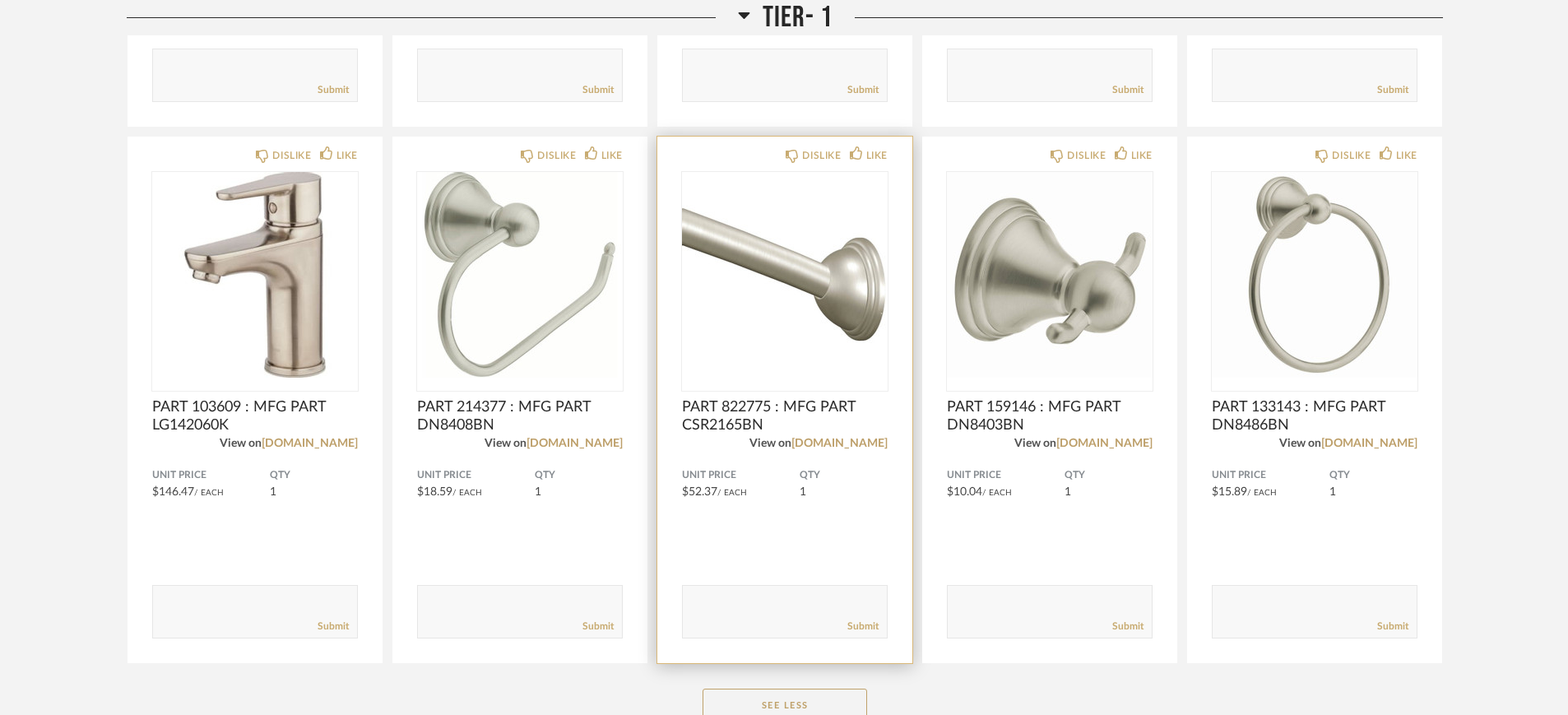
scroll to position [1851, 0]
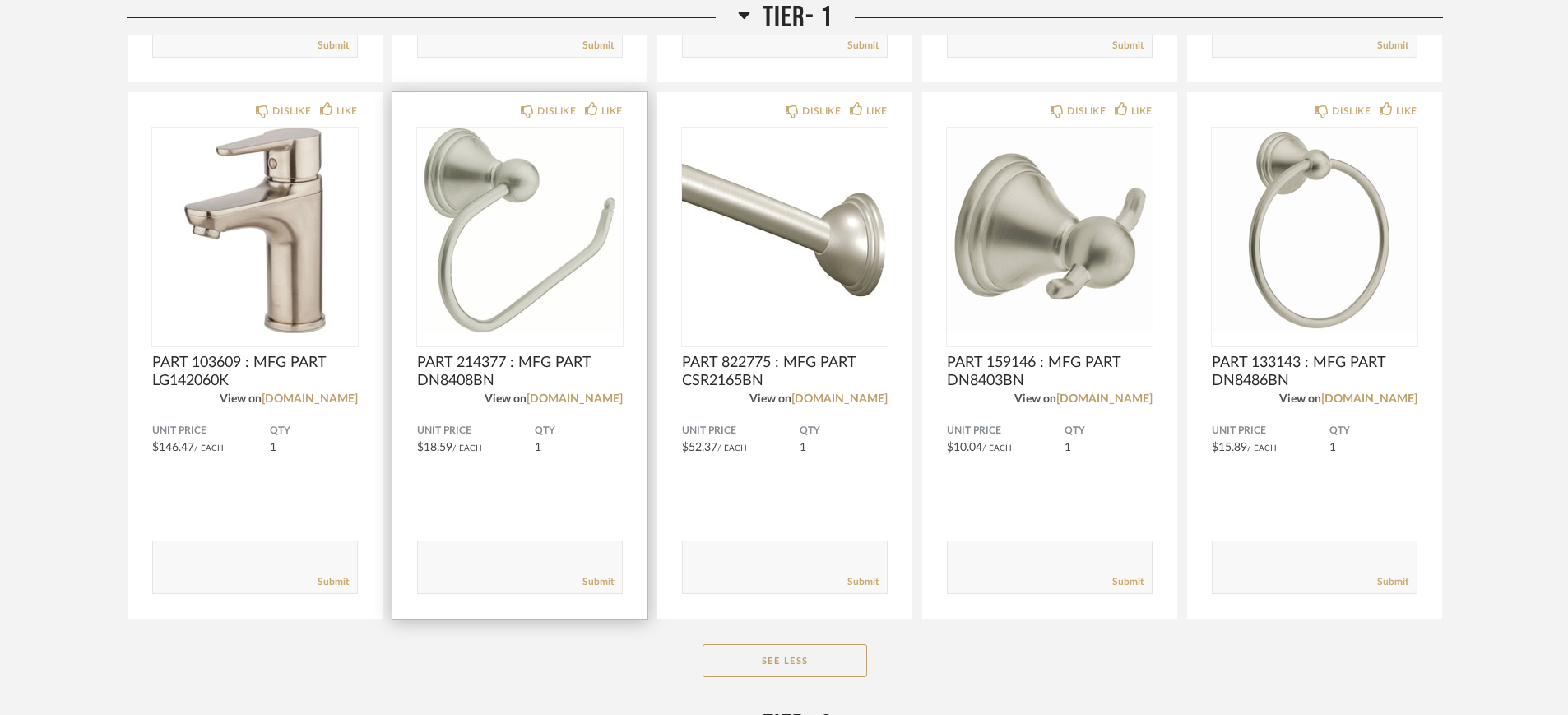
click at [458, 368] on span "PART 214377 : MFG PART DN8408BN" at bounding box center [520, 371] width 206 height 36
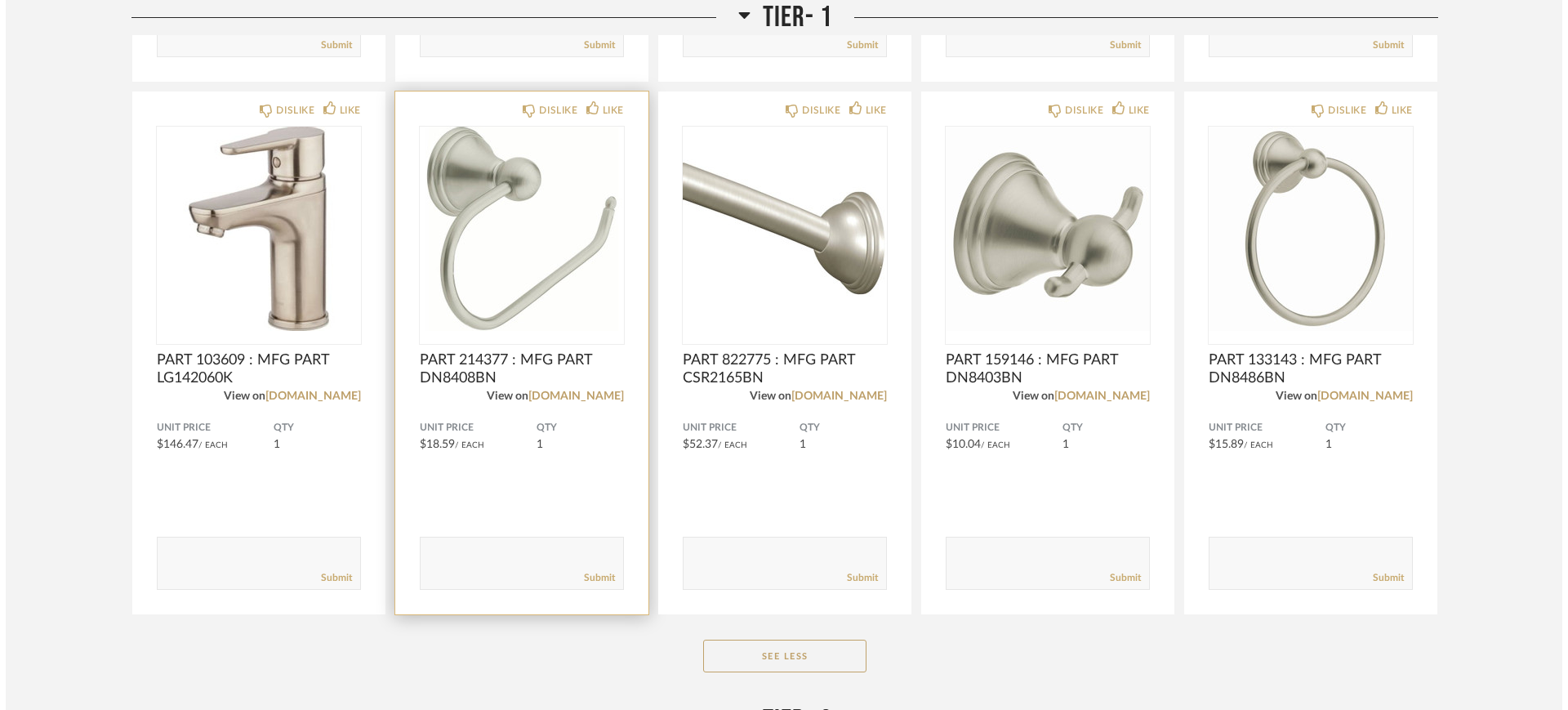
scroll to position [0, 0]
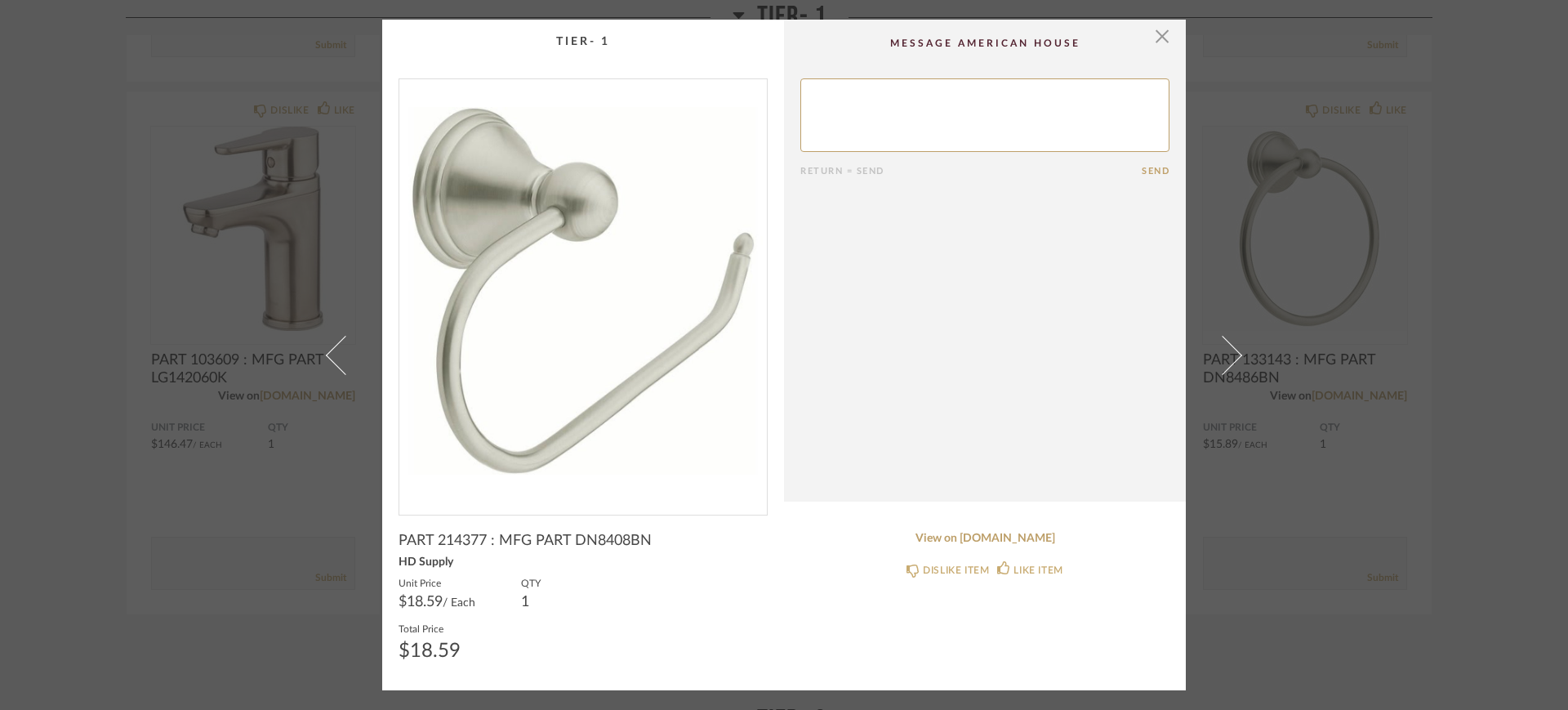
click at [452, 537] on span "PART 214377 : MFG PART DN8408BN" at bounding box center [525, 541] width 253 height 18
click at [593, 538] on span "PART 214377 : MFG PART DN8408BN" at bounding box center [525, 541] width 253 height 18
click at [1025, 540] on link "View on [DOMAIN_NAME]" at bounding box center [985, 539] width 369 height 14
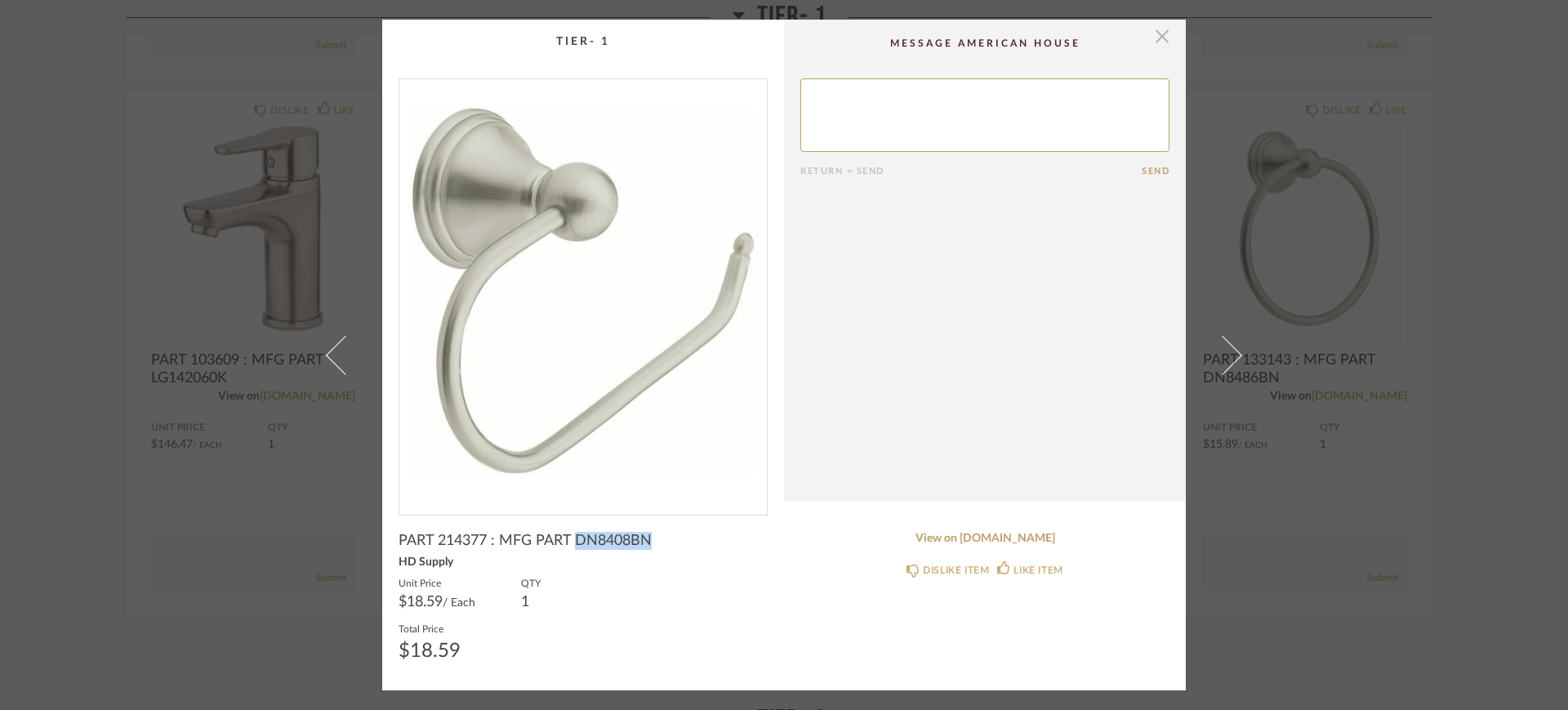
click at [1152, 44] on span "button" at bounding box center [1163, 36] width 33 height 33
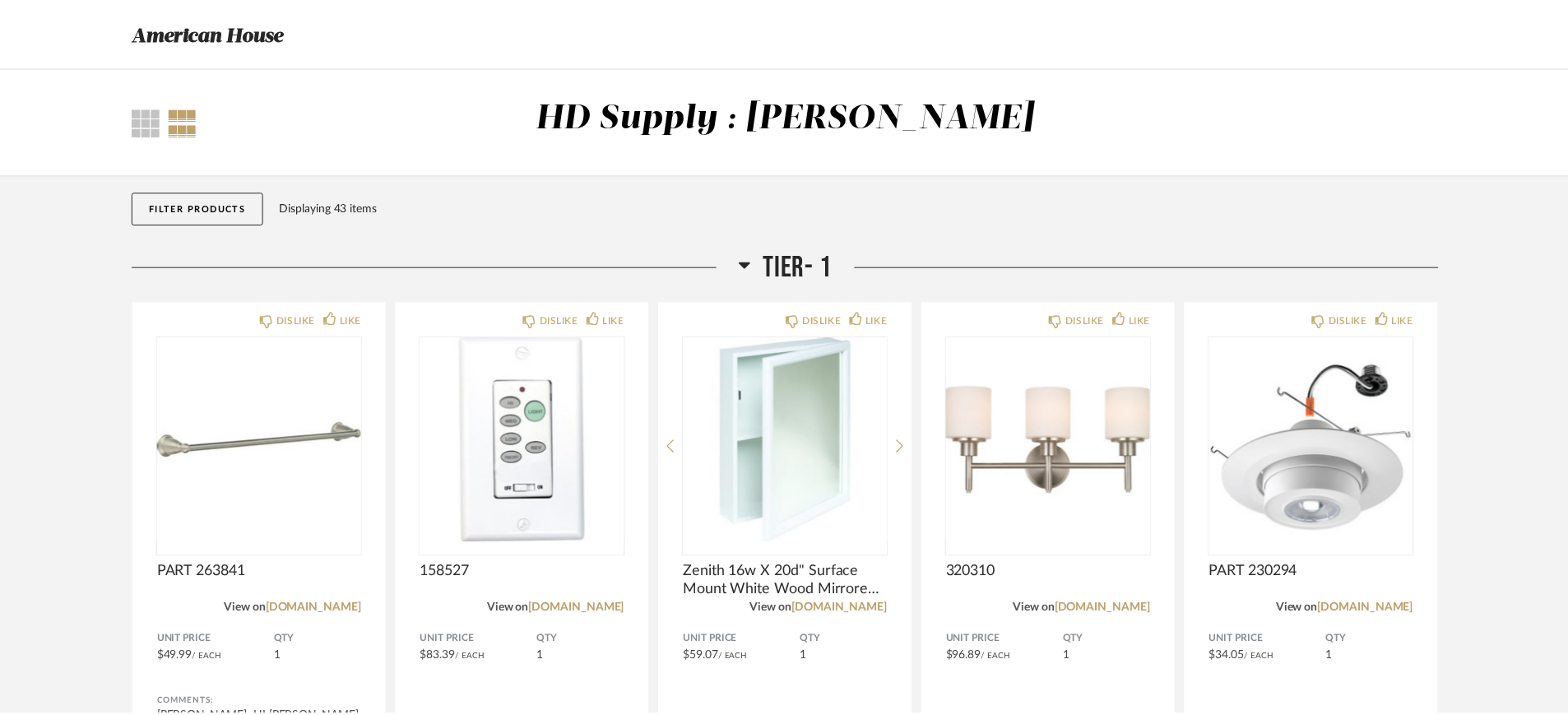
scroll to position [1851, 0]
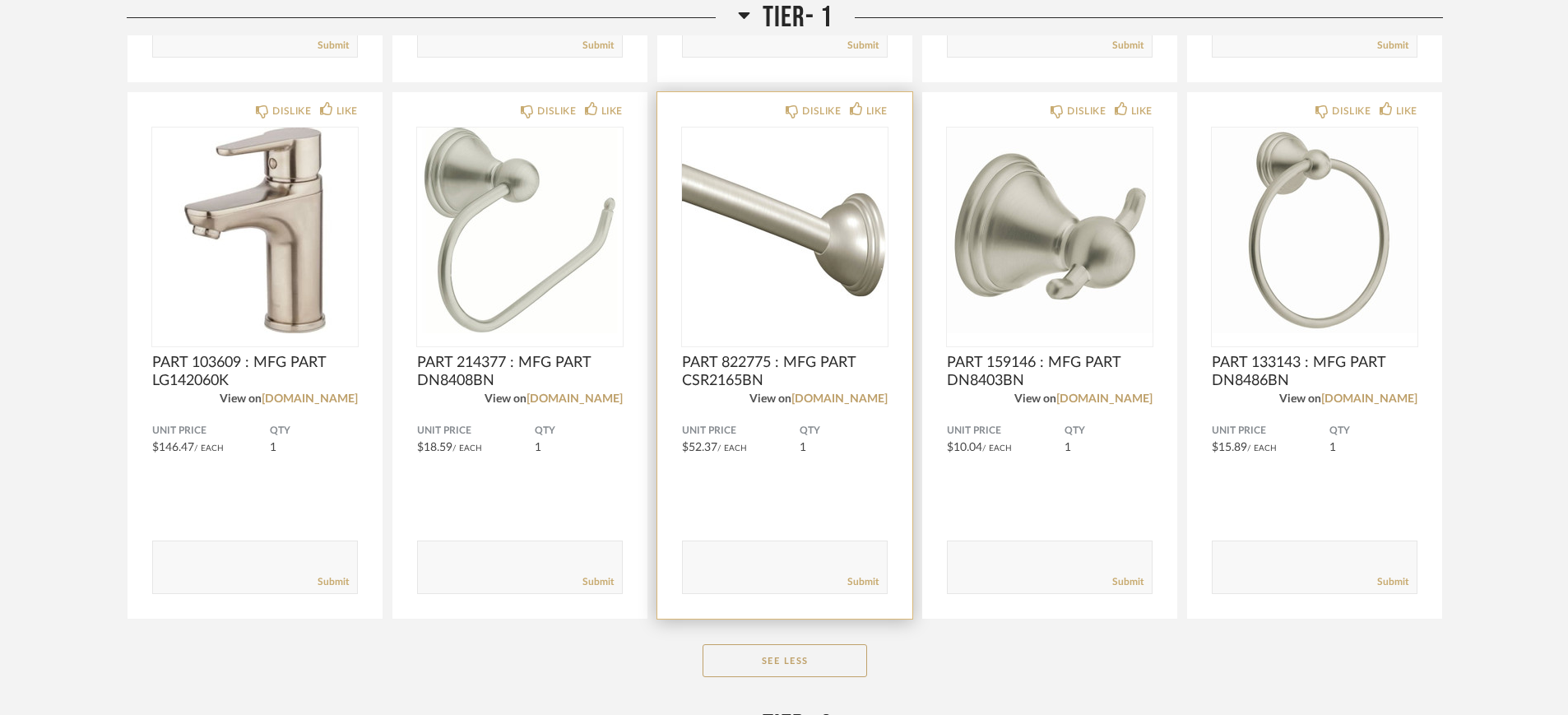
click at [729, 367] on span "PART 822775 : MFG PART CSR2165BN" at bounding box center [784, 371] width 206 height 36
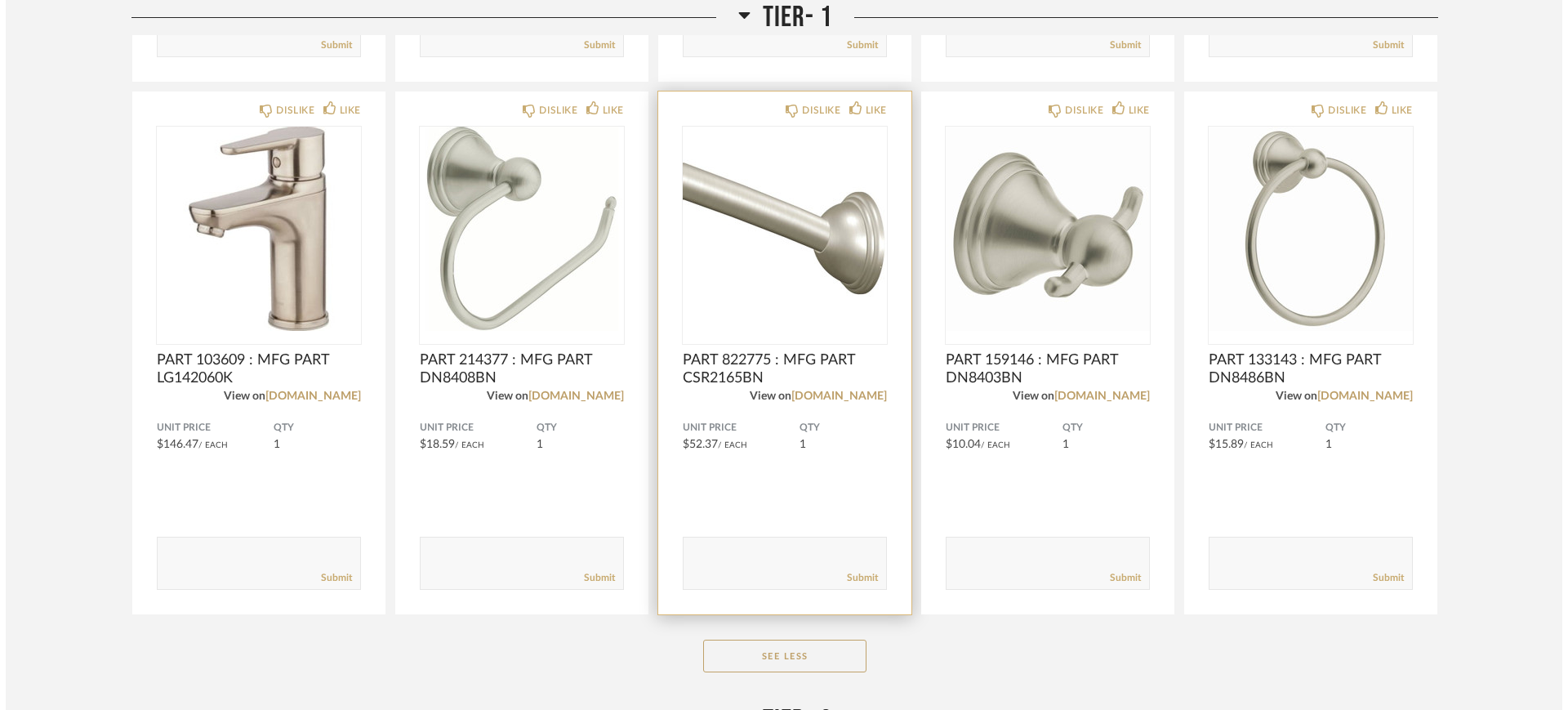
scroll to position [0, 0]
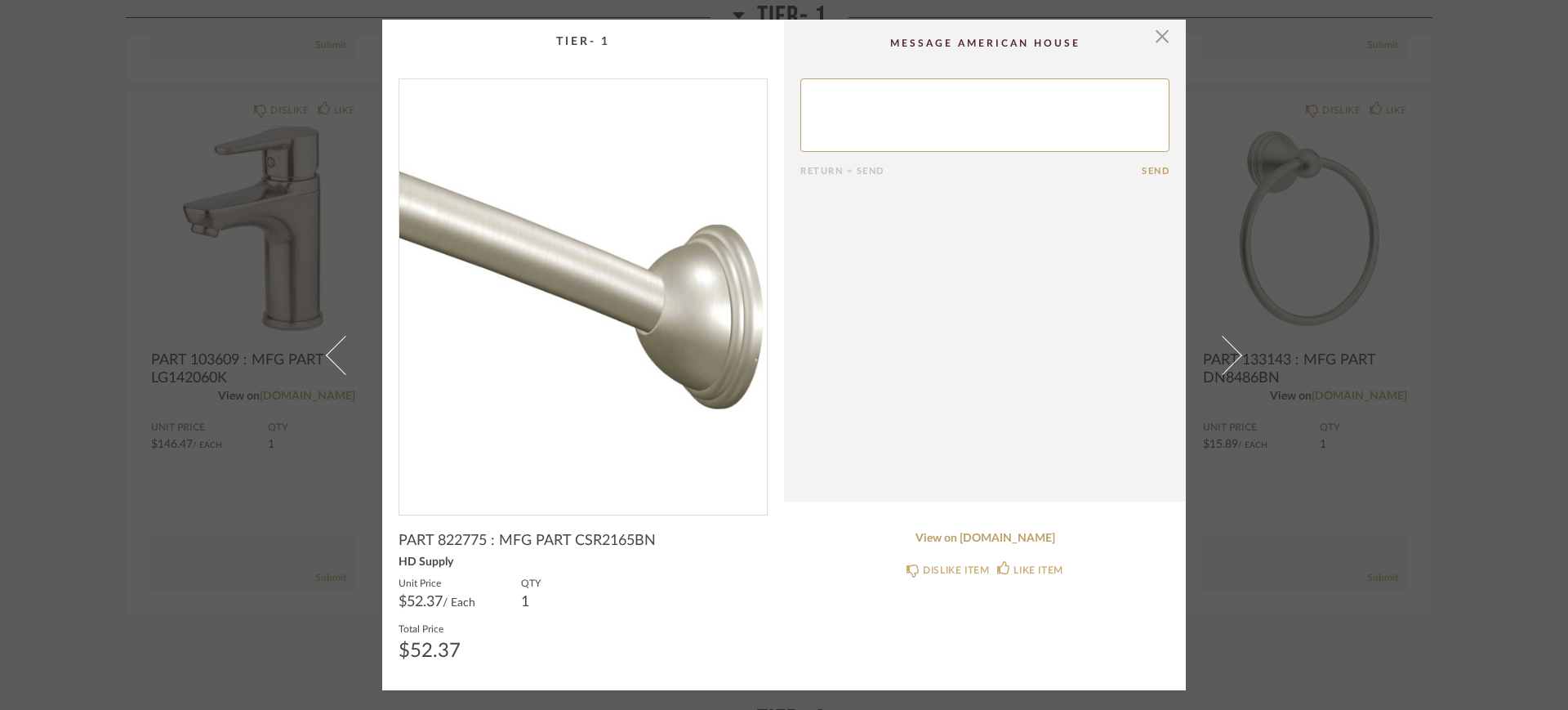
click at [443, 534] on span "PART 822775 : MFG PART CSR2165BN" at bounding box center [527, 541] width 258 height 18
click at [616, 534] on span "PART 822775 : MFG PART CSR2165BN" at bounding box center [527, 541] width 258 height 18
click at [953, 535] on link "View on [DOMAIN_NAME]" at bounding box center [985, 539] width 369 height 14
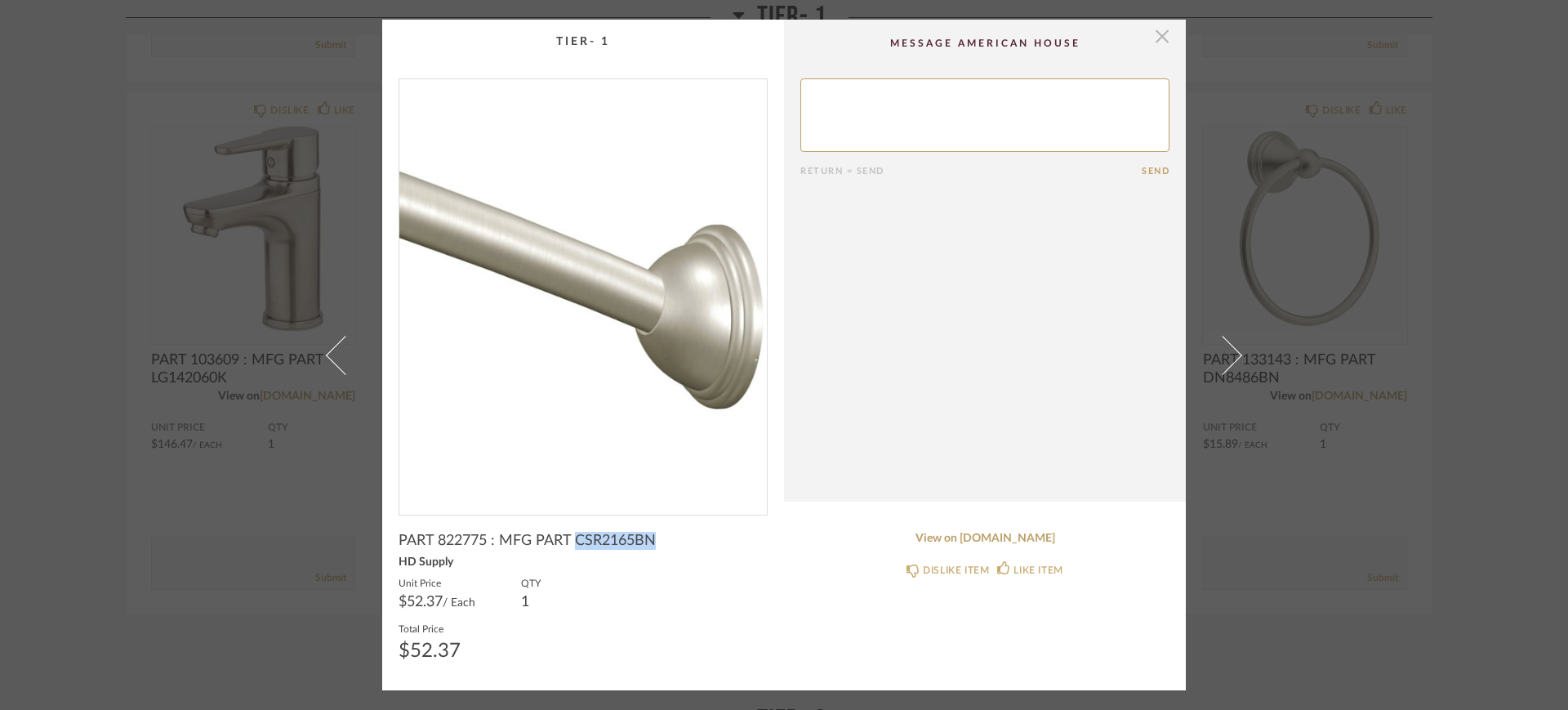
click at [1157, 39] on span "button" at bounding box center [1163, 36] width 33 height 33
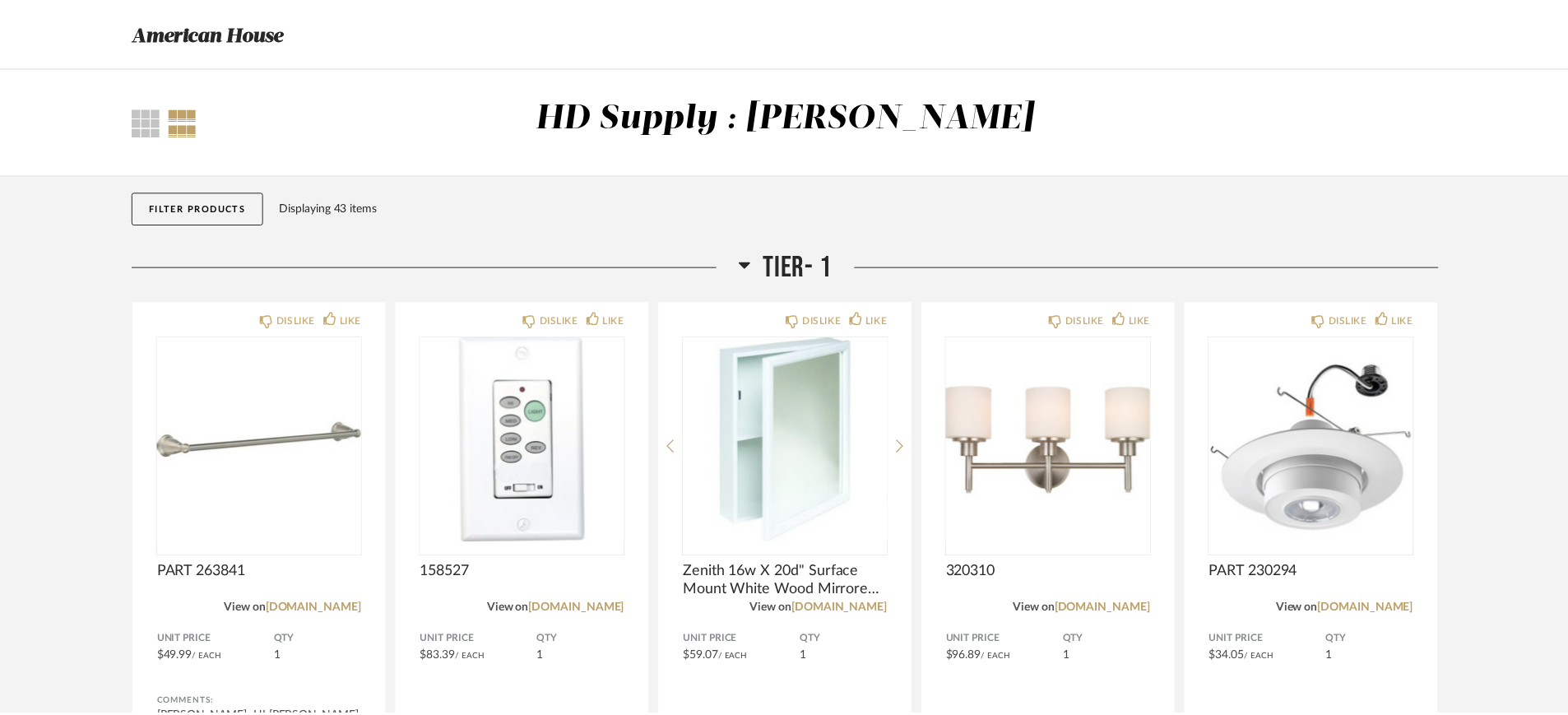
scroll to position [1851, 0]
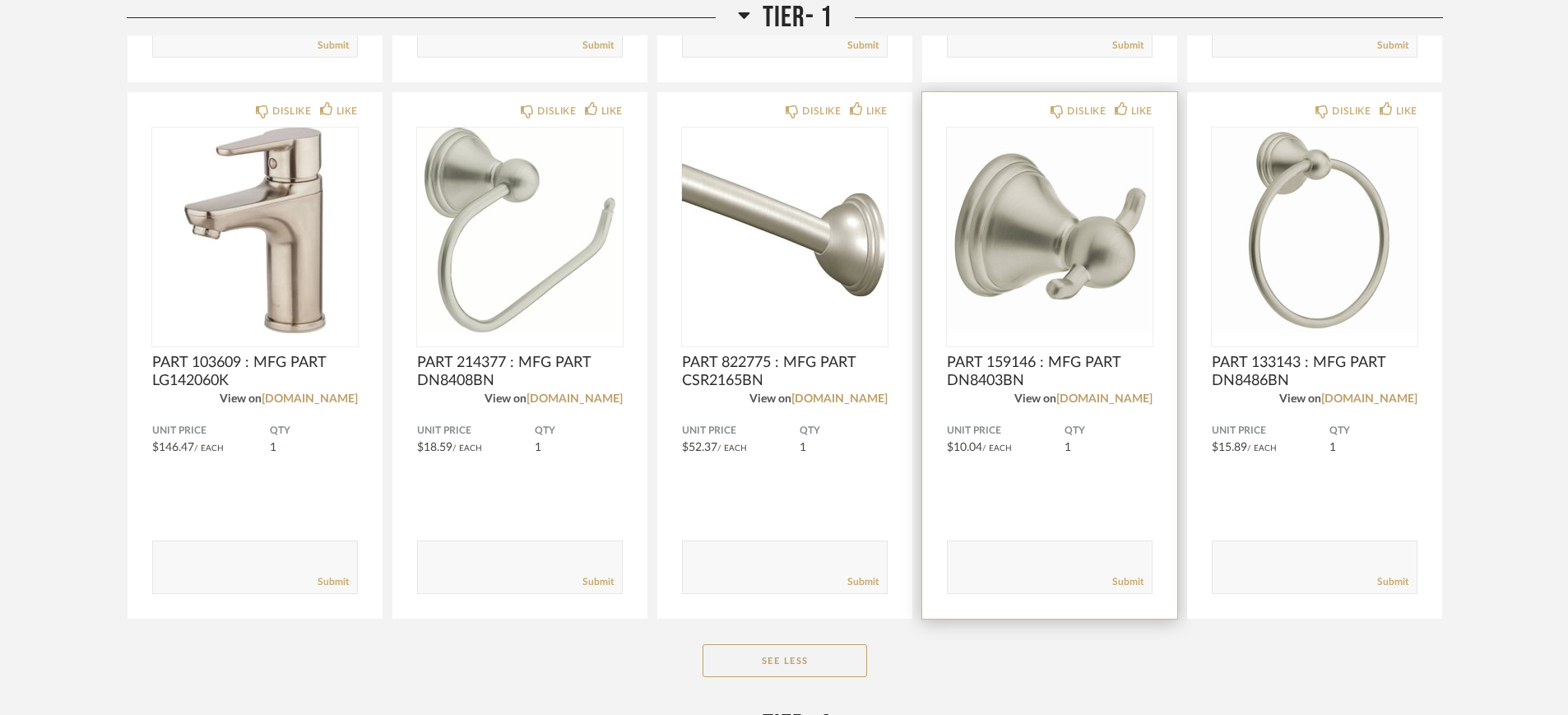
click at [1013, 365] on span "PART 159146 : MFG PART DN8403BN" at bounding box center [1050, 371] width 206 height 36
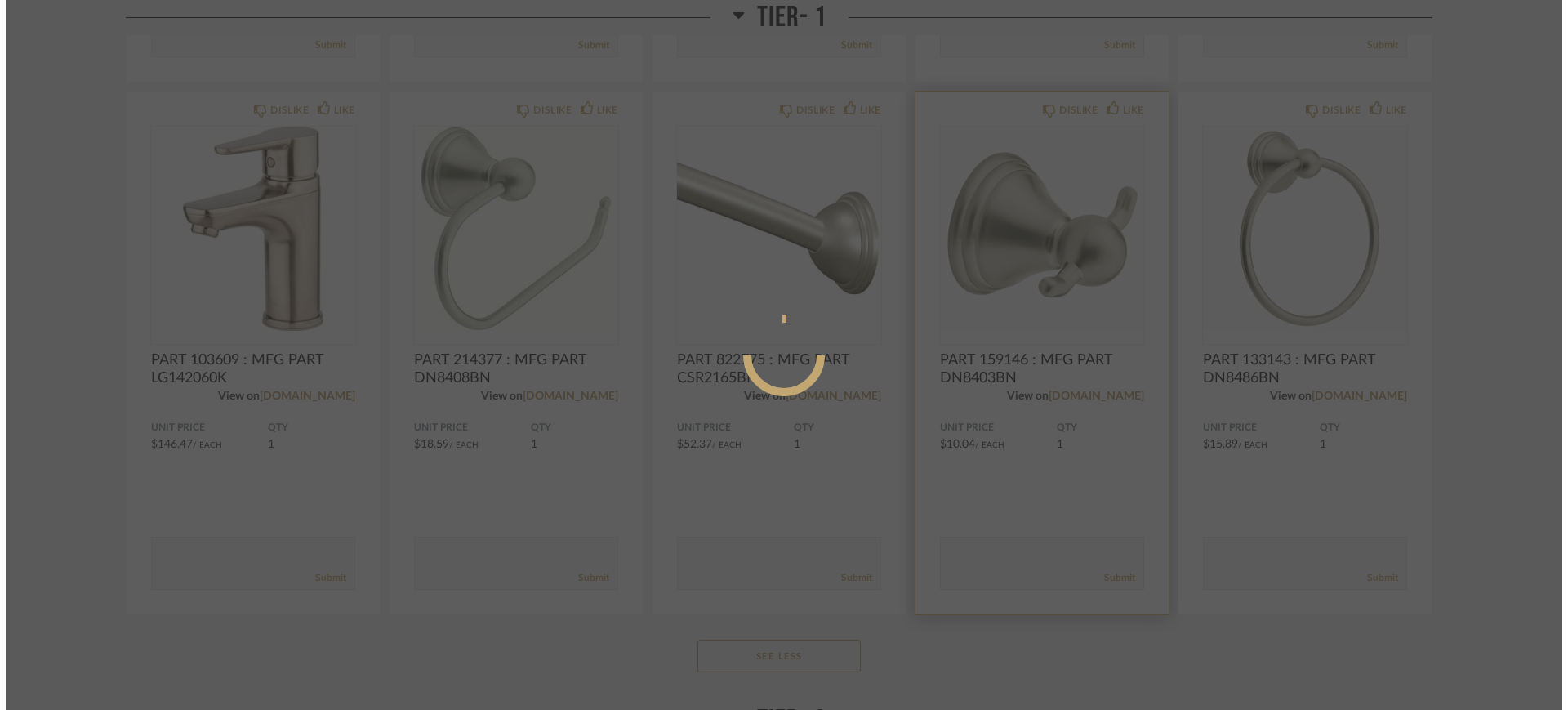
scroll to position [0, 0]
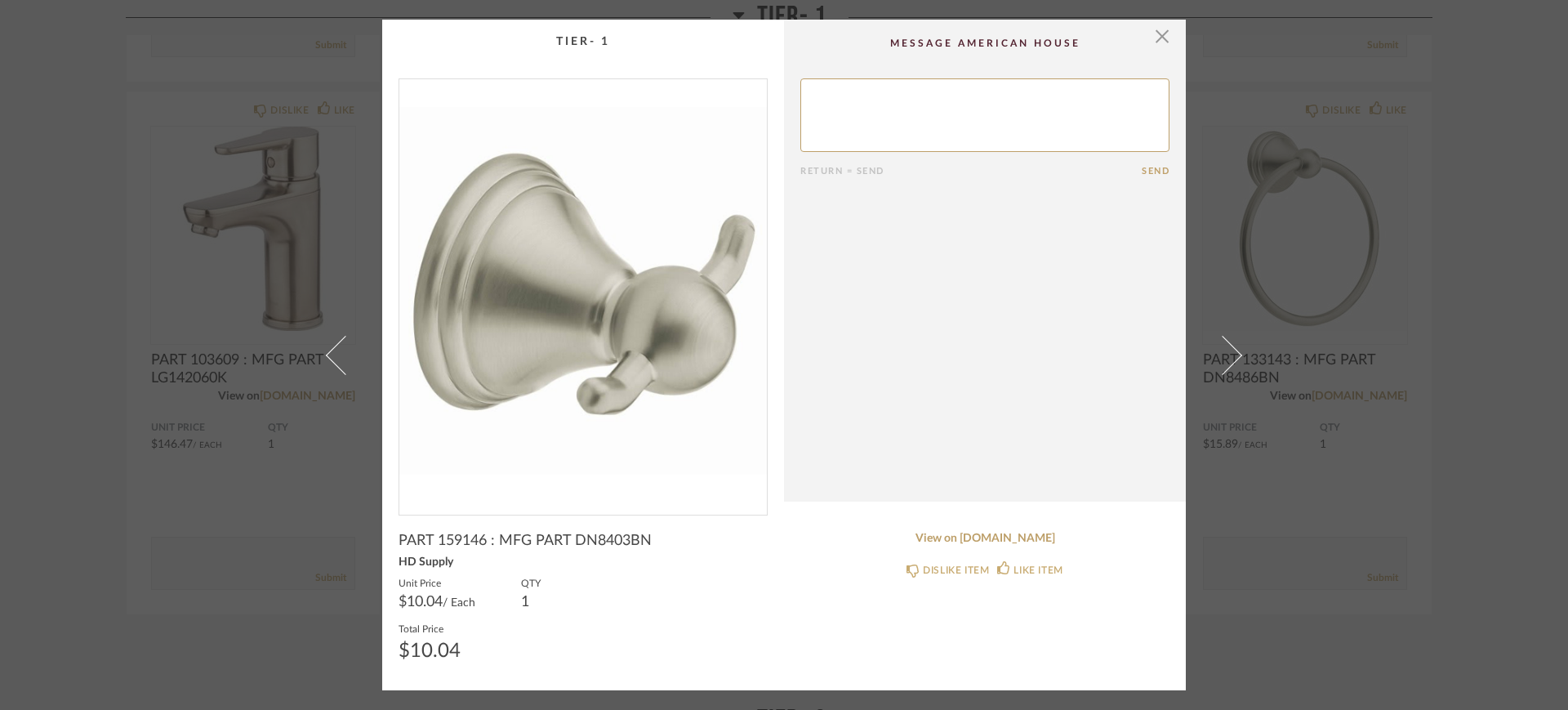
click at [448, 534] on span "PART 159146 : MFG PART DN8403BN" at bounding box center [525, 541] width 253 height 18
click at [602, 538] on span "PART 159146 : MFG PART DN8403BN" at bounding box center [525, 541] width 253 height 18
click at [997, 538] on link "View on [DOMAIN_NAME]" at bounding box center [985, 539] width 369 height 14
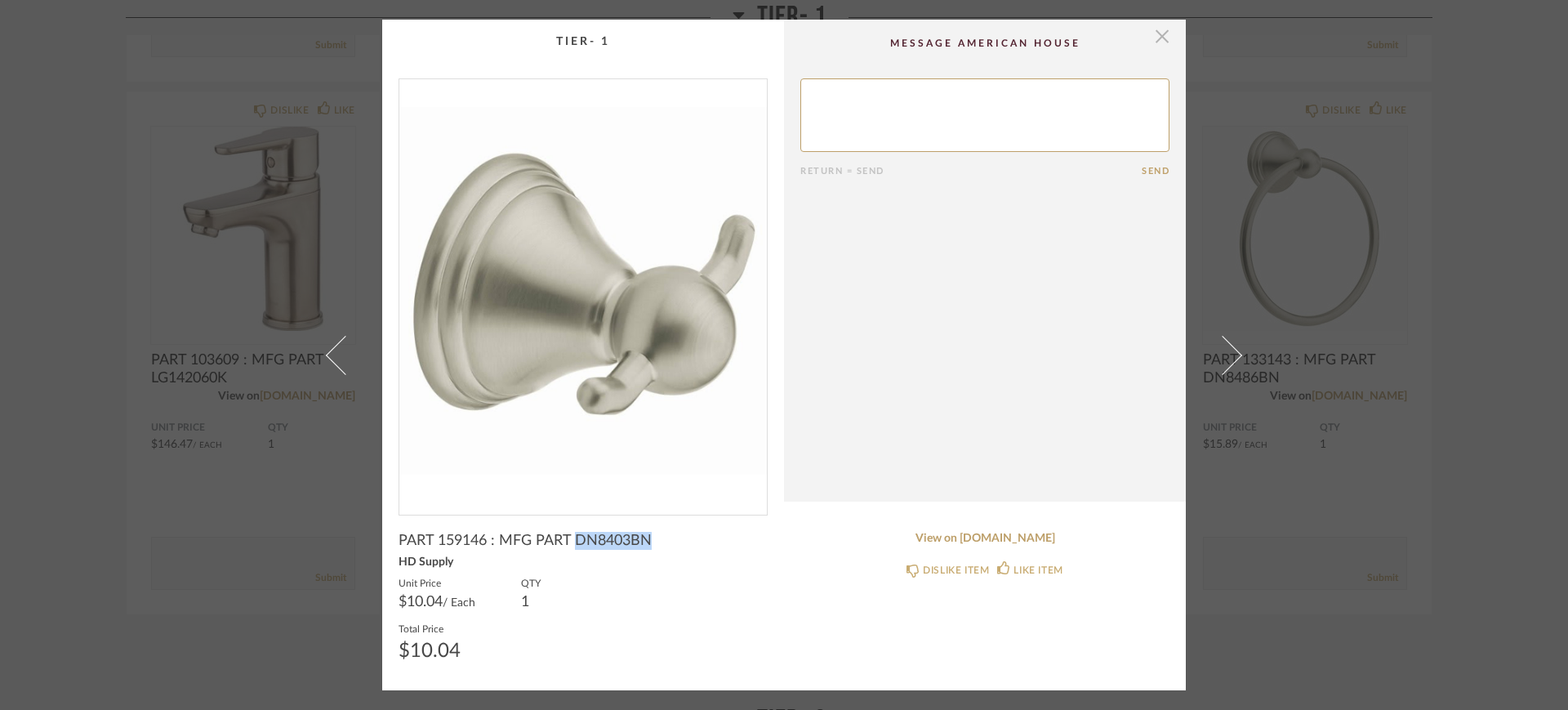
click at [1155, 43] on span "button" at bounding box center [1163, 36] width 33 height 33
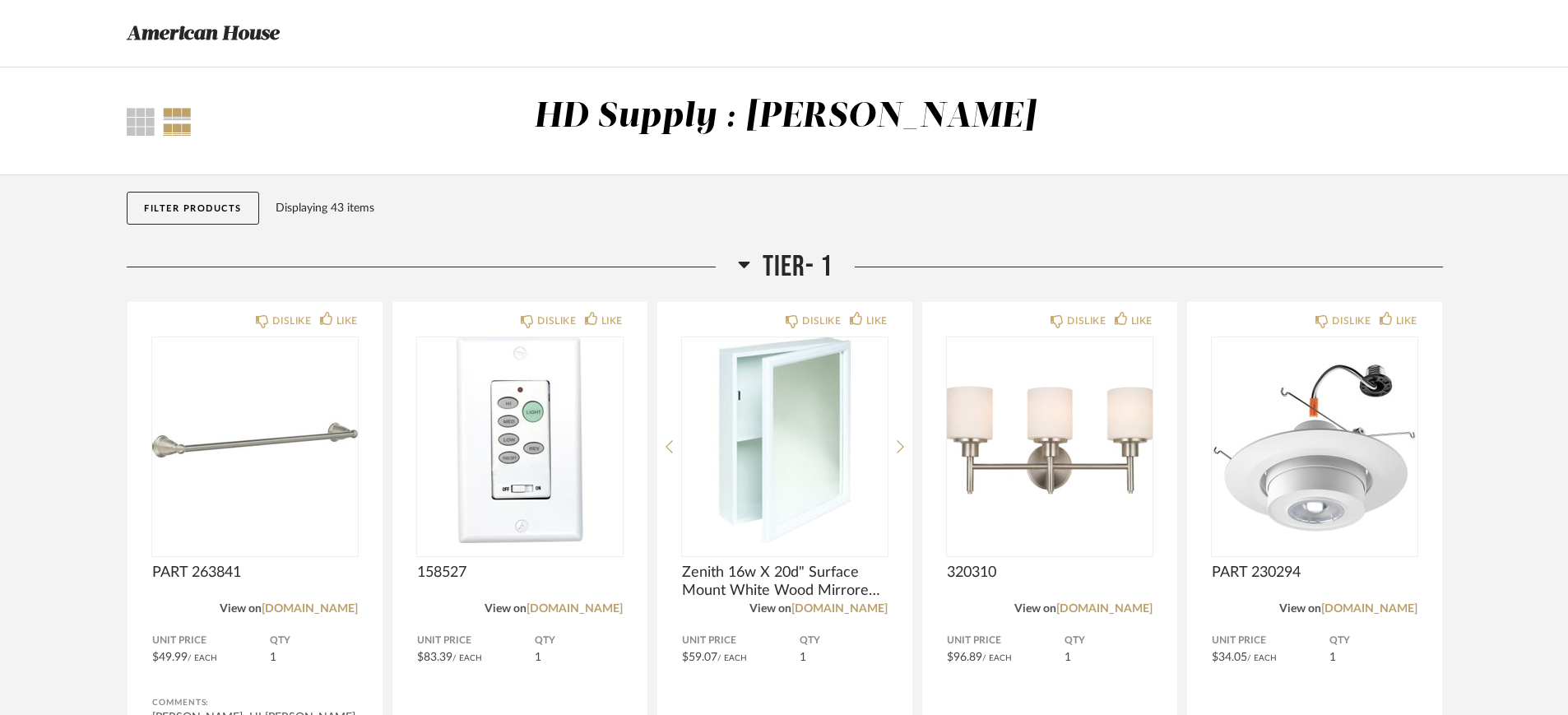
click at [303, 211] on div "Displaying 43 items" at bounding box center [855, 208] width 1161 height 18
click at [180, 211] on button "Filter Products" at bounding box center [192, 209] width 132 height 33
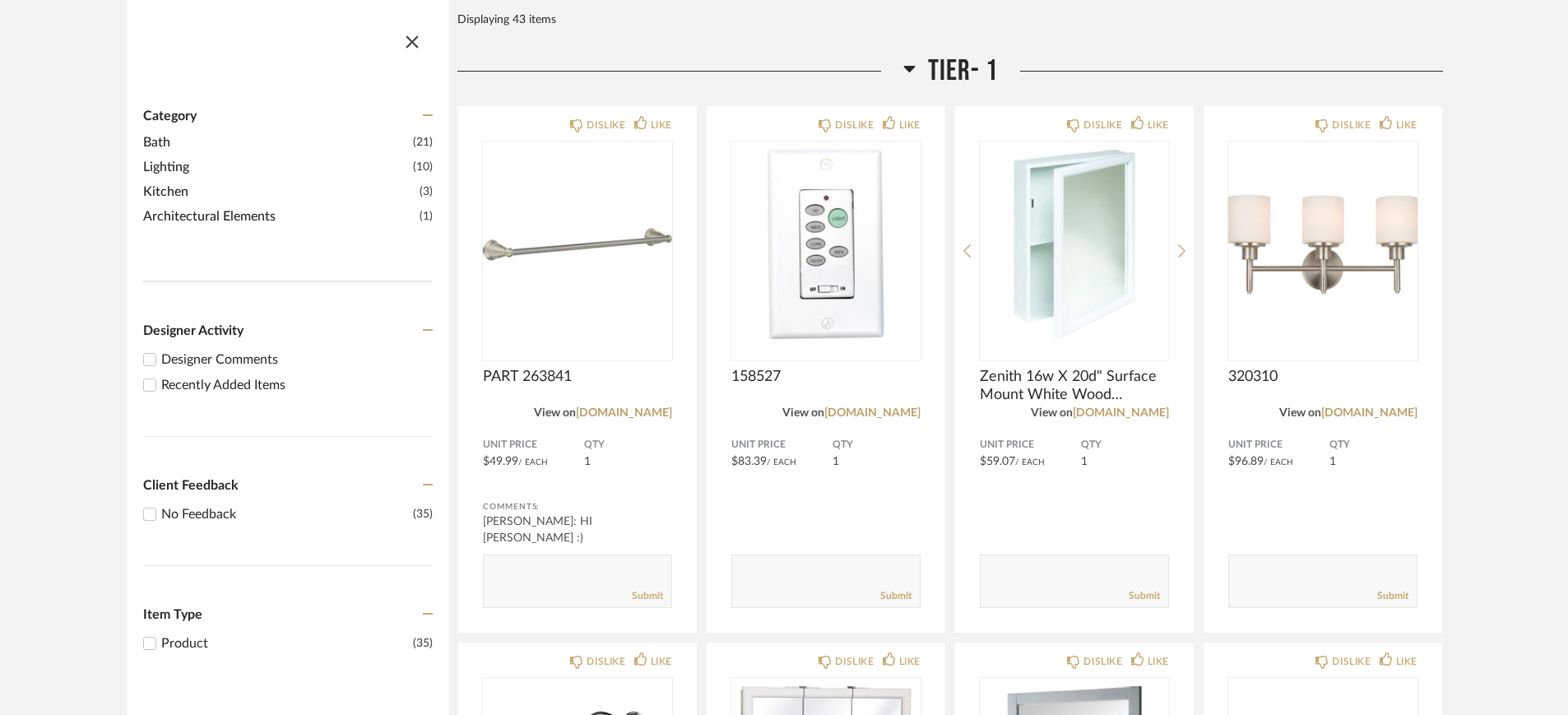
scroll to position [309, 0]
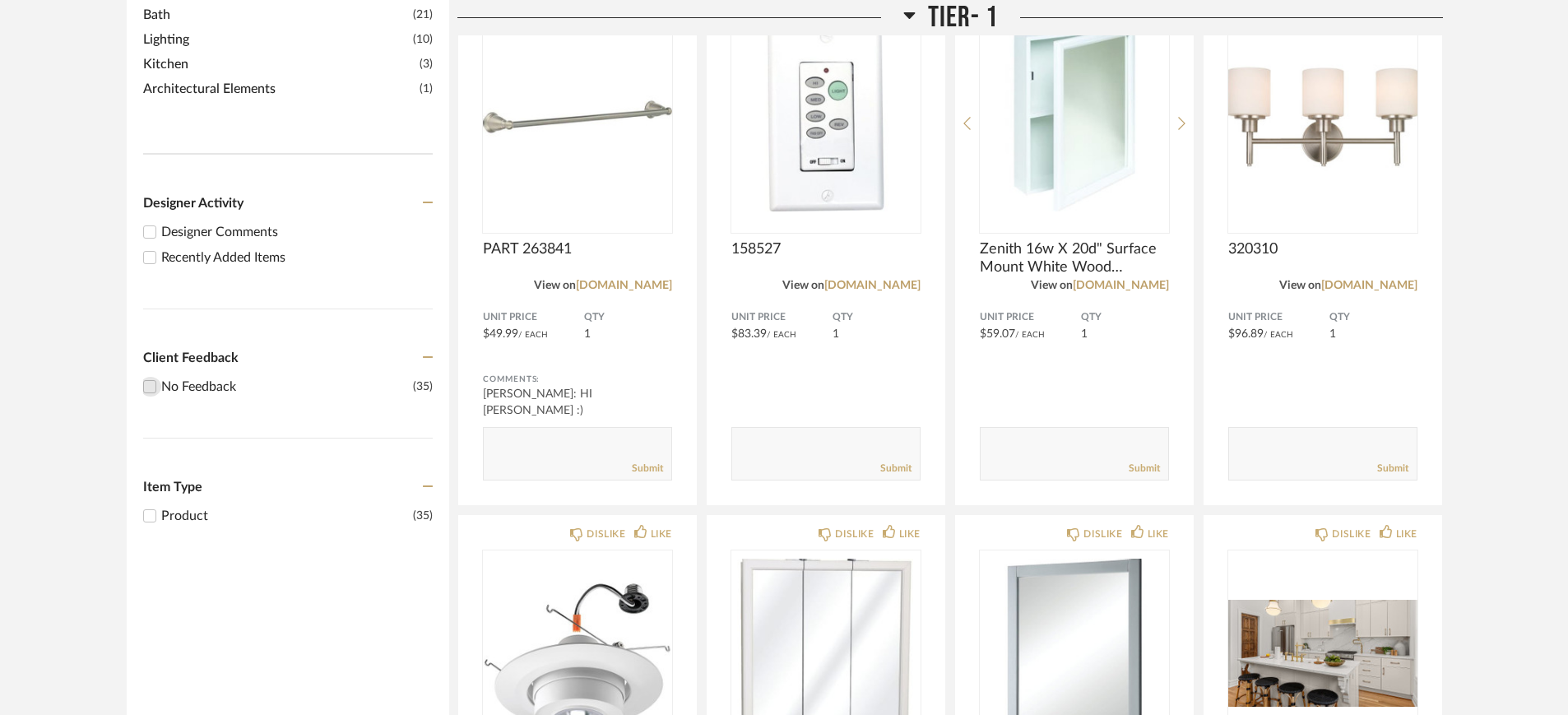
click at [152, 385] on input "No Feedback (35)" at bounding box center [150, 387] width 20 height 20
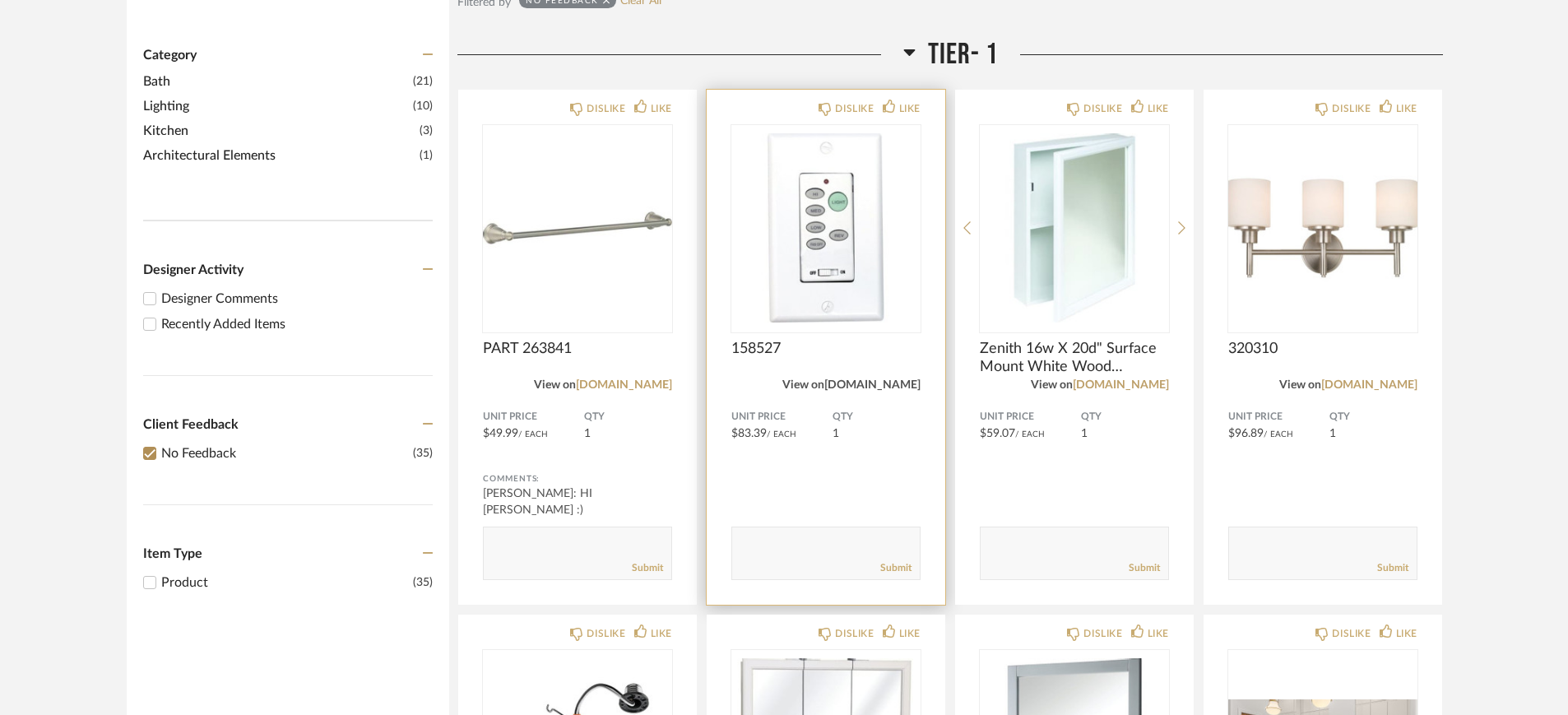
scroll to position [206, 0]
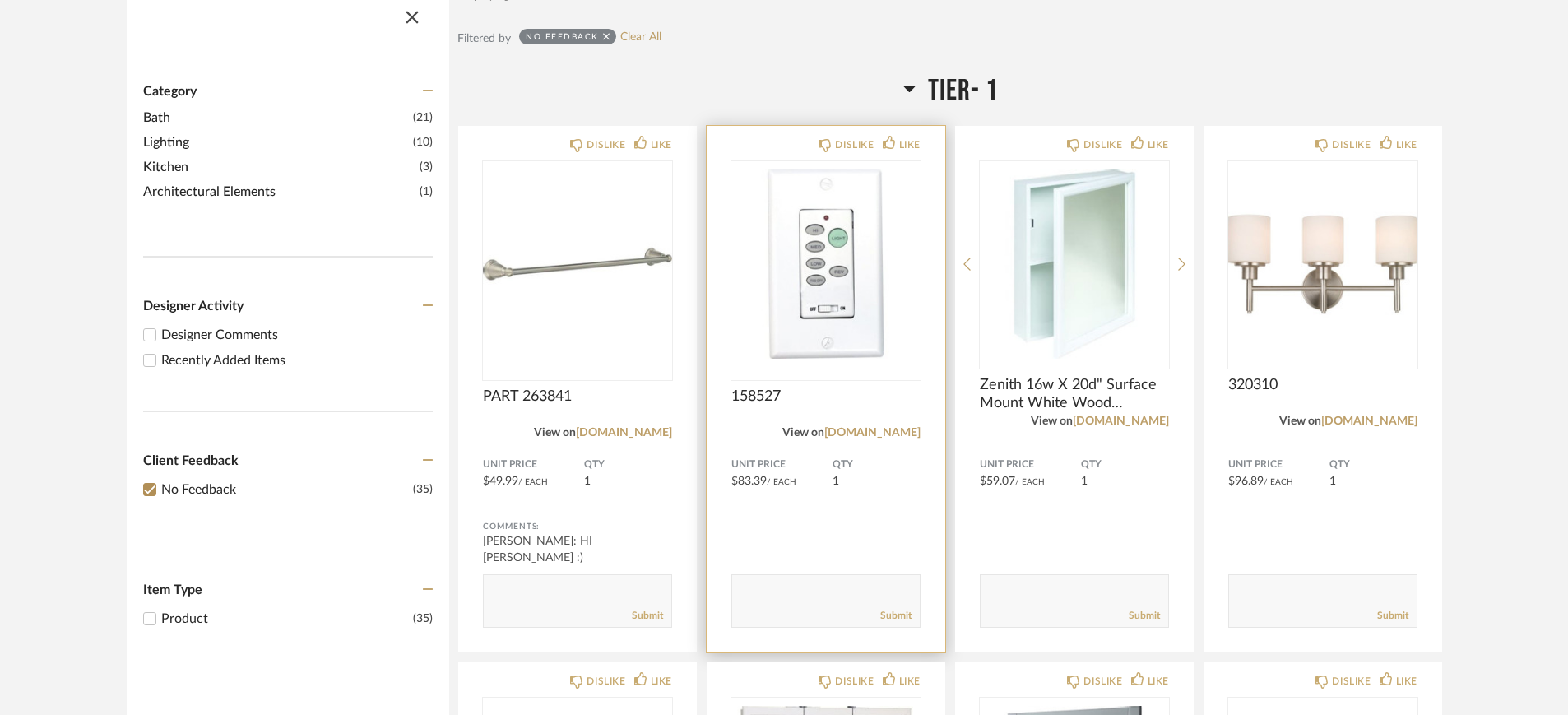
click at [854, 404] on span "158527" at bounding box center [826, 397] width 189 height 18
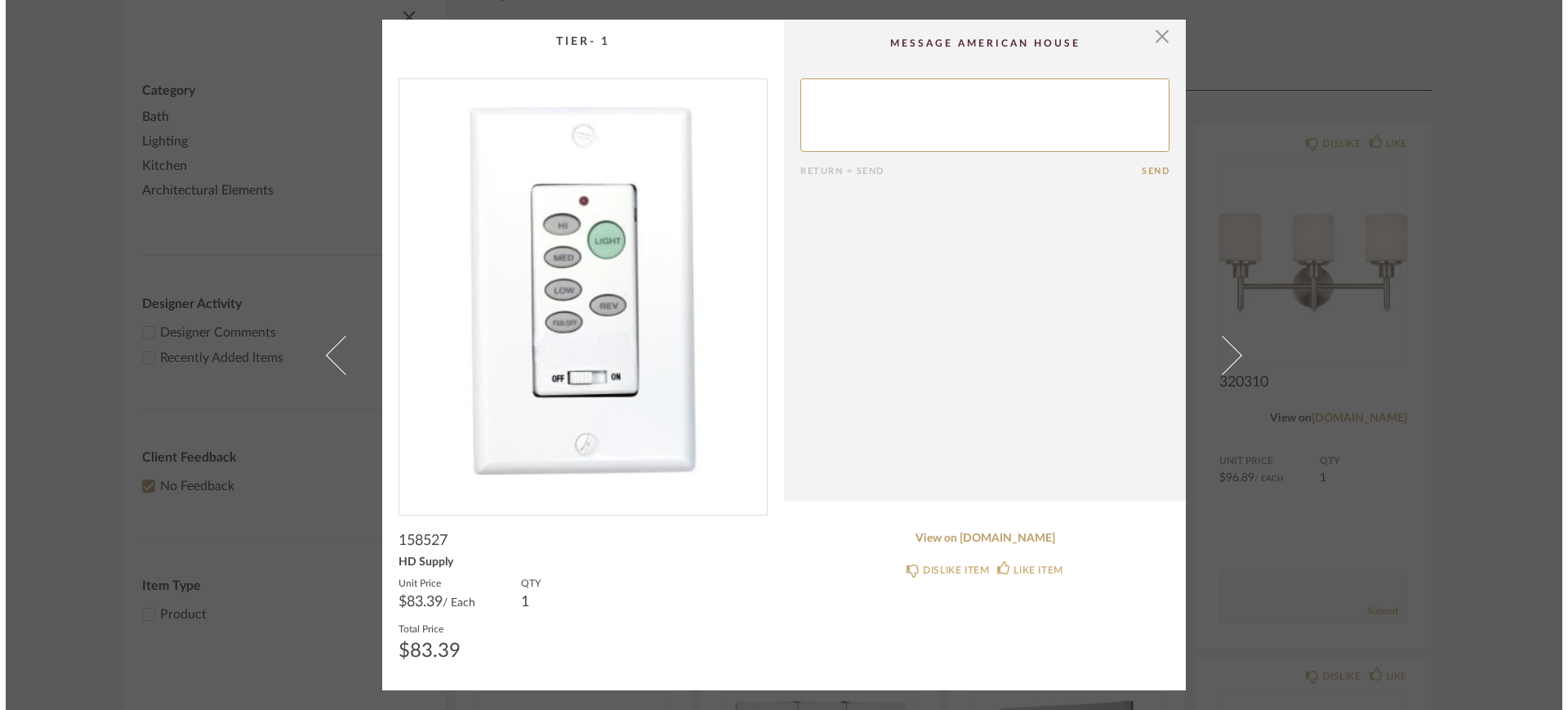
scroll to position [0, 0]
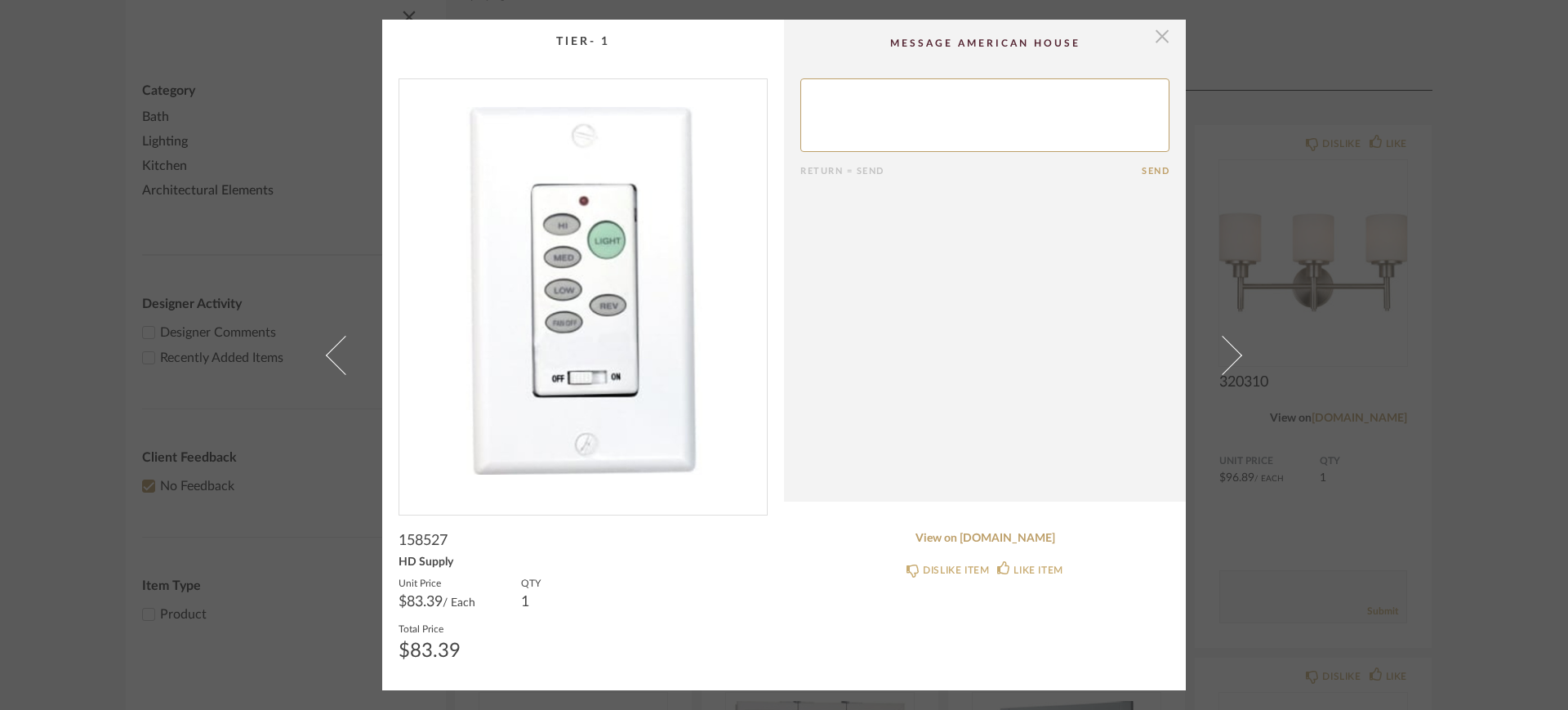
click at [1150, 42] on span "button" at bounding box center [1163, 36] width 33 height 33
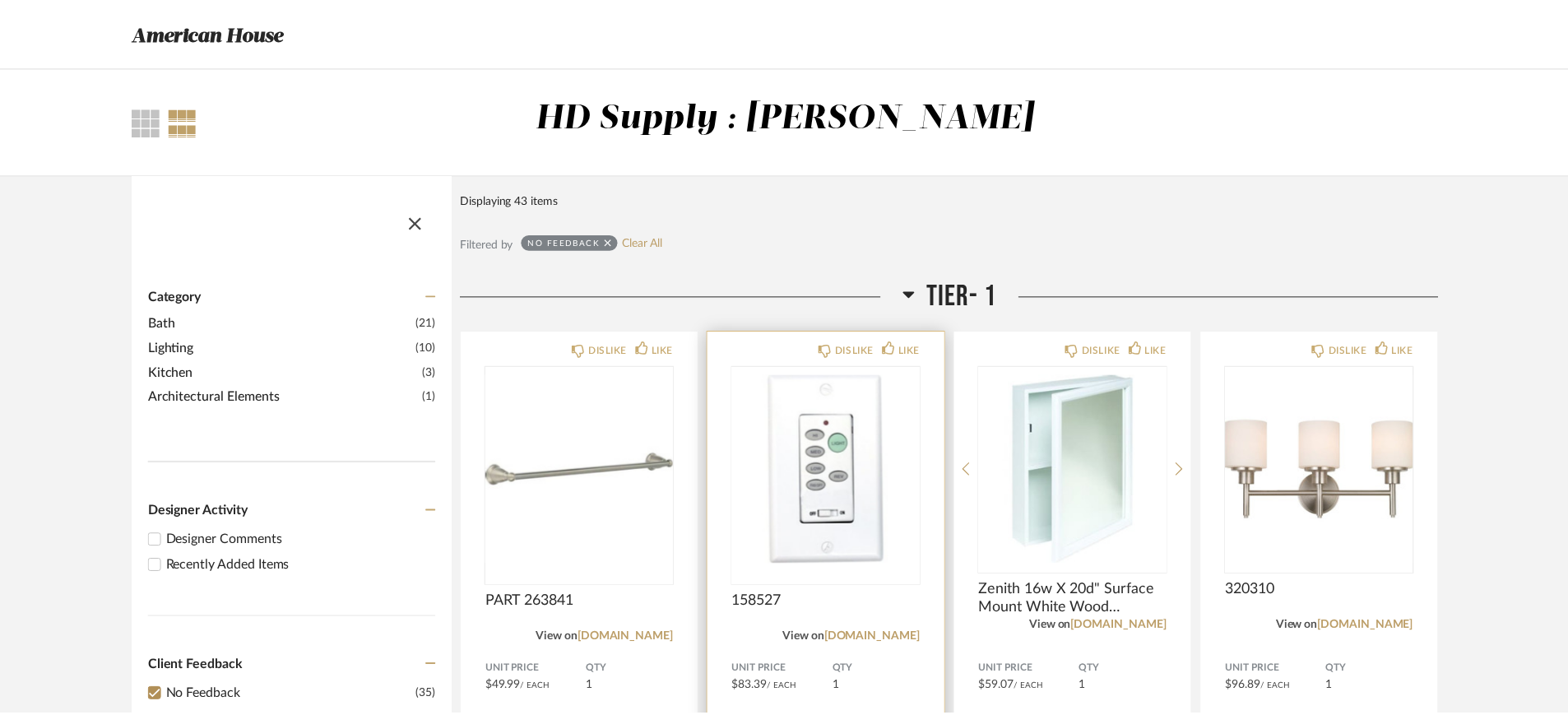
scroll to position [206, 0]
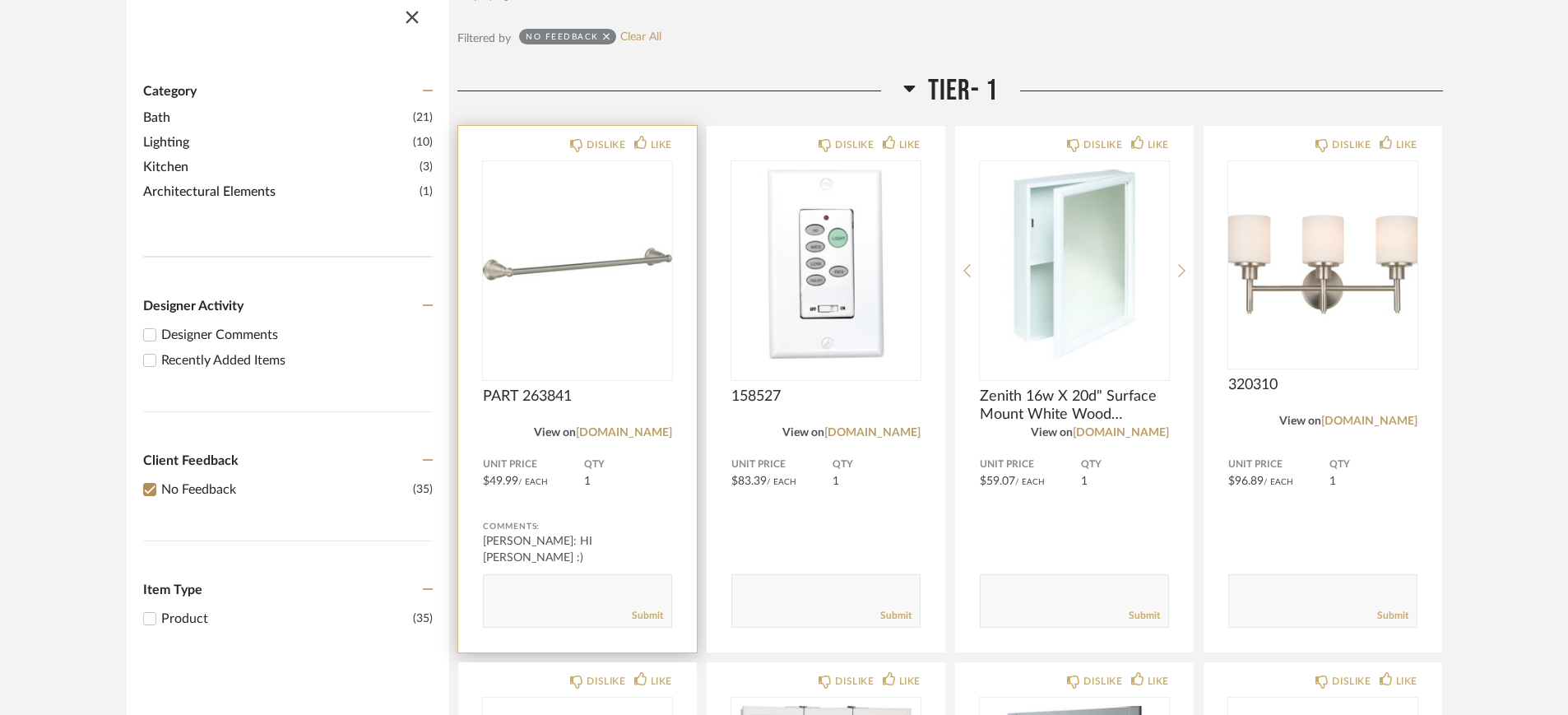
click at [618, 385] on div "DISLIKE LIKE PART 263841 View on [DOMAIN_NAME] Unit Price $49.99 / Each QTY 1 C…" at bounding box center [578, 390] width 239 height 527
click at [591, 405] on span "PART 263841" at bounding box center [577, 397] width 189 height 18
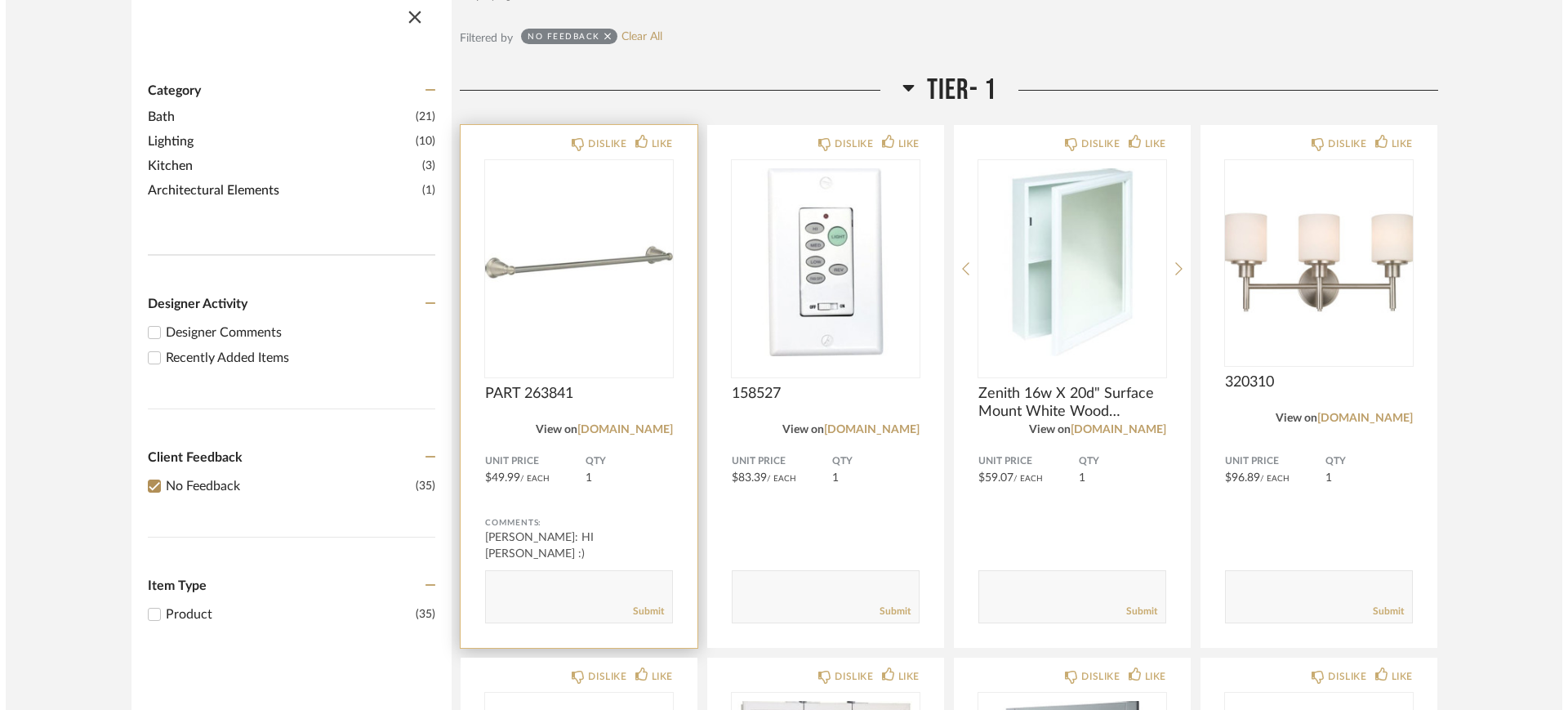
scroll to position [0, 0]
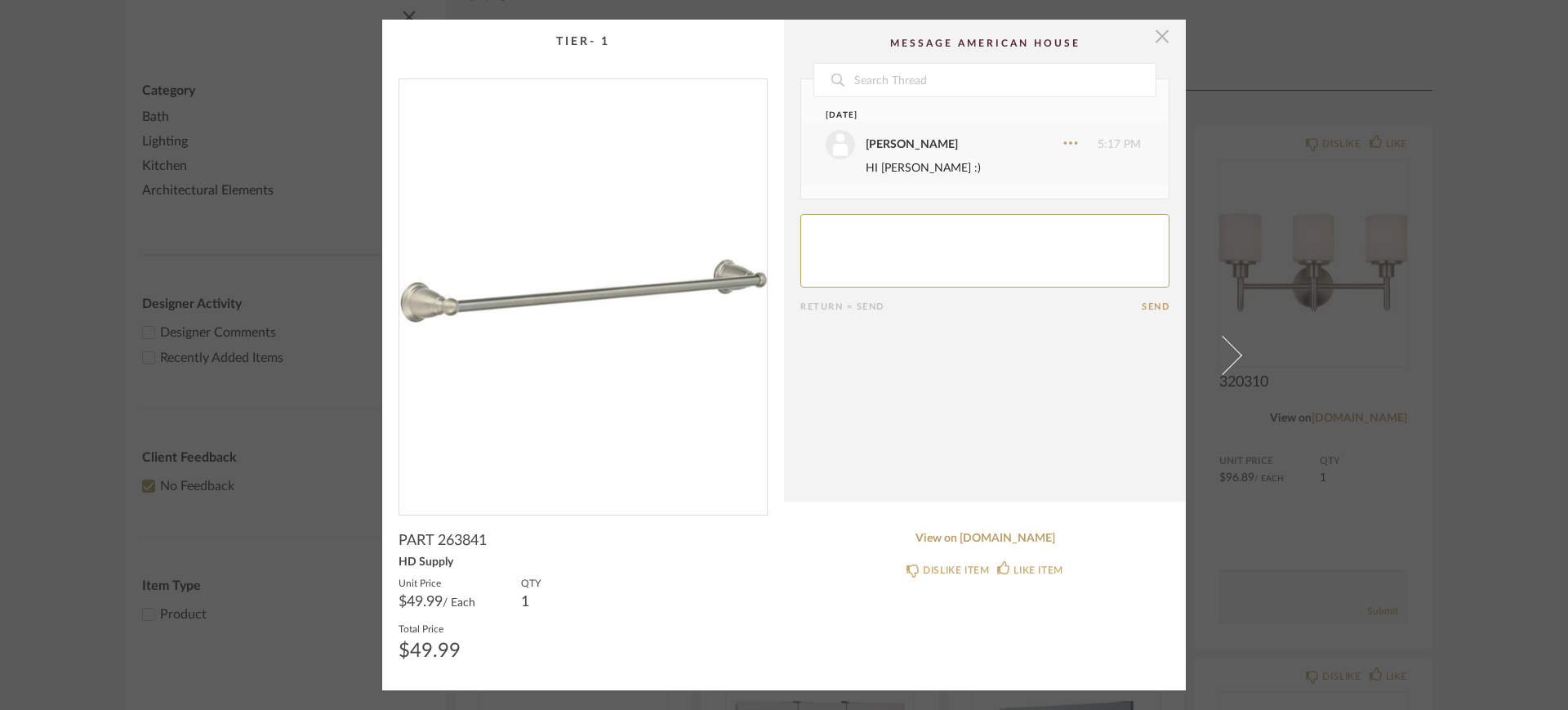
click at [1157, 40] on span "button" at bounding box center [1163, 36] width 33 height 33
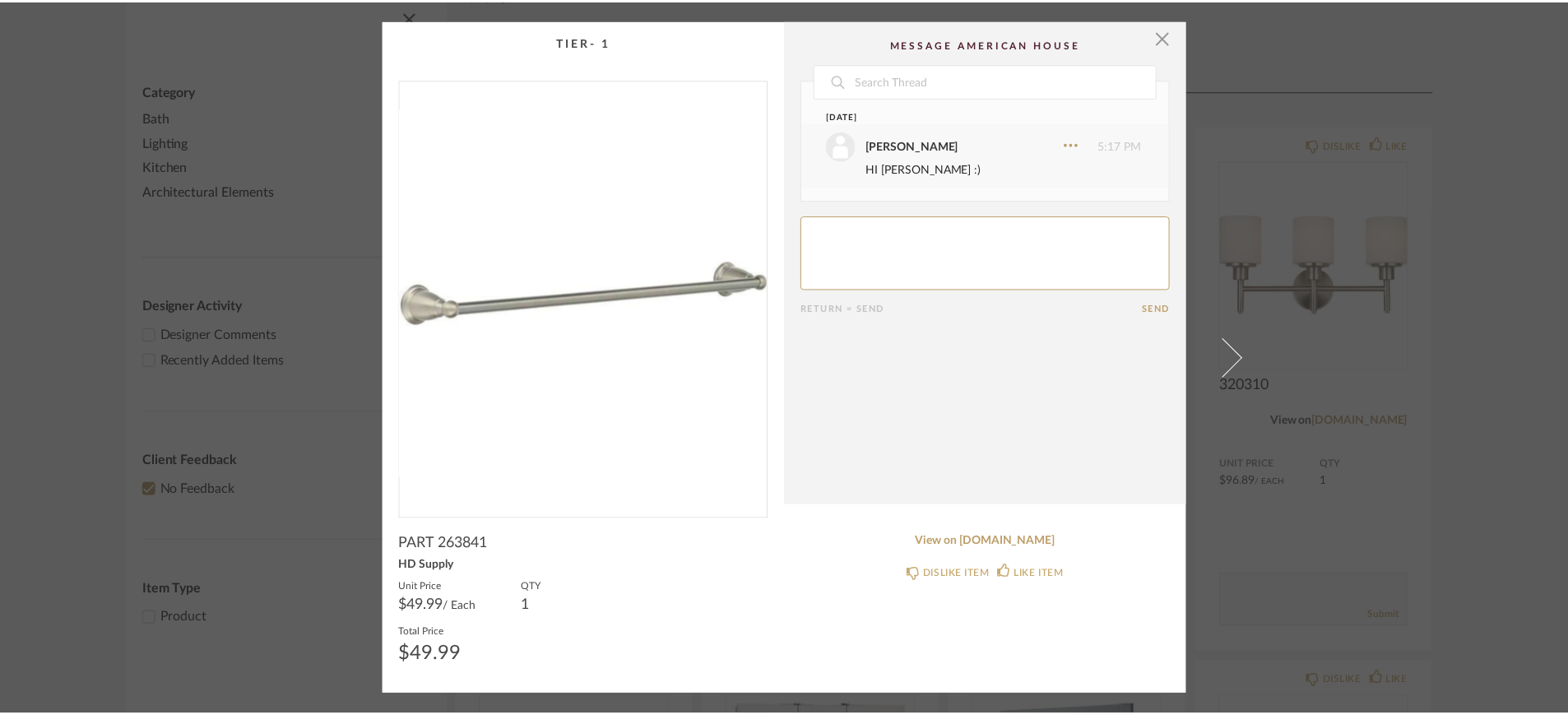
scroll to position [206, 0]
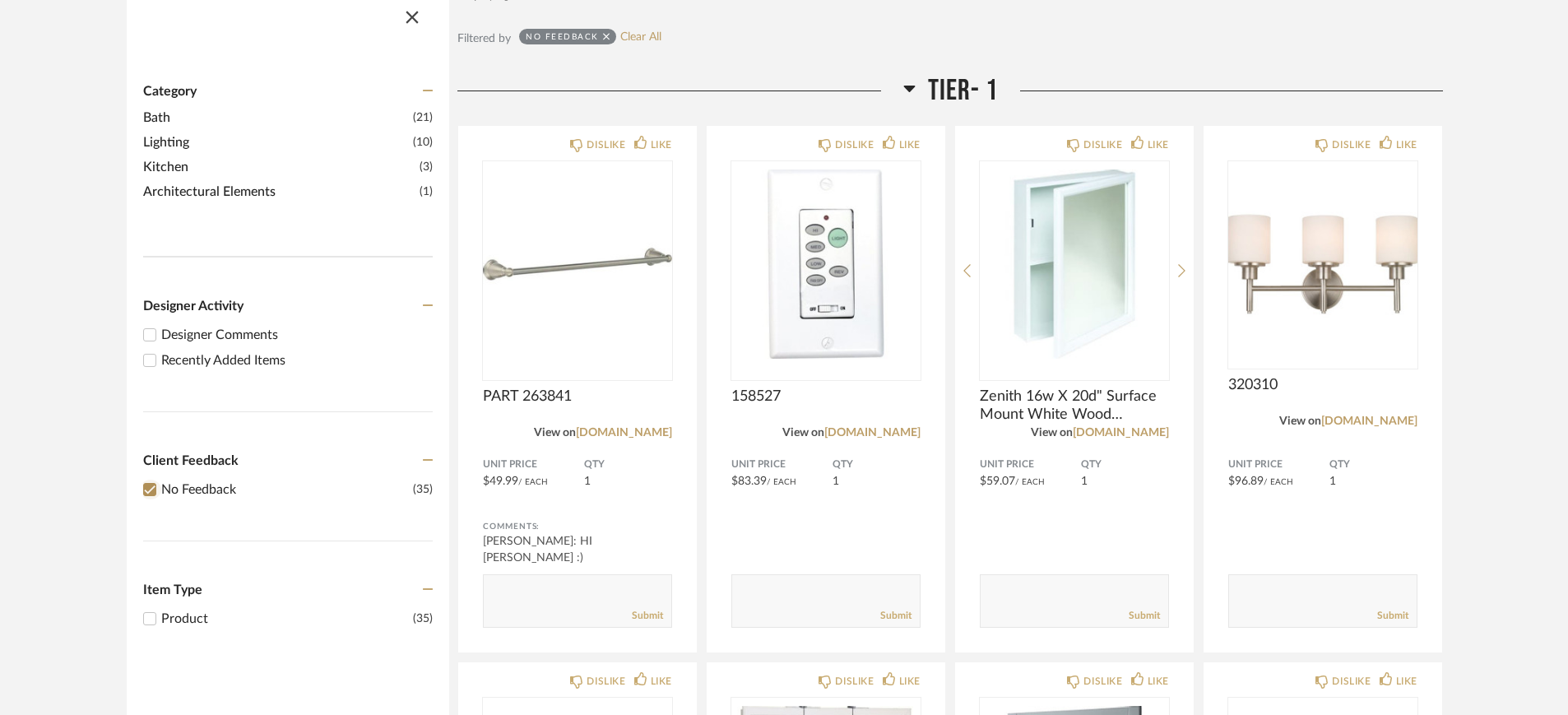
click at [149, 493] on input "No Feedback (35)" at bounding box center [150, 490] width 20 height 20
checkbox input "false"
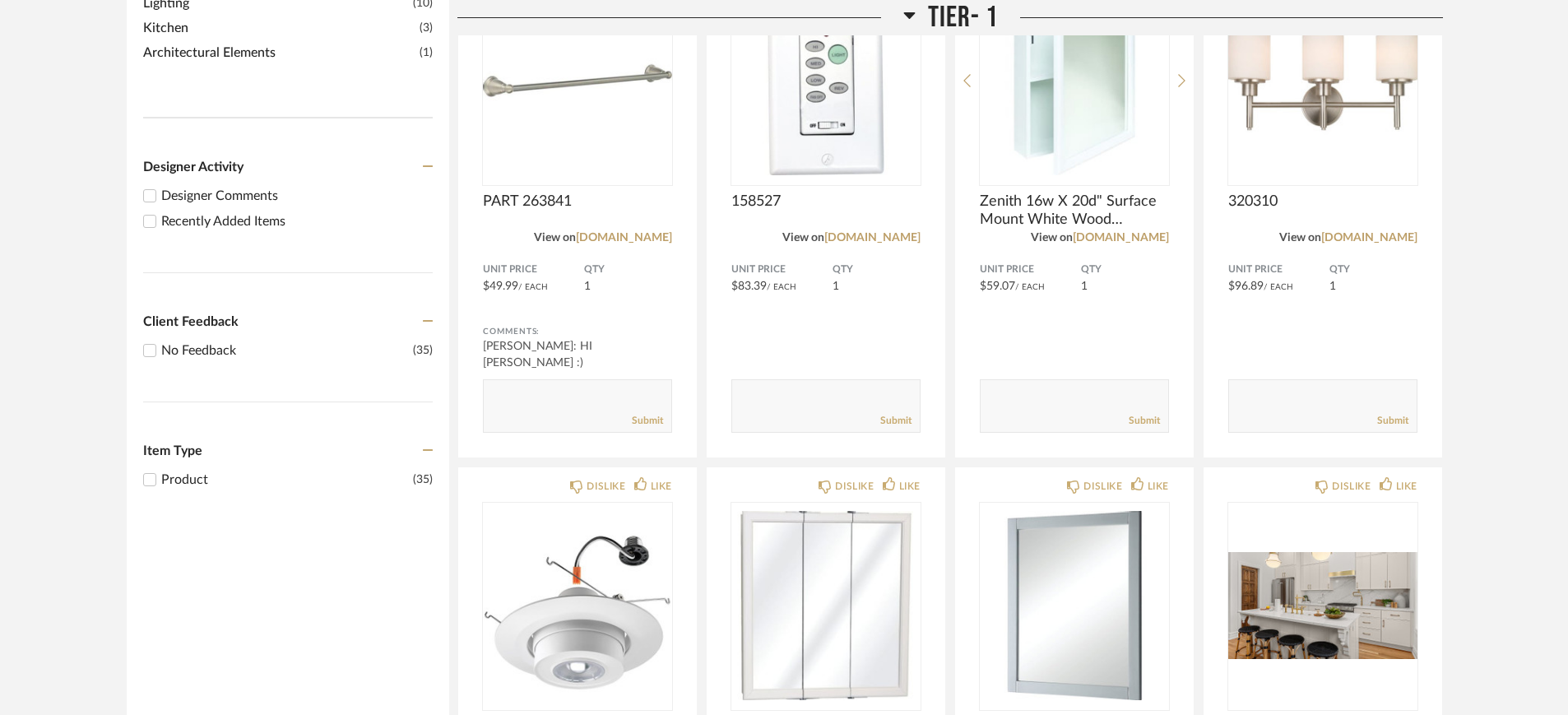
scroll to position [309, 0]
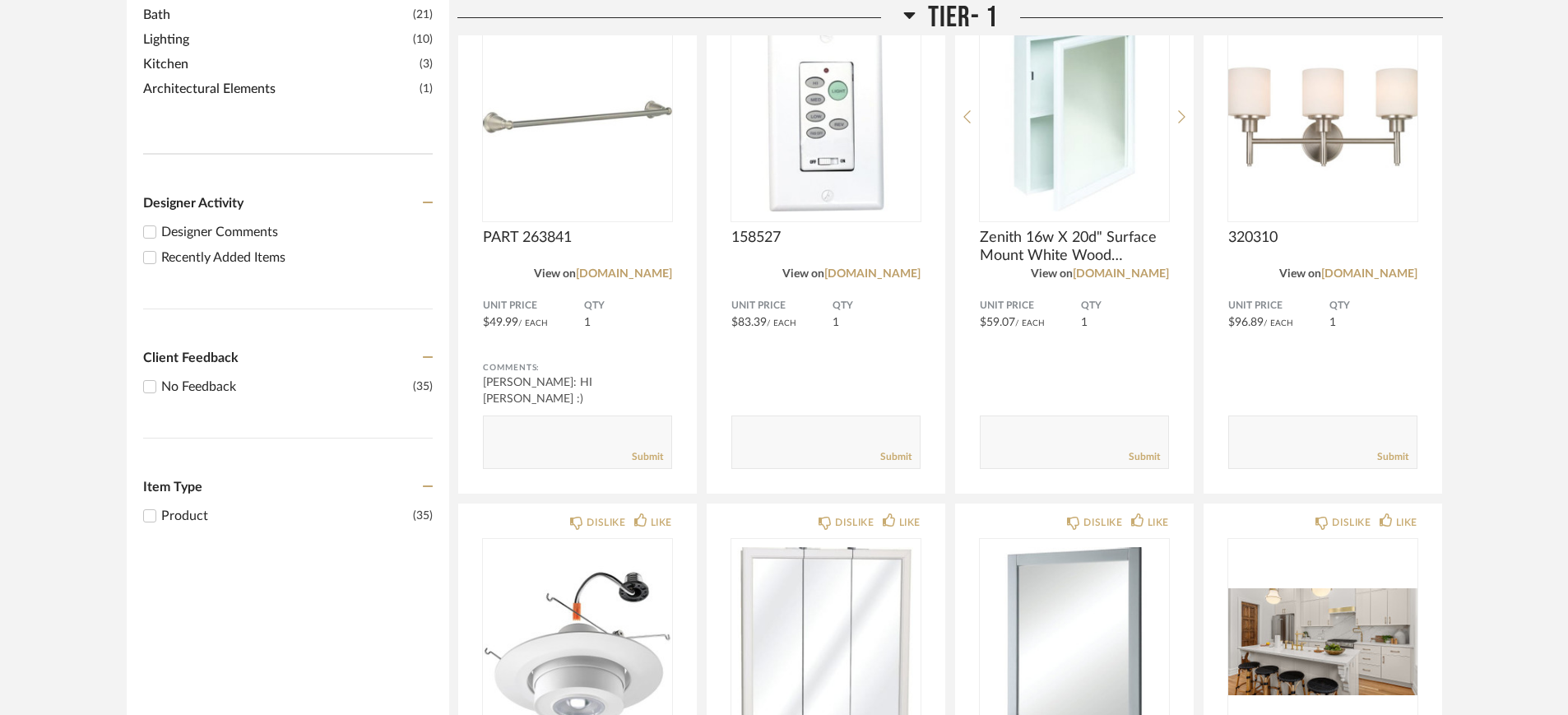
click at [146, 231] on input "Designer Comments" at bounding box center [150, 232] width 20 height 20
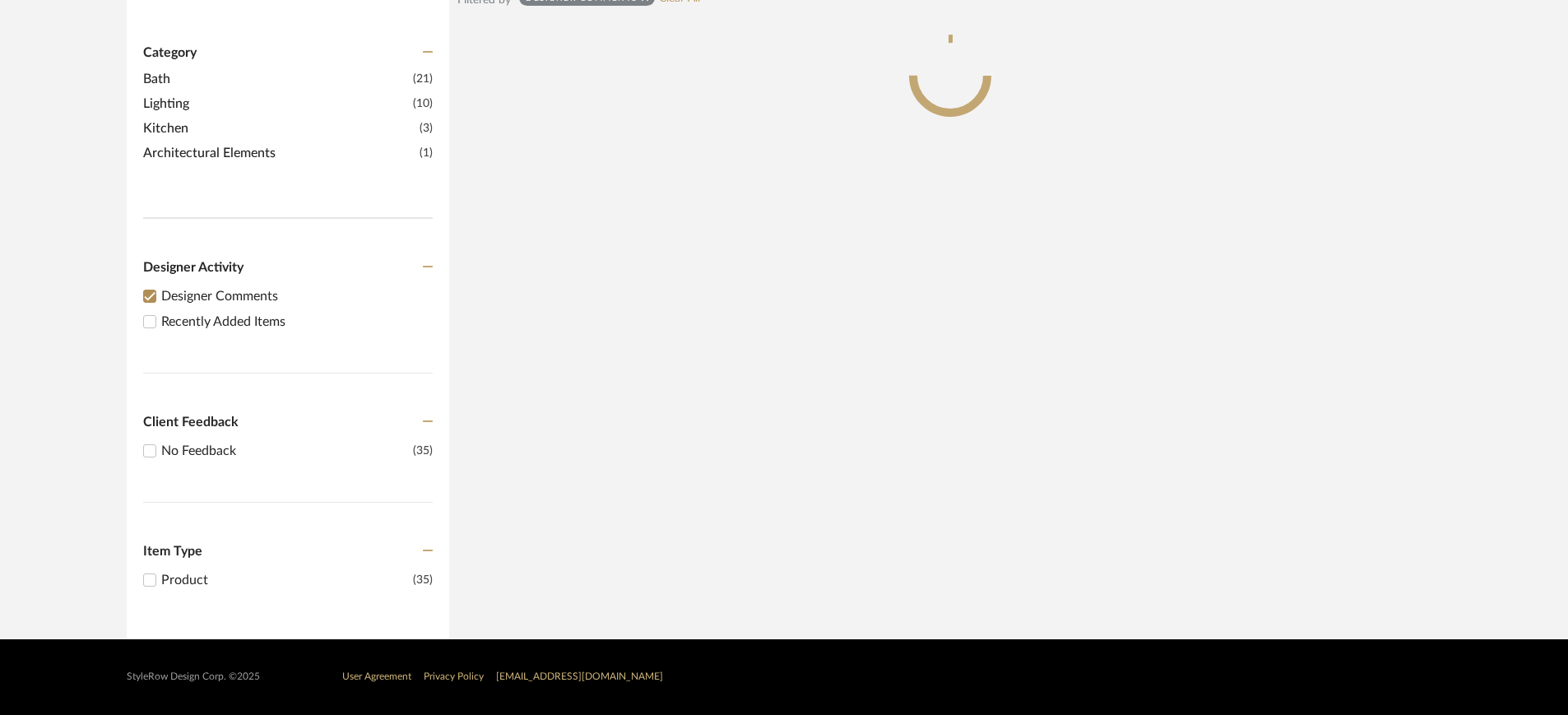
scroll to position [0, 0]
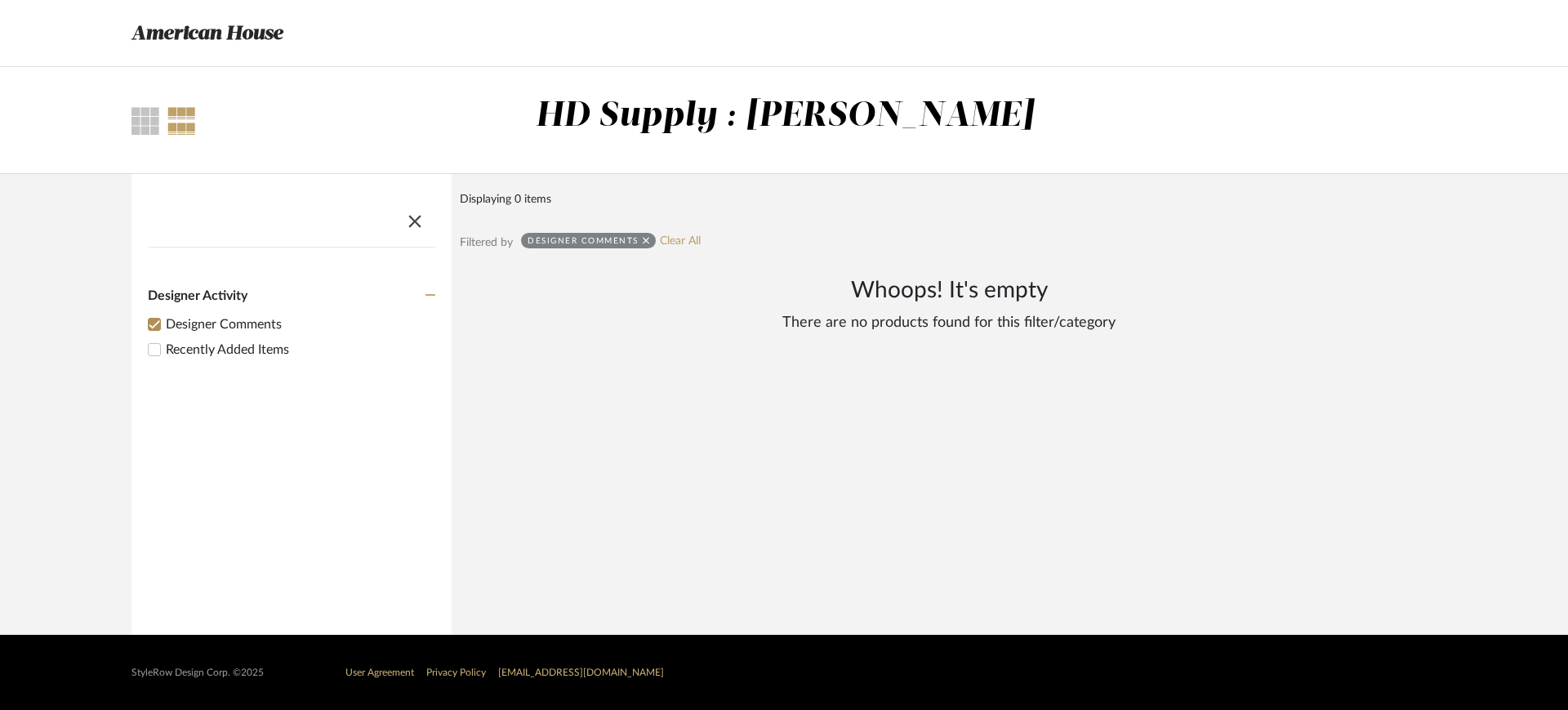
click at [156, 325] on input "Designer Comments" at bounding box center [155, 324] width 19 height 19
checkbox input "false"
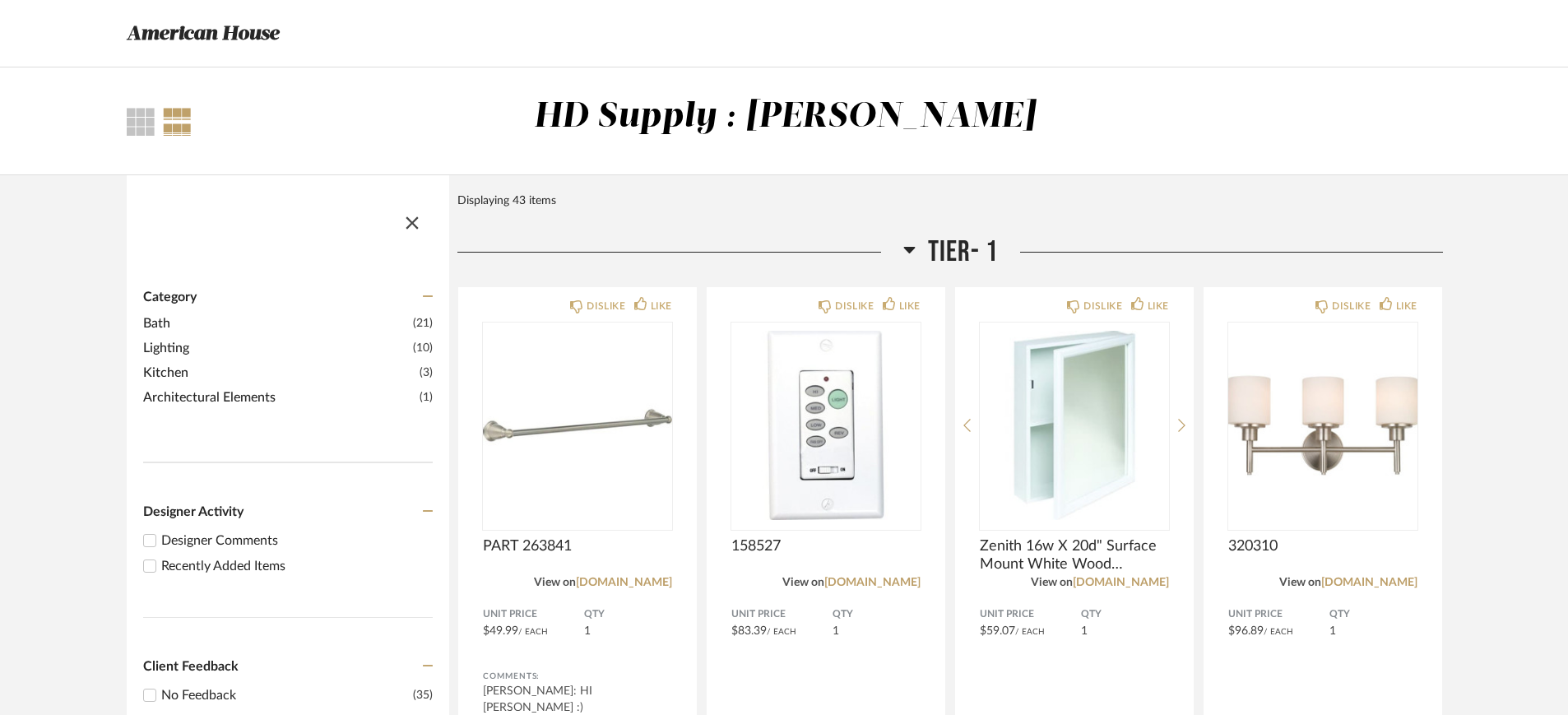
click at [233, 399] on span "Architectural Elements" at bounding box center [279, 398] width 272 height 20
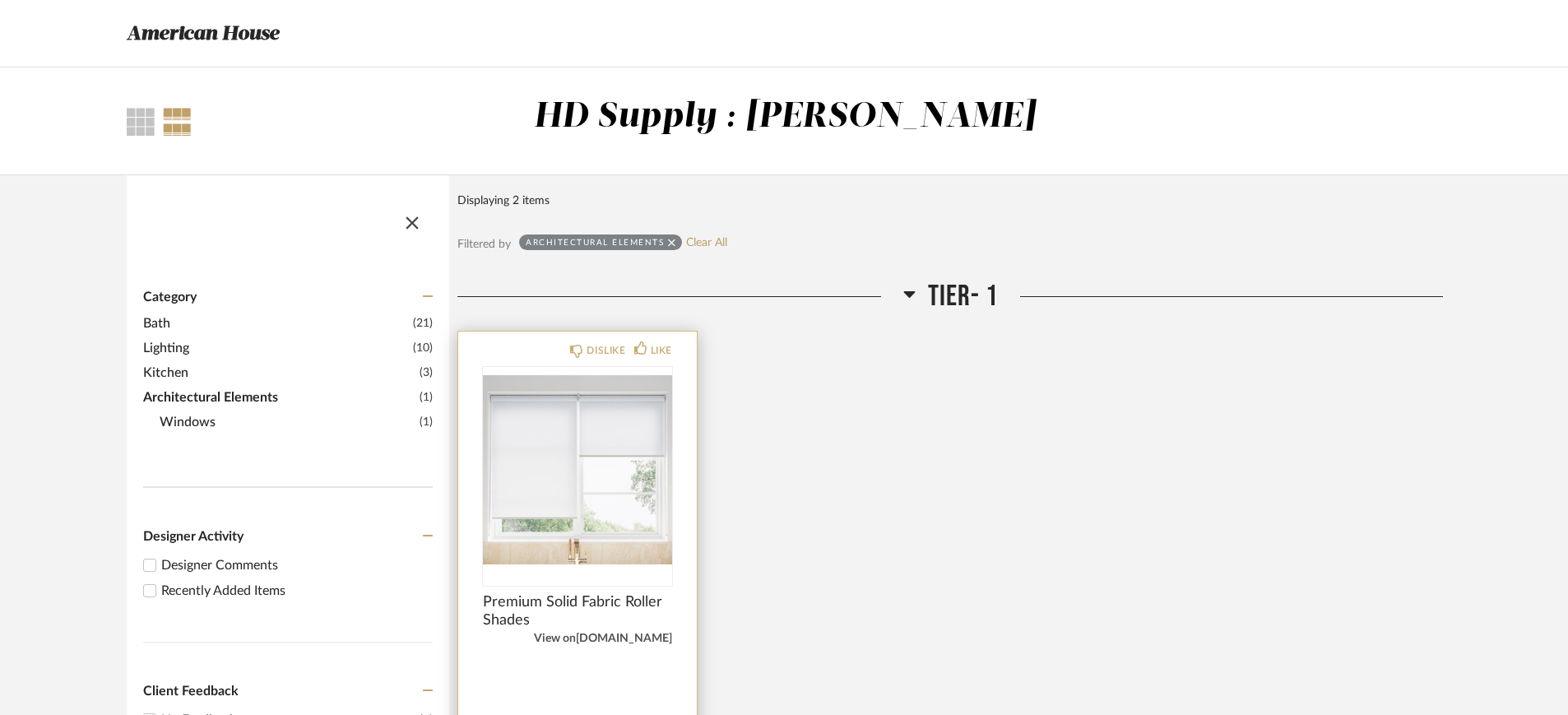
click at [636, 571] on link "[DOMAIN_NAME]" at bounding box center [624, 639] width 96 height 12
click at [646, 571] on link "[DOMAIN_NAME]" at bounding box center [624, 639] width 96 height 12
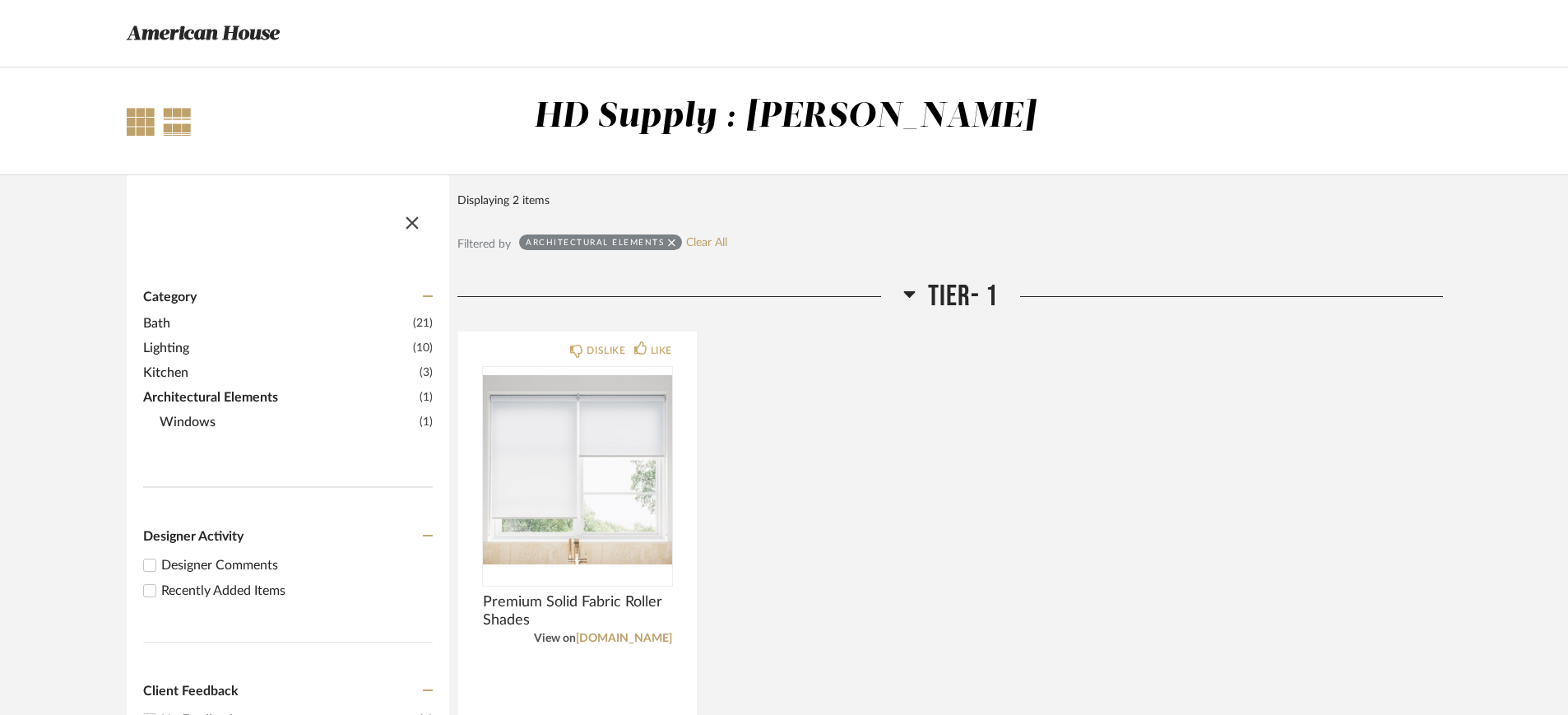
click at [140, 125] on div at bounding box center [140, 121] width 28 height 28
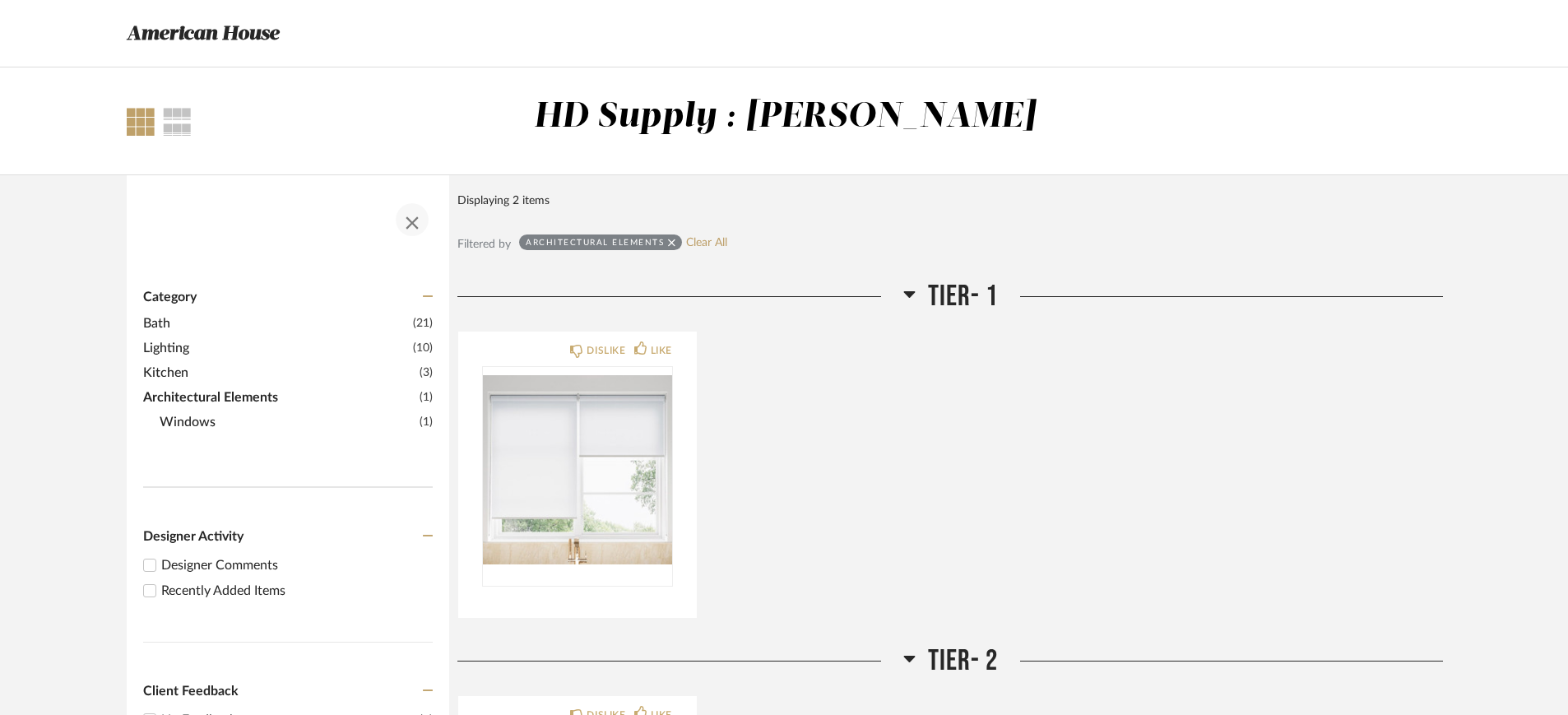
click at [412, 228] on span "button" at bounding box center [412, 219] width 39 height 39
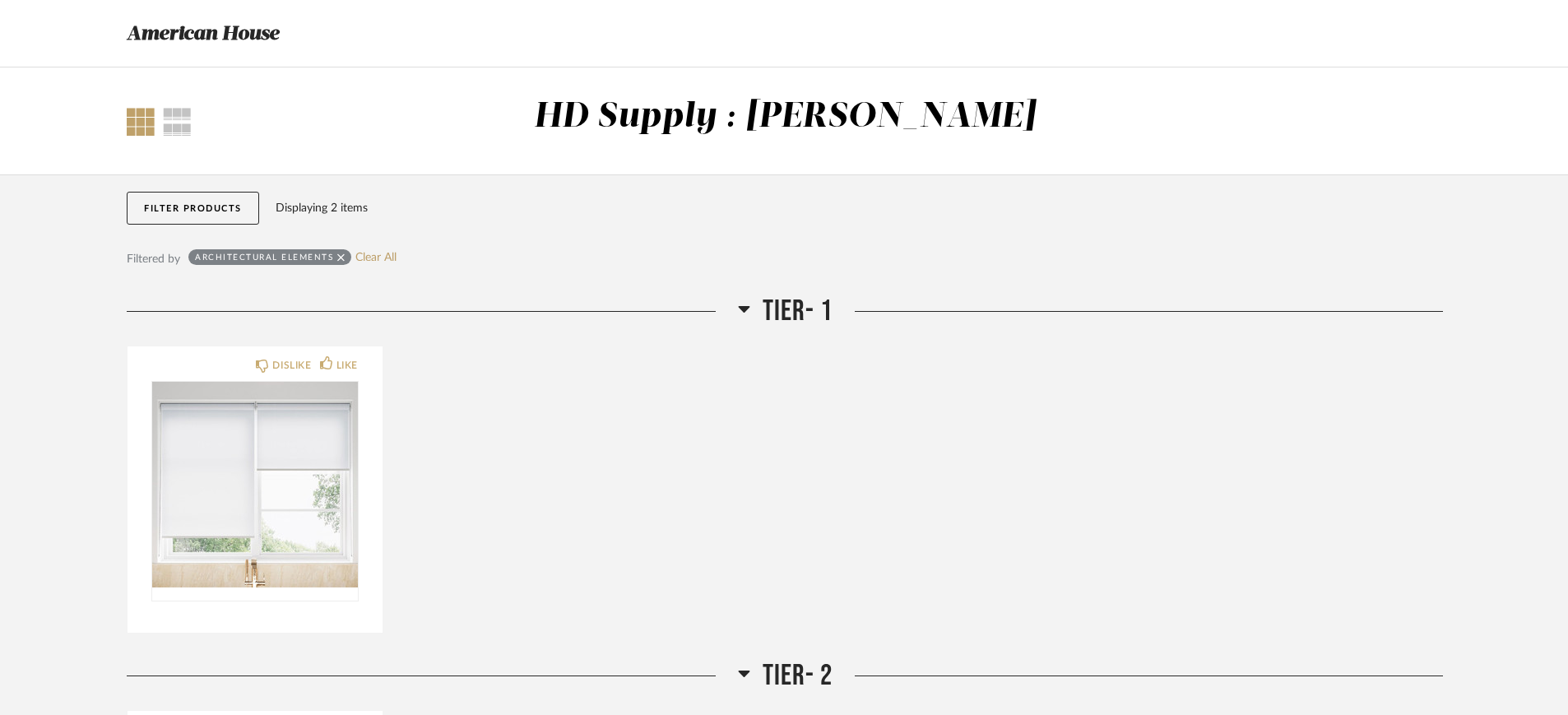
click at [340, 258] on icon at bounding box center [341, 258] width 8 height 8
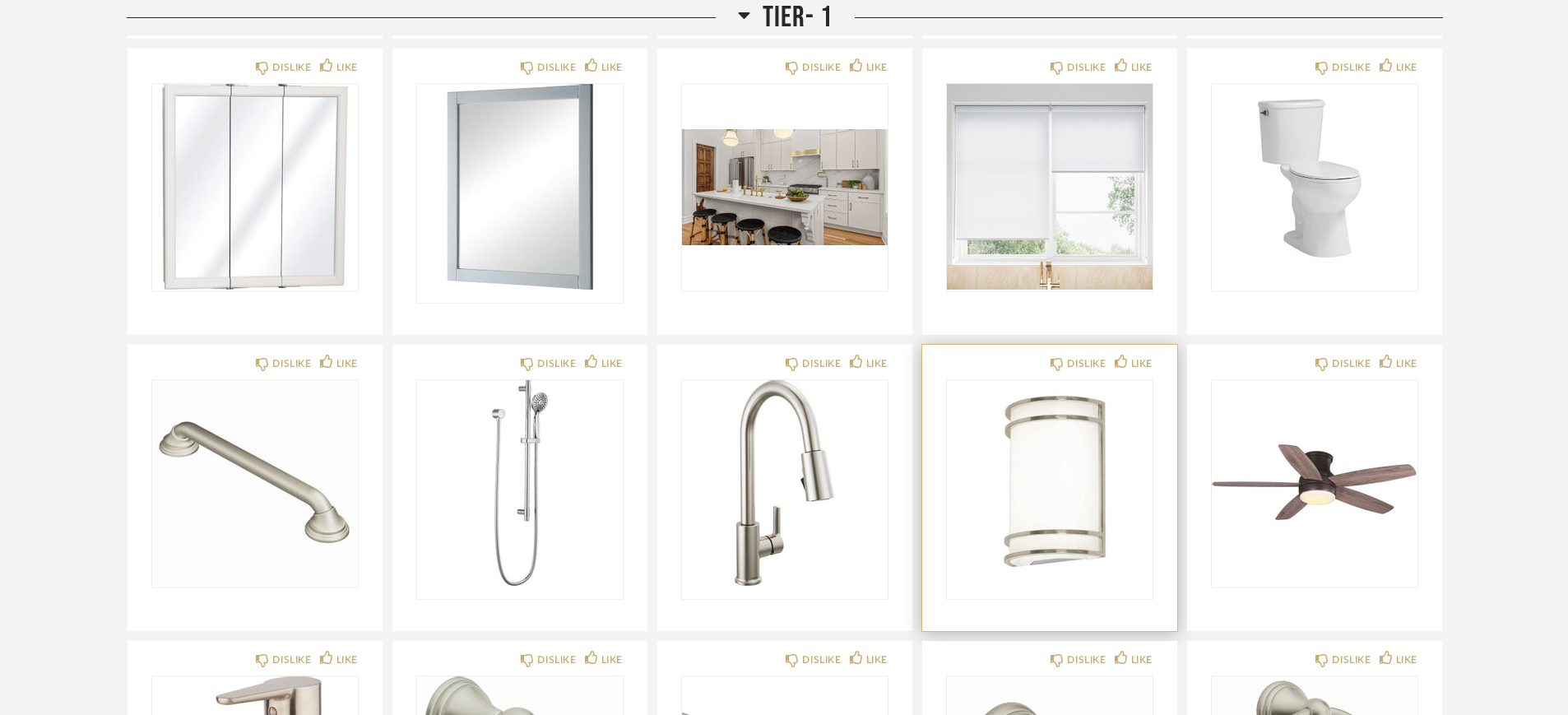
scroll to position [514, 0]
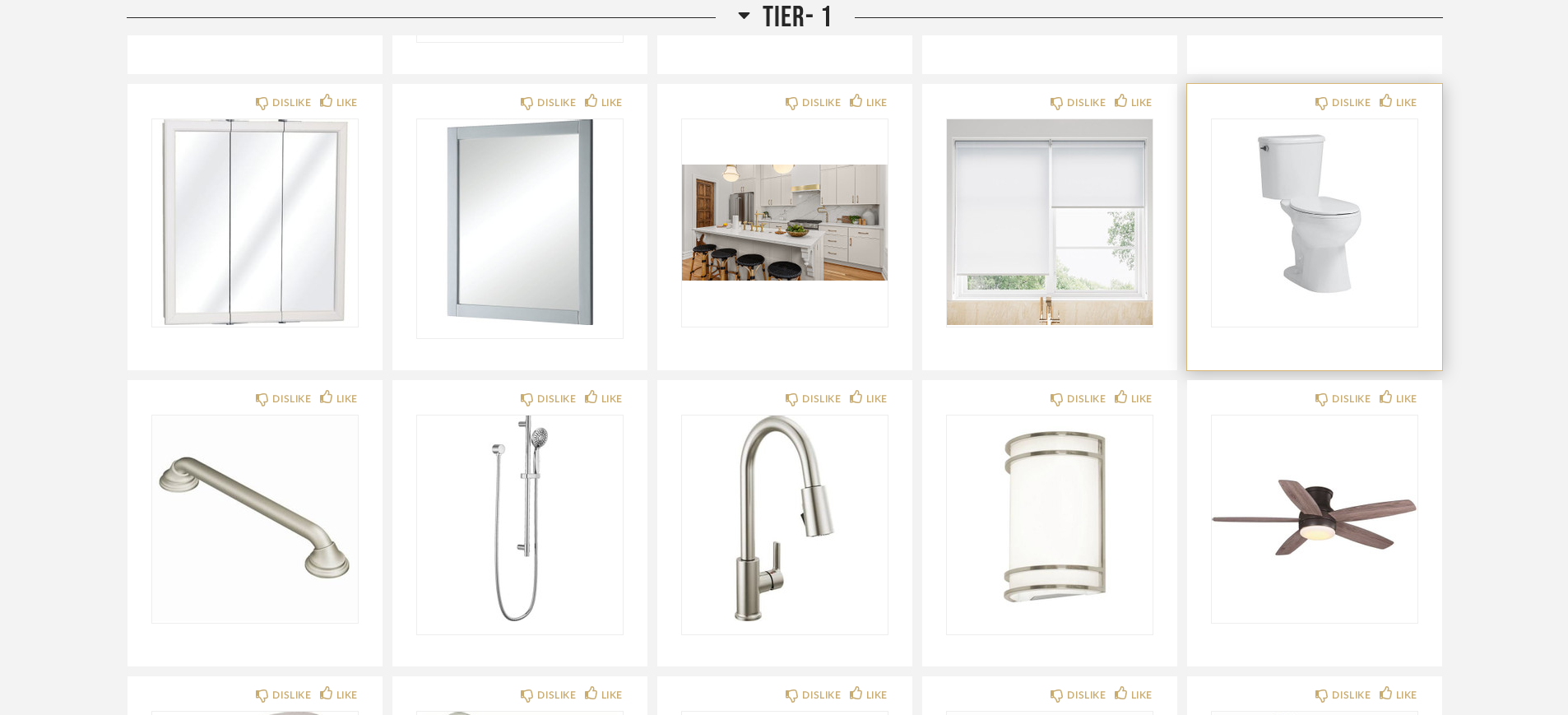
click at [1252, 255] on img "0" at bounding box center [1315, 222] width 206 height 206
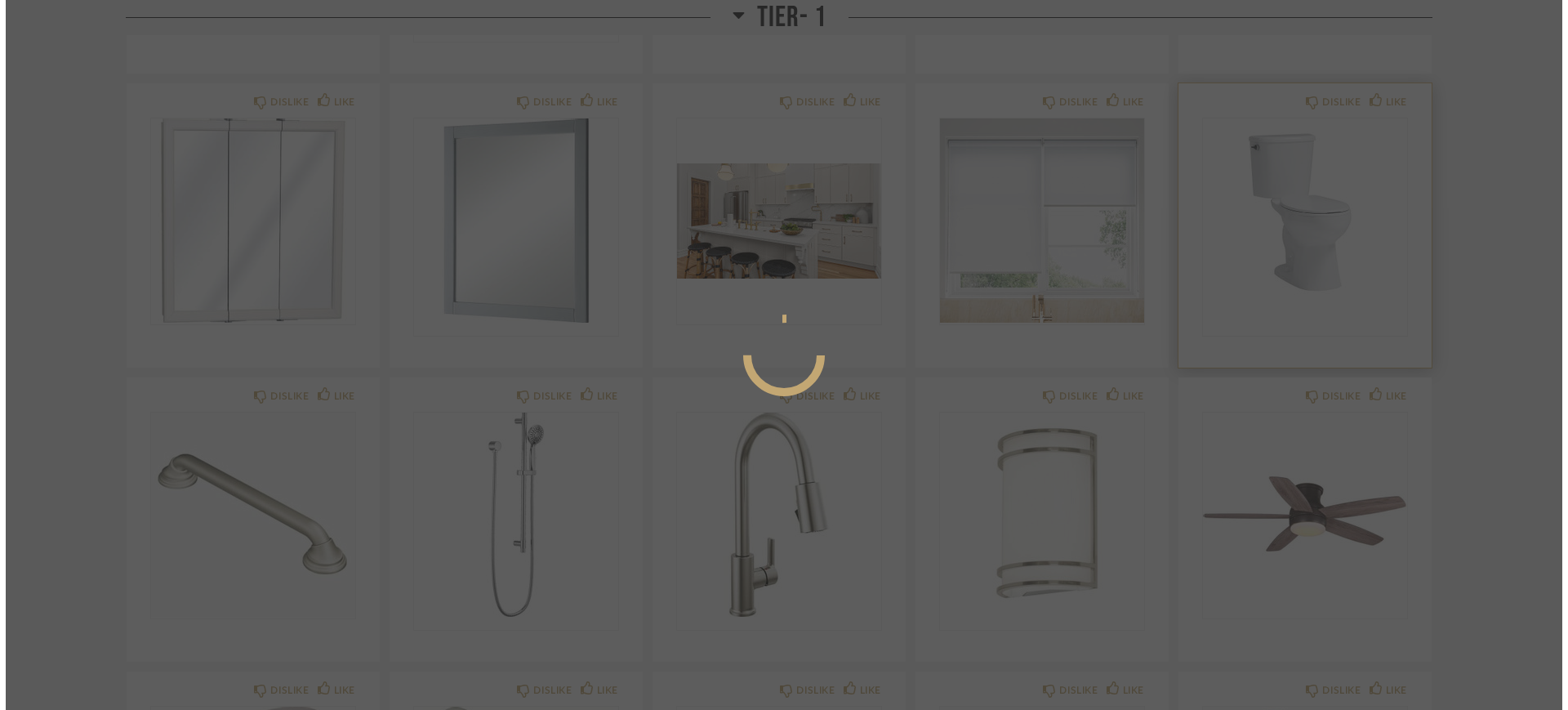
scroll to position [0, 0]
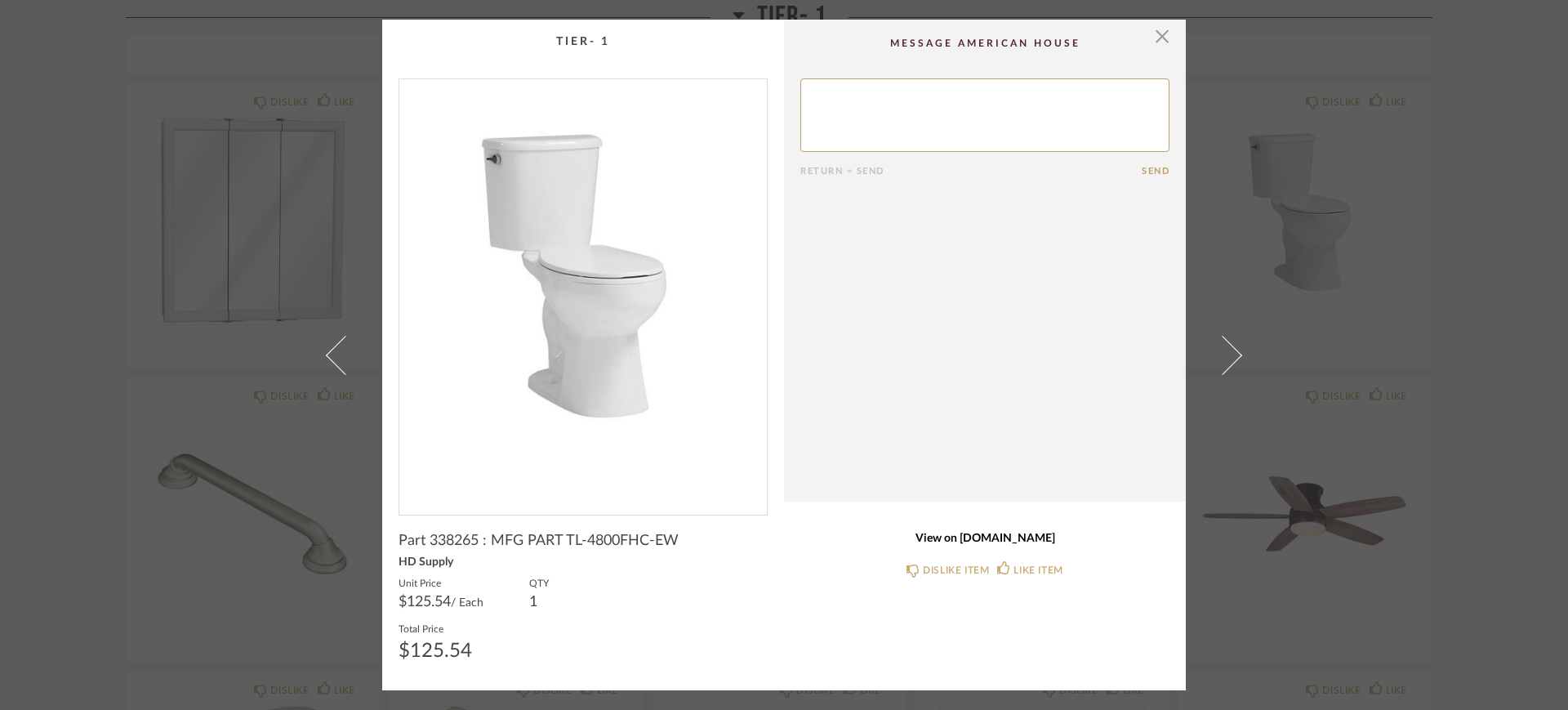
click at [989, 544] on link "View on [DOMAIN_NAME]" at bounding box center [985, 539] width 369 height 14
